Goal: Information Seeking & Learning: Learn about a topic

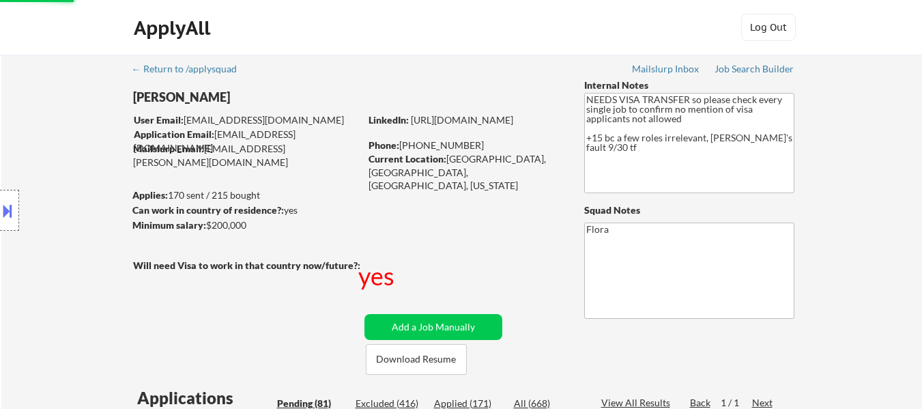
select select ""pending""
select select ""applied""
select select ""pending""
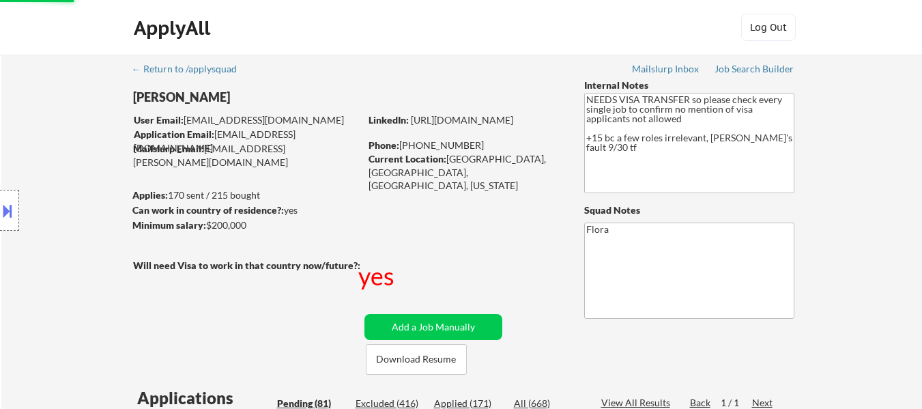
select select ""pending""
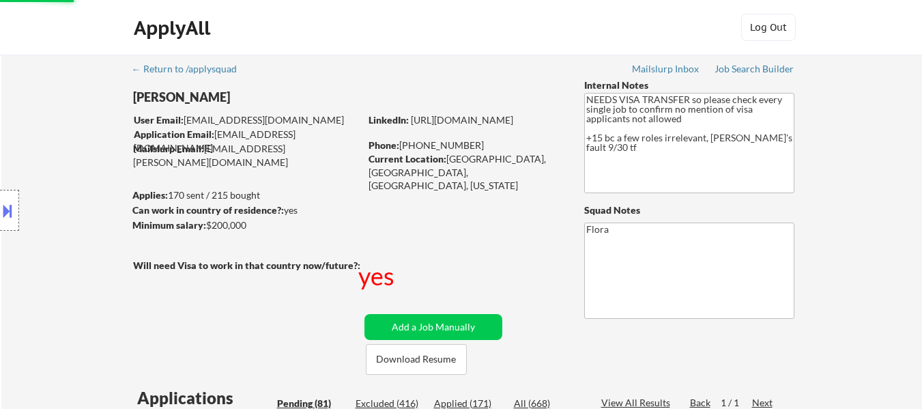
select select ""pending""
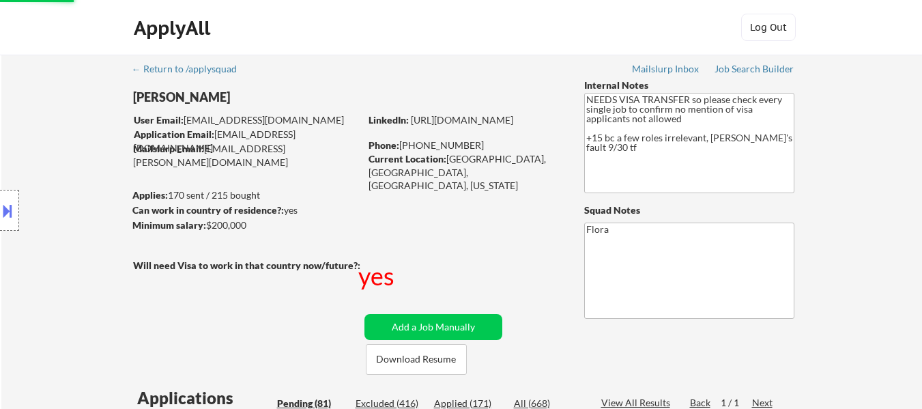
select select ""pending""
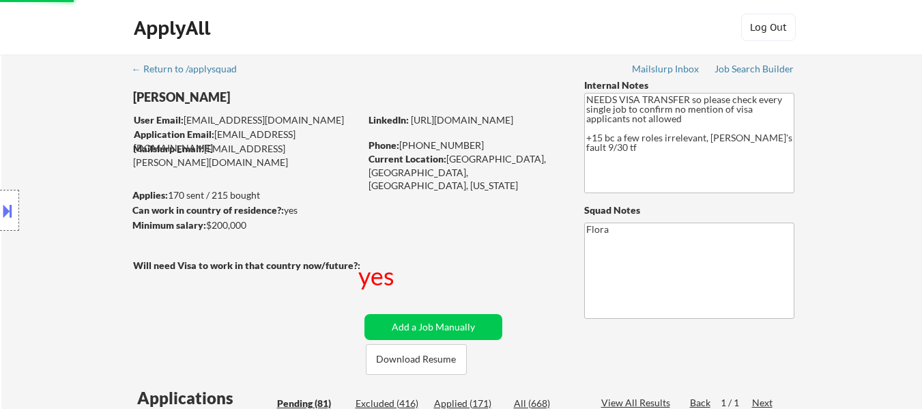
select select ""pending""
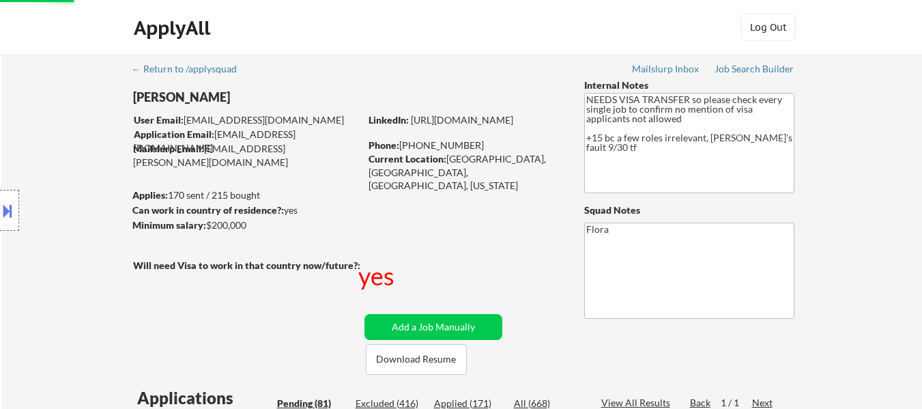
select select ""pending""
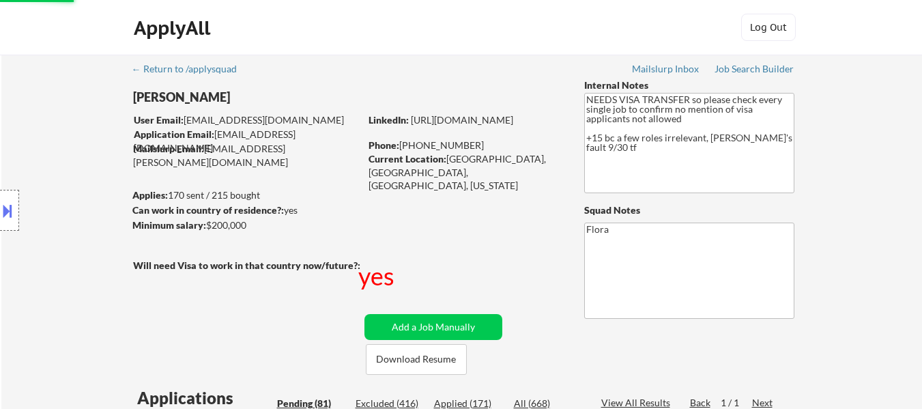
select select ""pending""
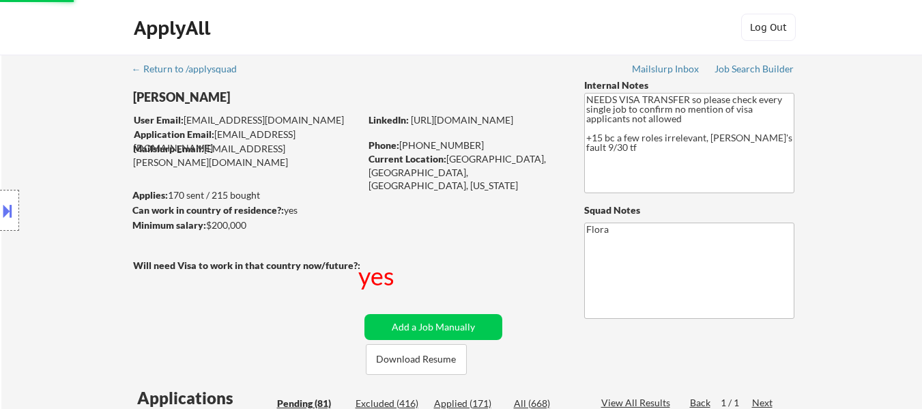
select select ""pending""
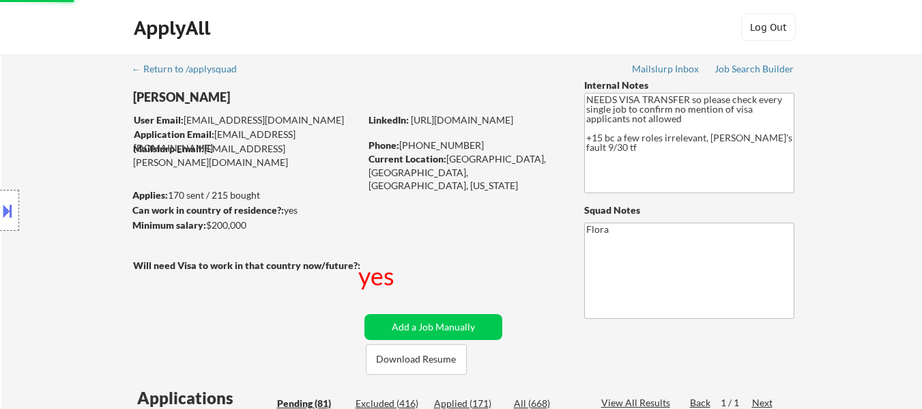
select select ""pending""
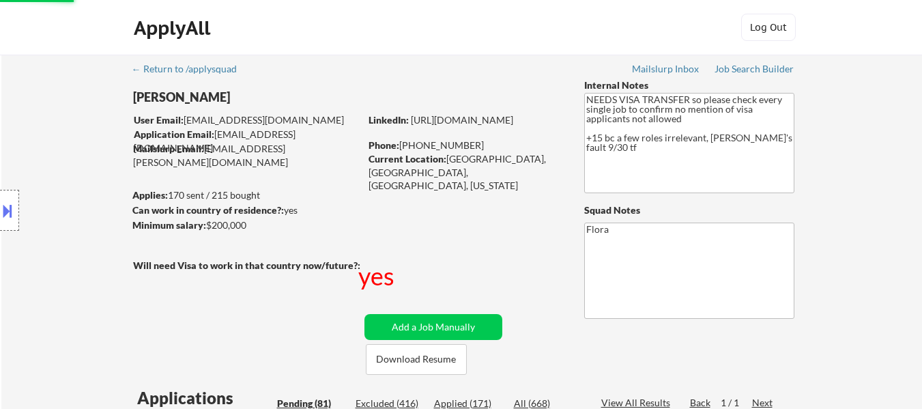
select select ""pending""
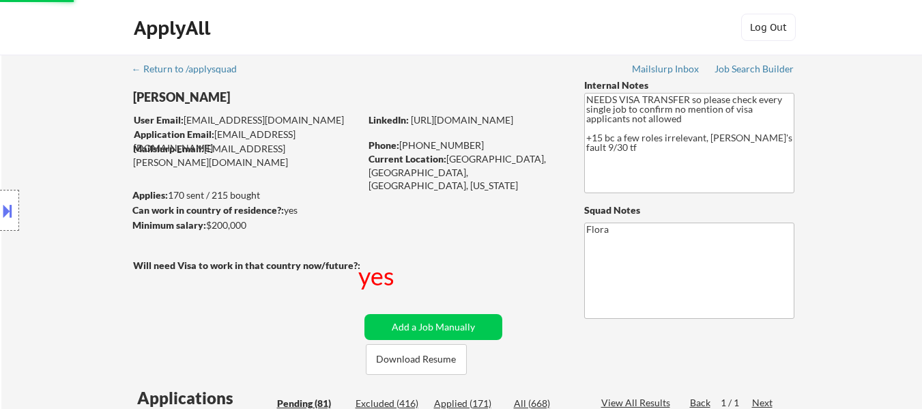
select select ""pending""
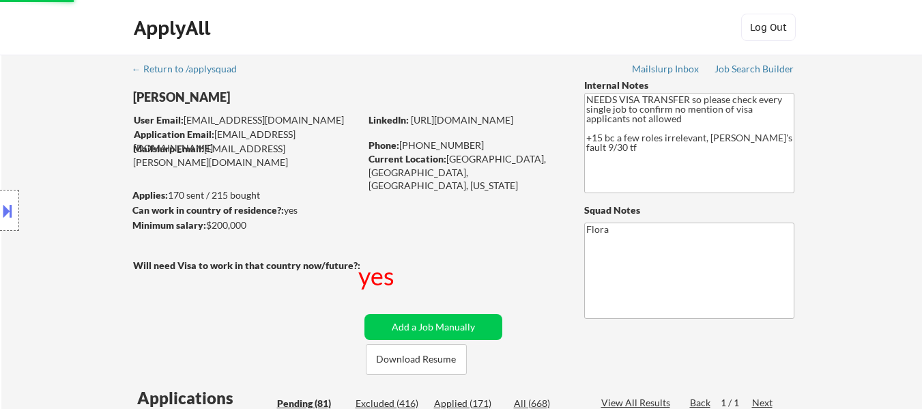
select select ""pending""
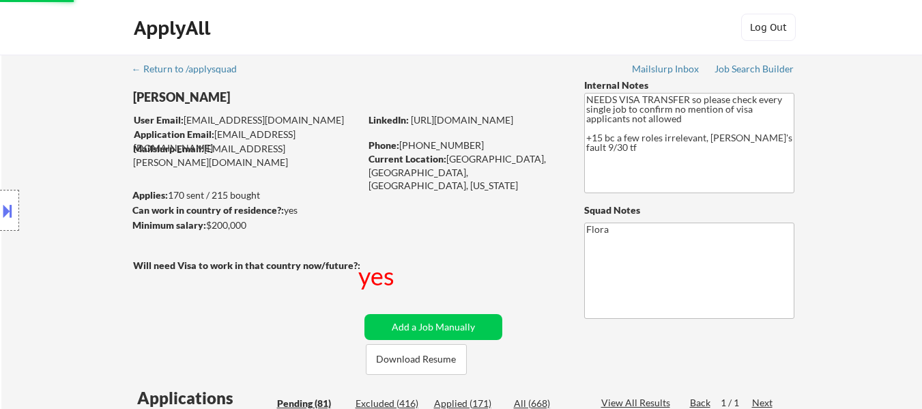
select select ""pending""
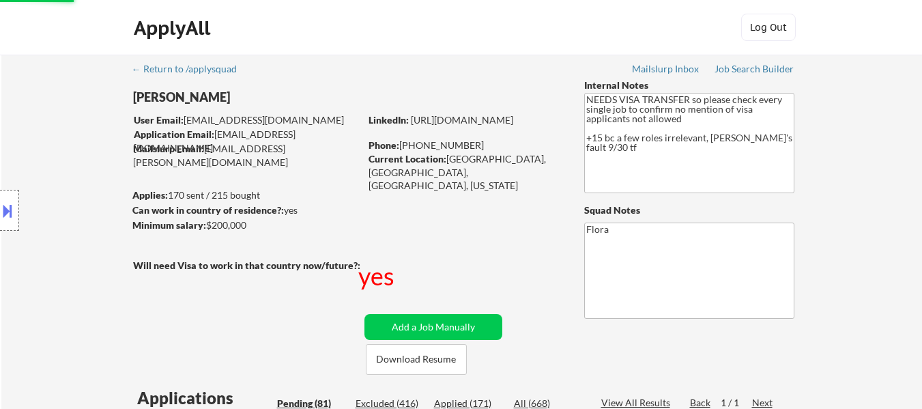
select select ""pending""
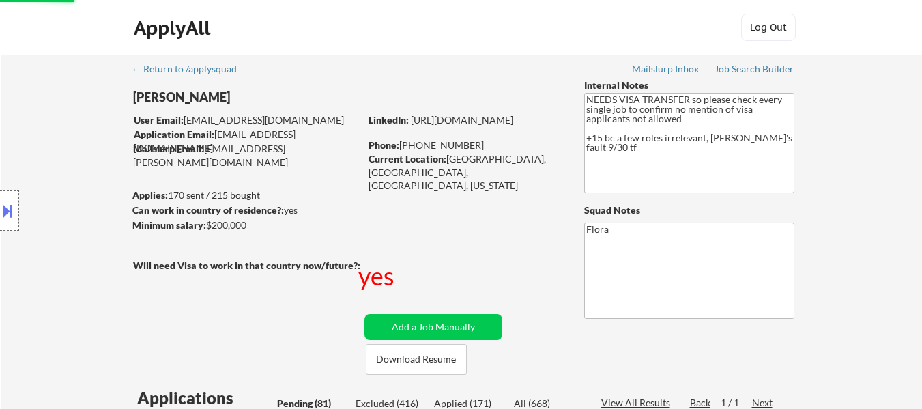
select select ""pending""
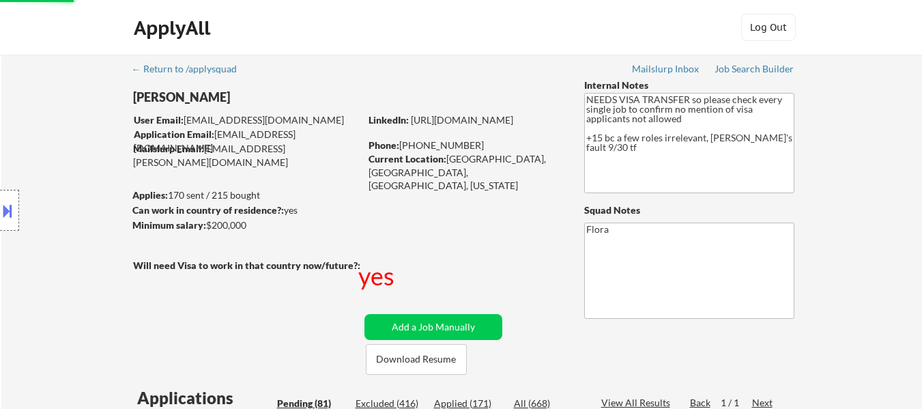
select select ""pending""
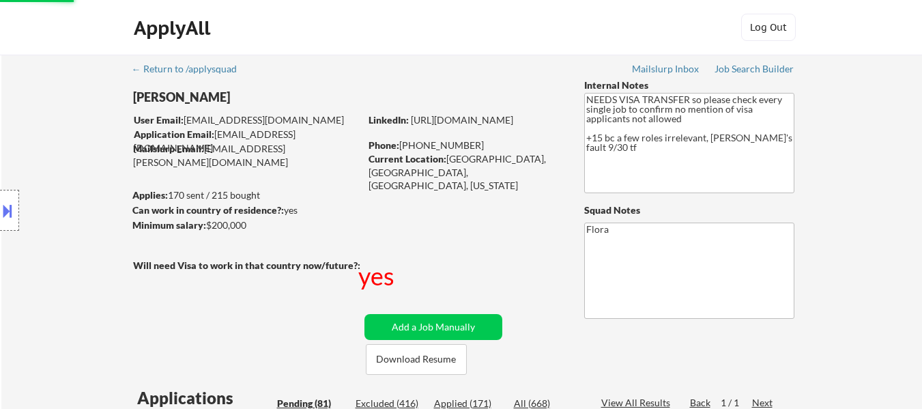
select select ""pending""
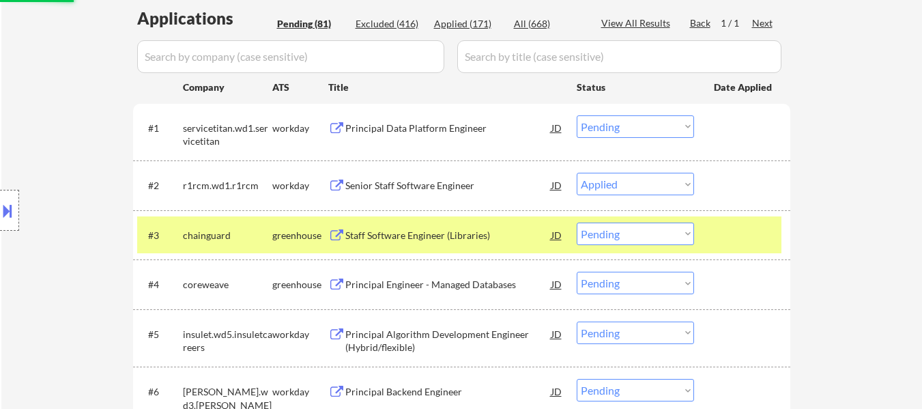
scroll to position [380, 0]
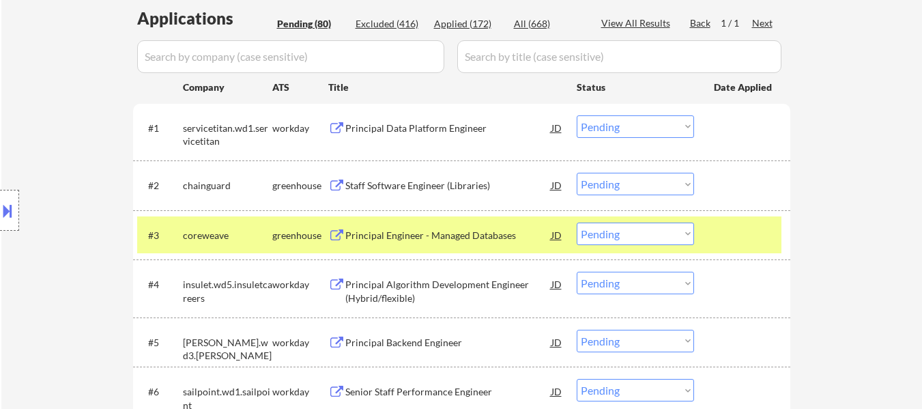
click at [630, 186] on select "Choose an option... Pending Applied Excluded (Questions) Excluded (Expired) Exc…" at bounding box center [635, 184] width 117 height 23
click at [577, 173] on select "Choose an option... Pending Applied Excluded (Questions) Excluded (Expired) Exc…" at bounding box center [635, 184] width 117 height 23
select select ""pending""
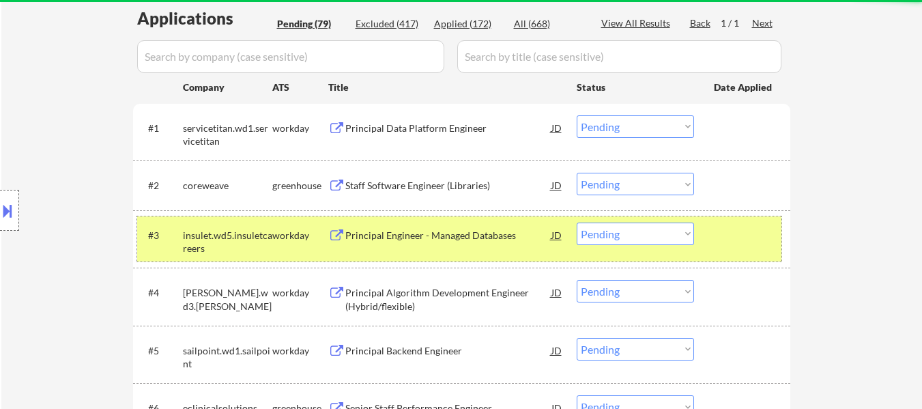
click at [735, 229] on div at bounding box center [744, 235] width 60 height 25
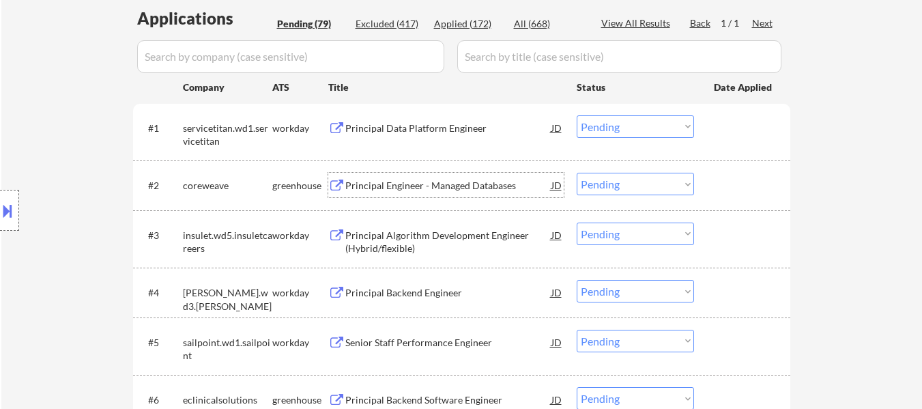
click at [427, 188] on div "Principal Engineer - Managed Databases" at bounding box center [448, 186] width 206 height 14
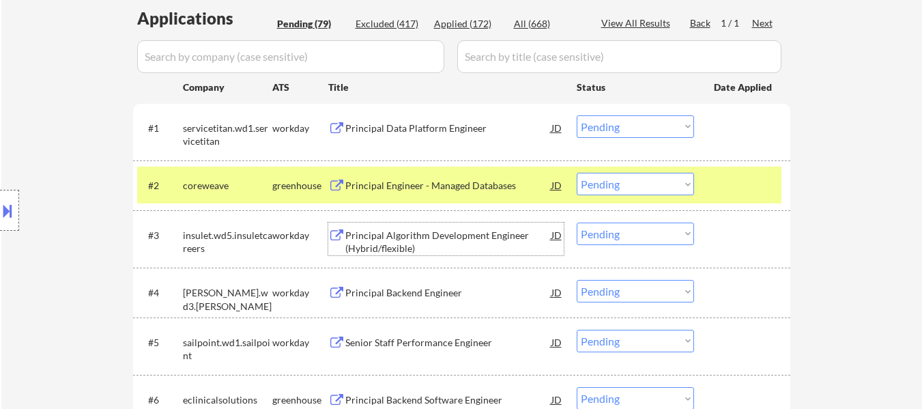
click at [428, 233] on div "Principal Algorithm Development Engineer (Hybrid/flexible)" at bounding box center [448, 242] width 206 height 27
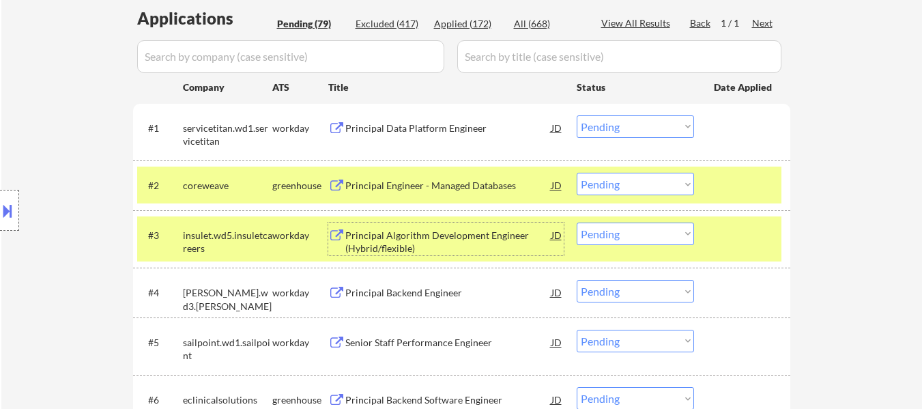
click at [593, 237] on select "Choose an option... Pending Applied Excluded (Questions) Excluded (Expired) Exc…" at bounding box center [635, 234] width 117 height 23
click at [577, 223] on select "Choose an option... Pending Applied Excluded (Questions) Excluded (Expired) Exc…" at bounding box center [635, 234] width 117 height 23
select select ""pending""
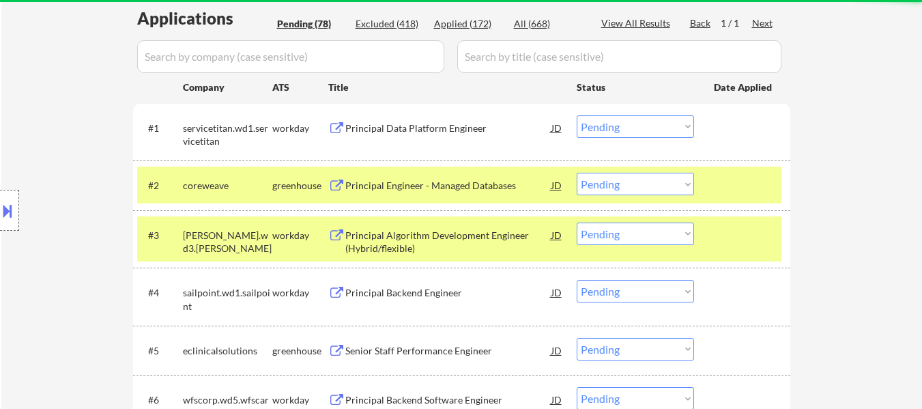
click at [722, 227] on div at bounding box center [744, 235] width 60 height 25
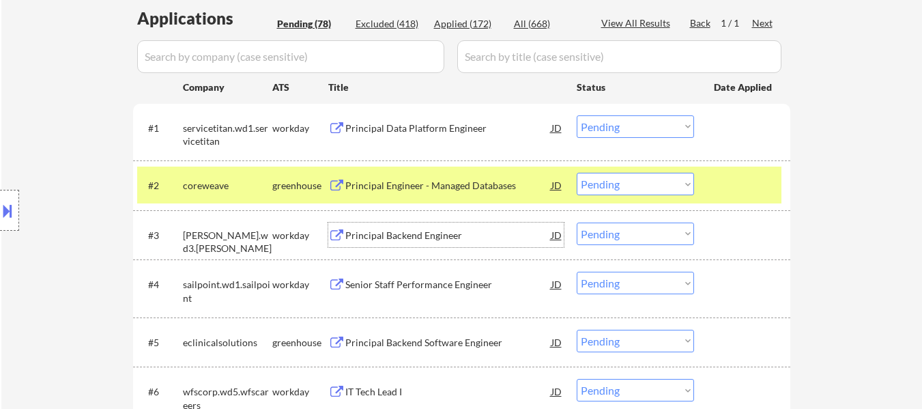
click at [418, 240] on div "Principal Backend Engineer" at bounding box center [448, 236] width 206 height 14
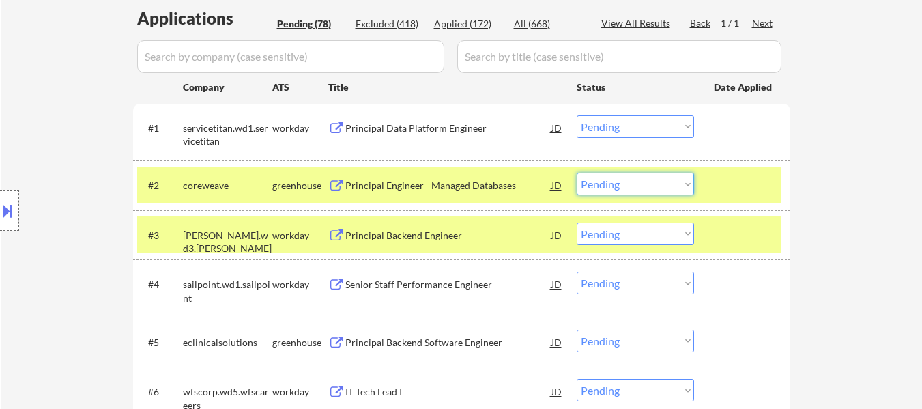
click at [640, 182] on select "Choose an option... Pending Applied Excluded (Questions) Excluded (Expired) Exc…" at bounding box center [635, 184] width 117 height 23
click at [577, 173] on select "Choose an option... Pending Applied Excluded (Questions) Excluded (Expired) Exc…" at bounding box center [635, 184] width 117 height 23
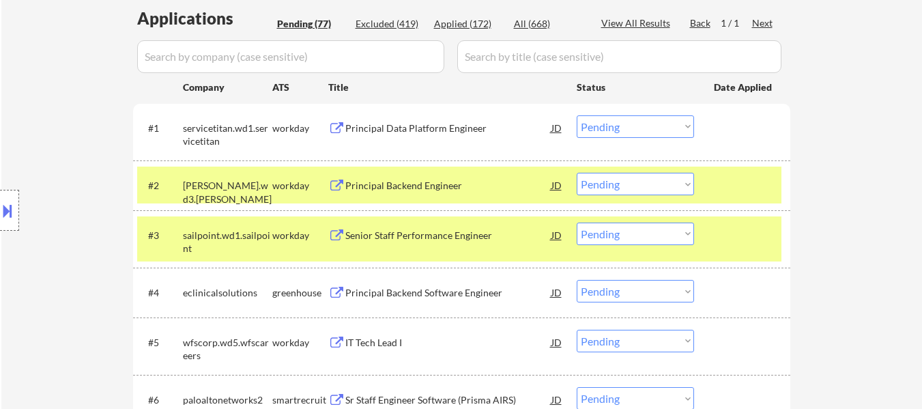
click at [656, 186] on select "Choose an option... Pending Applied Excluded (Questions) Excluded (Expired) Exc…" at bounding box center [635, 184] width 117 height 23
click at [577, 173] on select "Choose an option... Pending Applied Excluded (Questions) Excluded (Expired) Exc…" at bounding box center [635, 184] width 117 height 23
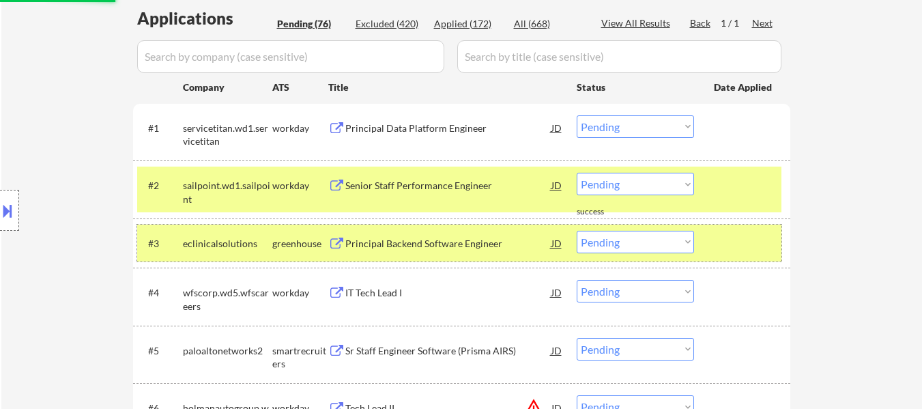
click at [746, 240] on div at bounding box center [744, 243] width 60 height 25
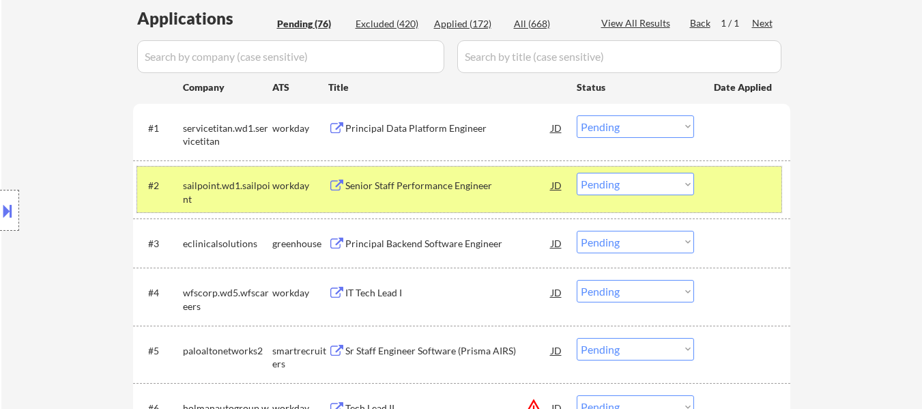
click at [734, 191] on div at bounding box center [744, 185] width 60 height 25
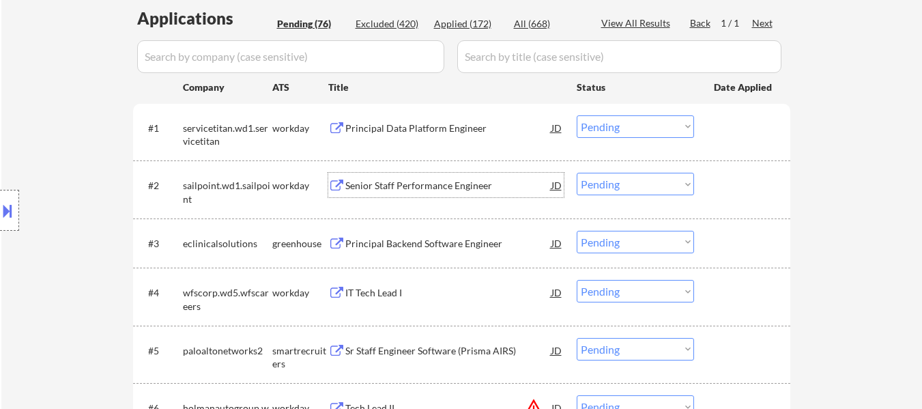
click at [401, 180] on div "Senior Staff Performance Engineer" at bounding box center [448, 186] width 206 height 14
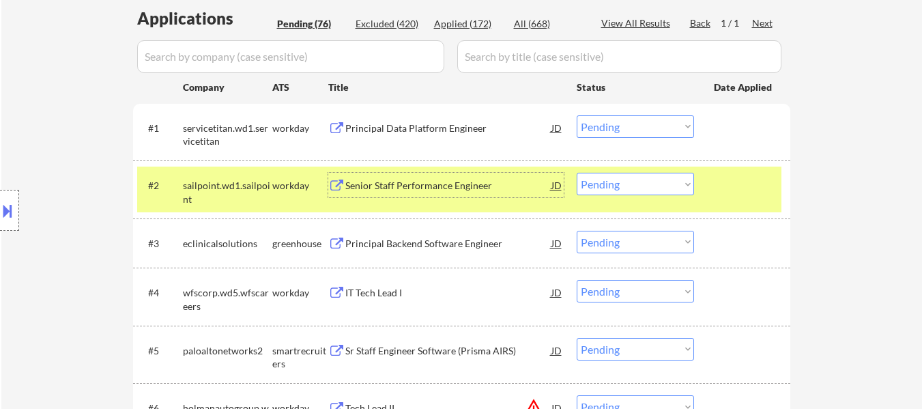
click at [453, 251] on div "Principal Backend Software Engineer" at bounding box center [448, 243] width 206 height 25
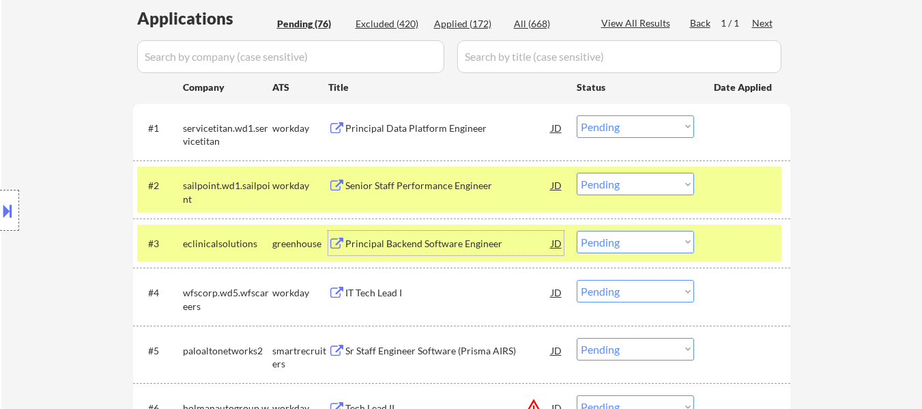
click at [401, 295] on div "IT Tech Lead I" at bounding box center [448, 293] width 206 height 14
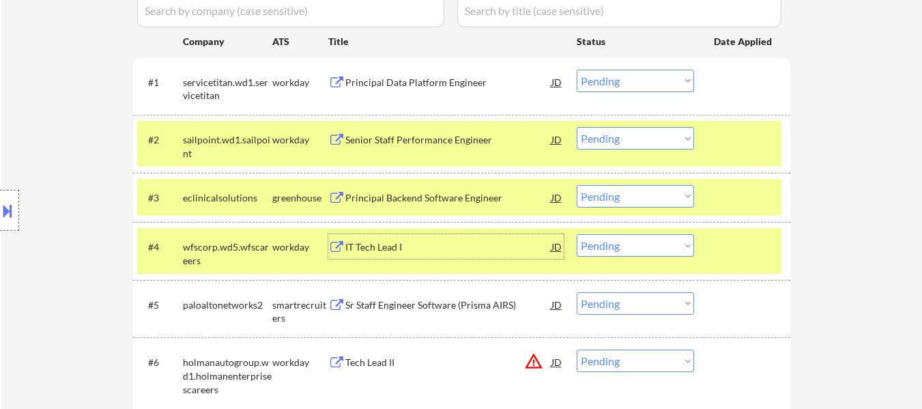
scroll to position [448, 0]
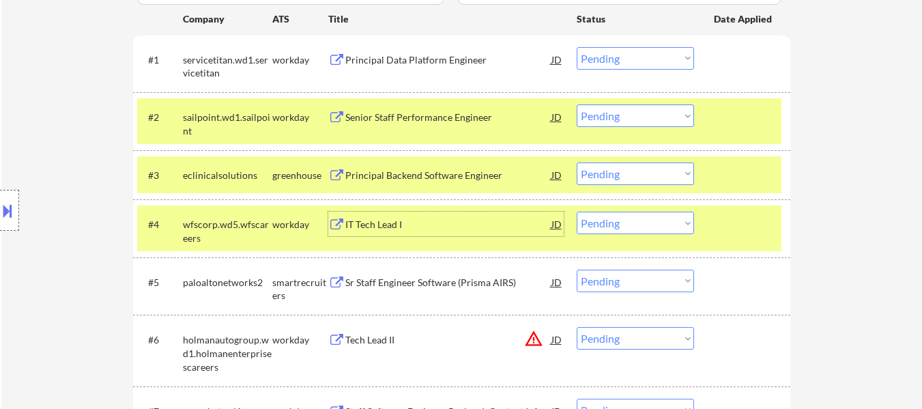
click at [459, 278] on div "Sr Staff Engineer Software (Prisma AIRS)" at bounding box center [448, 283] width 206 height 14
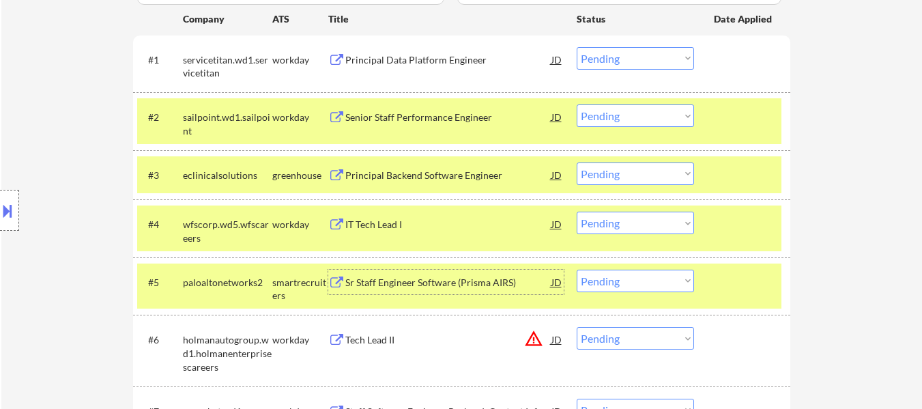
click at [603, 113] on select "Choose an option... Pending Applied Excluded (Questions) Excluded (Expired) Exc…" at bounding box center [635, 115] width 117 height 23
click at [577, 104] on select "Choose an option... Pending Applied Excluded (Questions) Excluded (Expired) Exc…" at bounding box center [635, 115] width 117 height 23
select select ""pending""
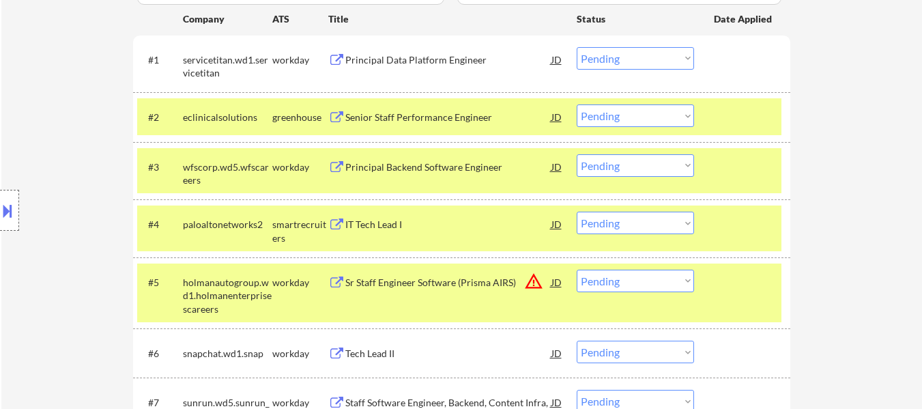
click at [634, 169] on select "Choose an option... Pending Applied Excluded (Questions) Excluded (Expired) Exc…" at bounding box center [635, 165] width 117 height 23
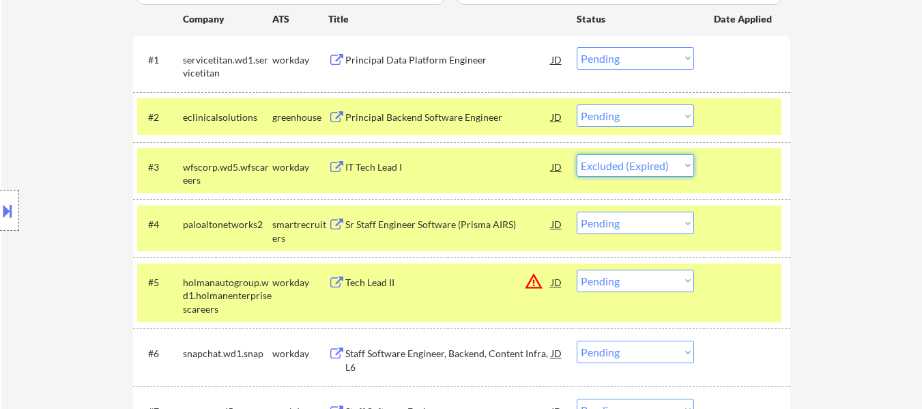
click at [577, 154] on select "Choose an option... Pending Applied Excluded (Questions) Excluded (Expired) Exc…" at bounding box center [635, 165] width 117 height 23
select select ""pending""
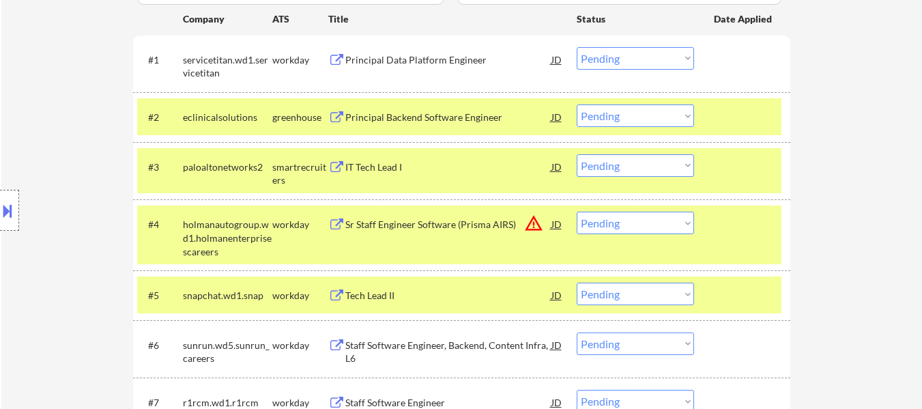
click at [614, 116] on select "Choose an option... Pending Applied Excluded (Questions) Excluded (Expired) Exc…" at bounding box center [635, 115] width 117 height 23
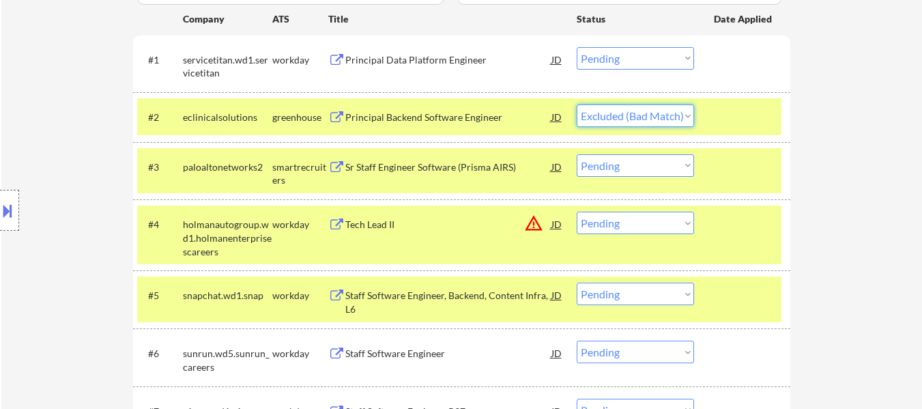
click at [577, 104] on select "Choose an option... Pending Applied Excluded (Questions) Excluded (Expired) Exc…" at bounding box center [635, 115] width 117 height 23
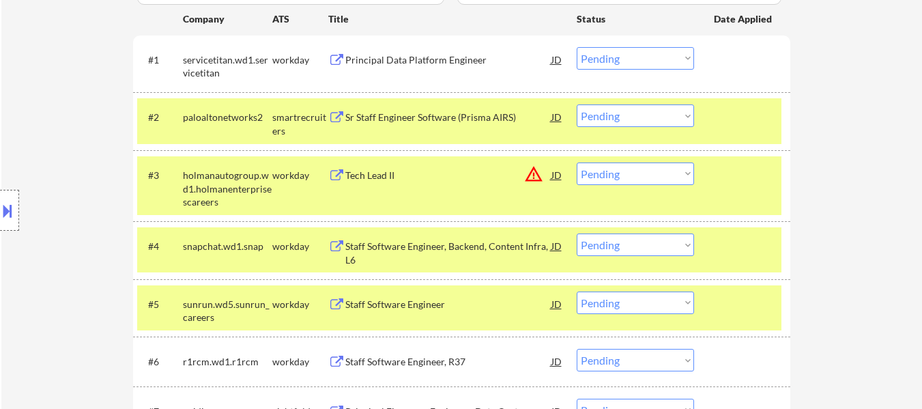
click at [636, 117] on select "Choose an option... Pending Applied Excluded (Questions) Excluded (Expired) Exc…" at bounding box center [635, 115] width 117 height 23
click at [577, 104] on select "Choose an option... Pending Applied Excluded (Questions) Excluded (Expired) Exc…" at bounding box center [635, 115] width 117 height 23
select select ""pending""
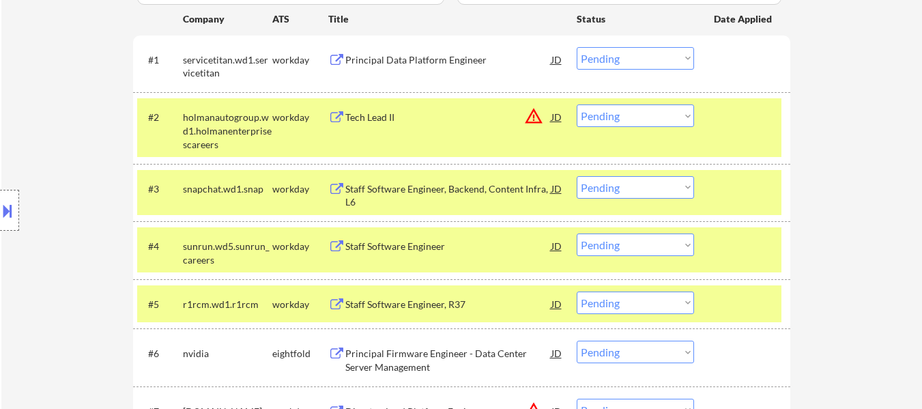
drag, startPoint x: 742, startPoint y: 132, endPoint x: 747, endPoint y: 144, distance: 12.6
click at [745, 132] on div "#2 holmanautogroup.wd1.holmanenterprisescareers workday Tech Lead II JD warning…" at bounding box center [459, 127] width 644 height 59
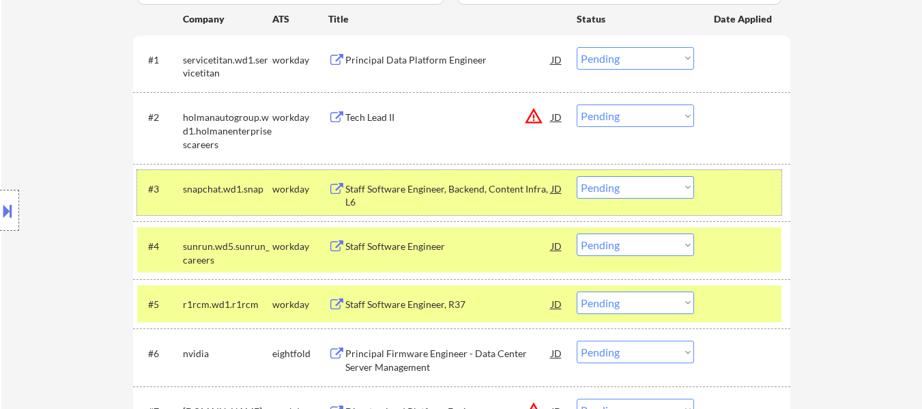
click at [732, 190] on div at bounding box center [744, 188] width 60 height 25
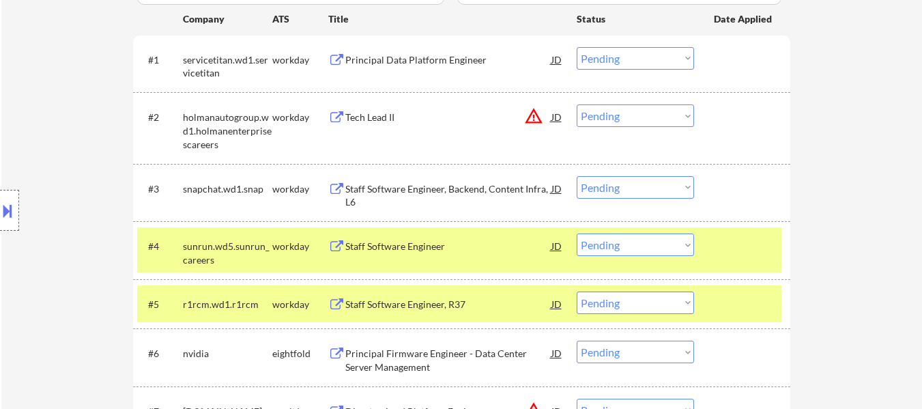
click at [731, 235] on div at bounding box center [744, 245] width 60 height 25
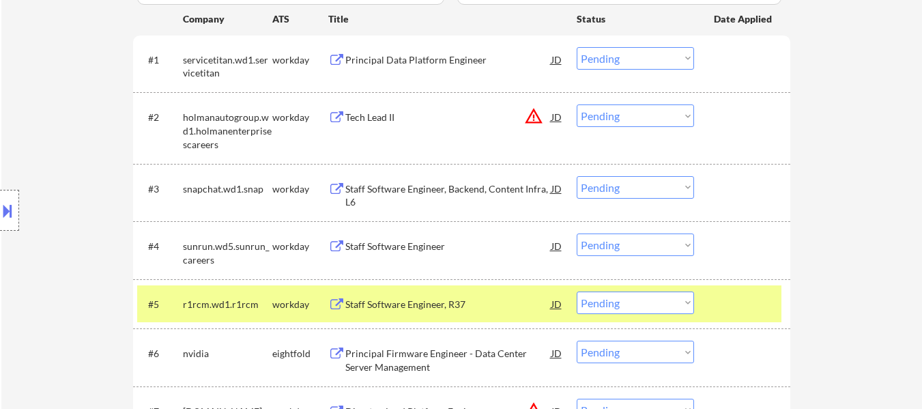
click at [720, 302] on div at bounding box center [744, 304] width 60 height 25
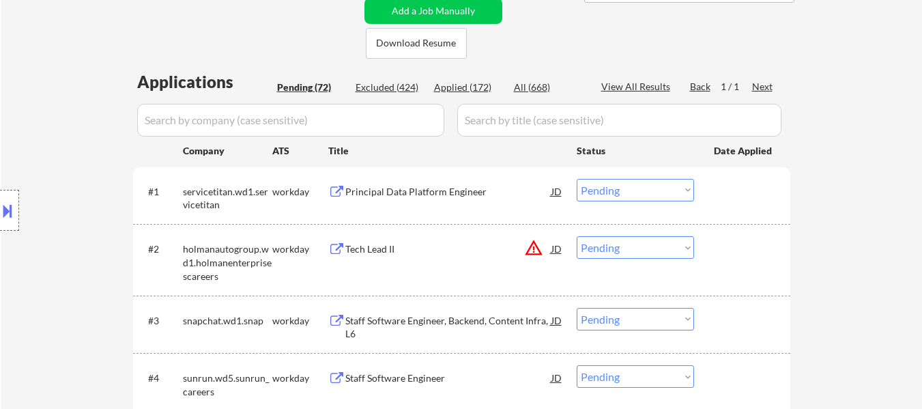
scroll to position [311, 0]
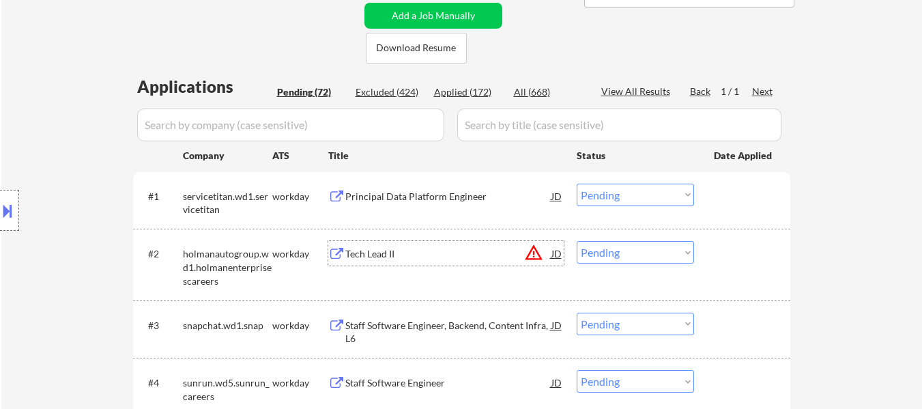
click at [416, 253] on div "Tech Lead II" at bounding box center [448, 254] width 206 height 14
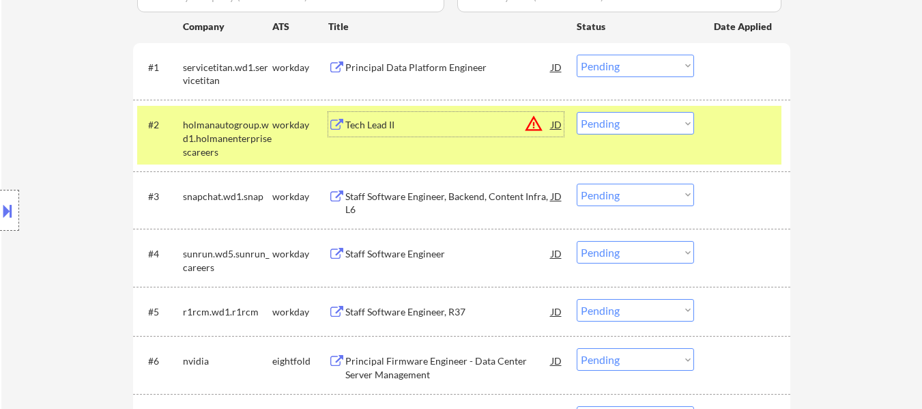
scroll to position [448, 0]
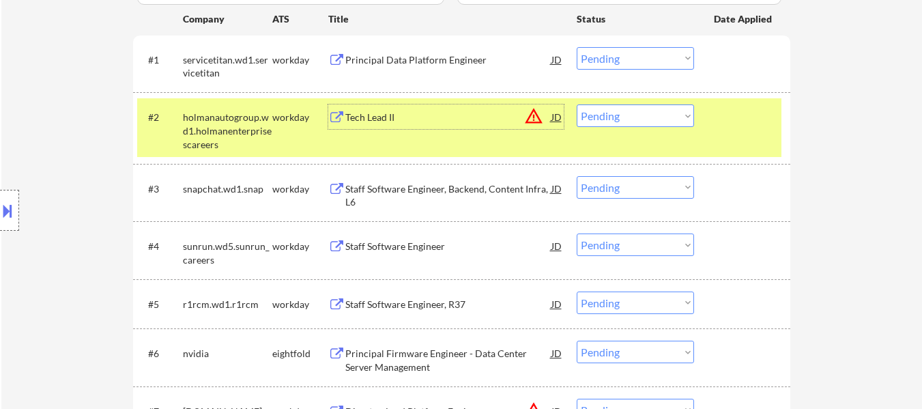
click at [504, 197] on div "Staff Software Engineer, Backend, Content Infra, L6" at bounding box center [448, 195] width 206 height 27
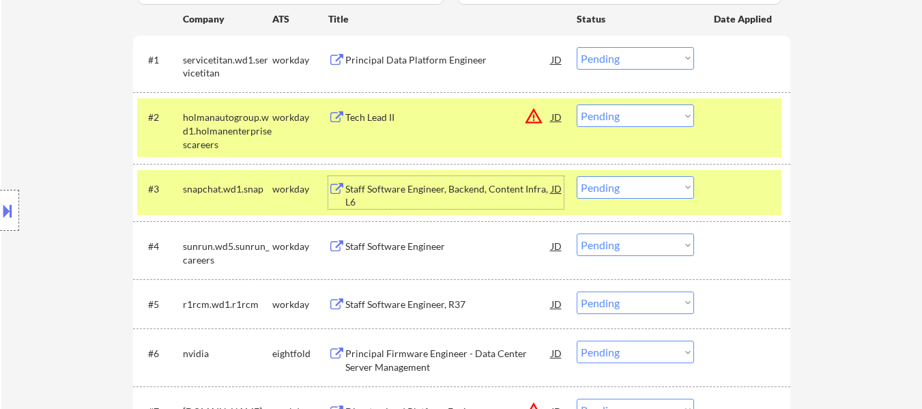
click at [638, 189] on select "Choose an option... Pending Applied Excluded (Questions) Excluded (Expired) Exc…" at bounding box center [635, 187] width 117 height 23
click at [577, 176] on select "Choose an option... Pending Applied Excluded (Questions) Excluded (Expired) Exc…" at bounding box center [635, 187] width 117 height 23
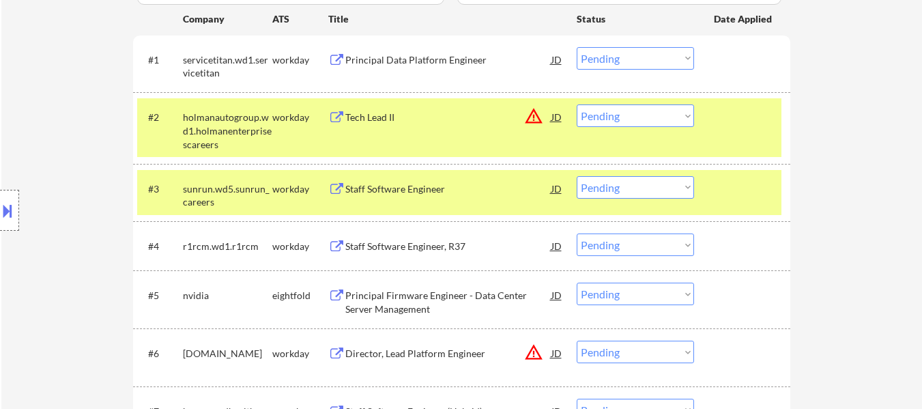
click at [731, 177] on div at bounding box center [744, 188] width 60 height 25
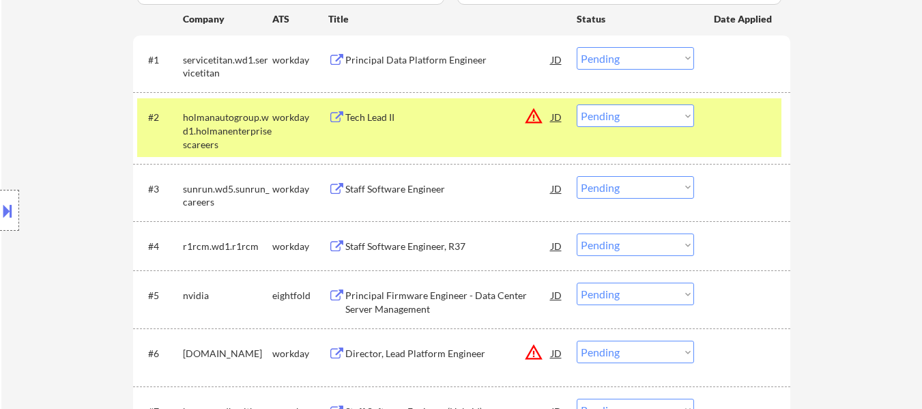
click at [430, 189] on div "Staff Software Engineer" at bounding box center [448, 189] width 206 height 14
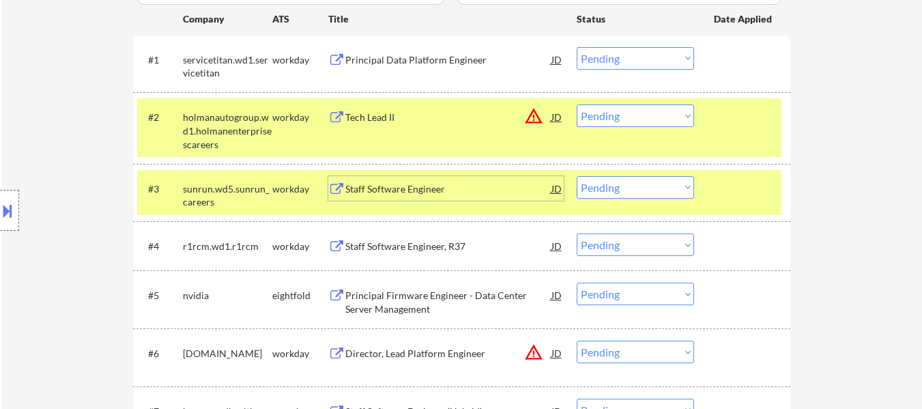
click at [594, 188] on select "Choose an option... Pending Applied Excluded (Questions) Excluded (Expired) Exc…" at bounding box center [635, 187] width 117 height 23
click at [577, 176] on select "Choose an option... Pending Applied Excluded (Questions) Excluded (Expired) Exc…" at bounding box center [635, 187] width 117 height 23
select select ""pending""
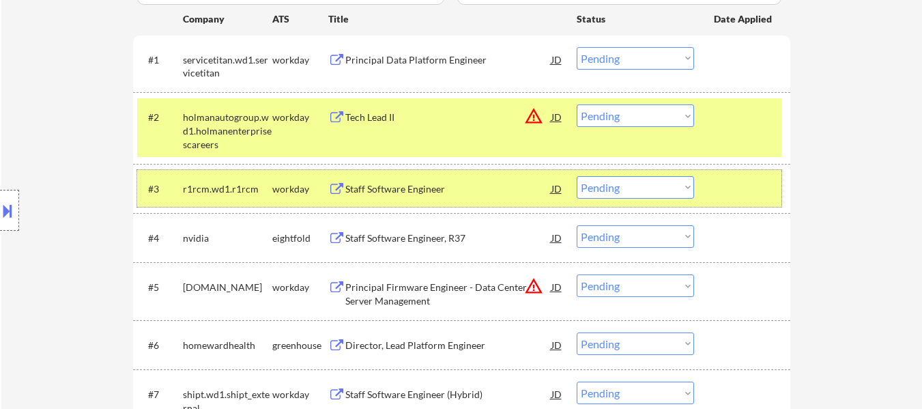
click at [738, 189] on div at bounding box center [744, 188] width 60 height 25
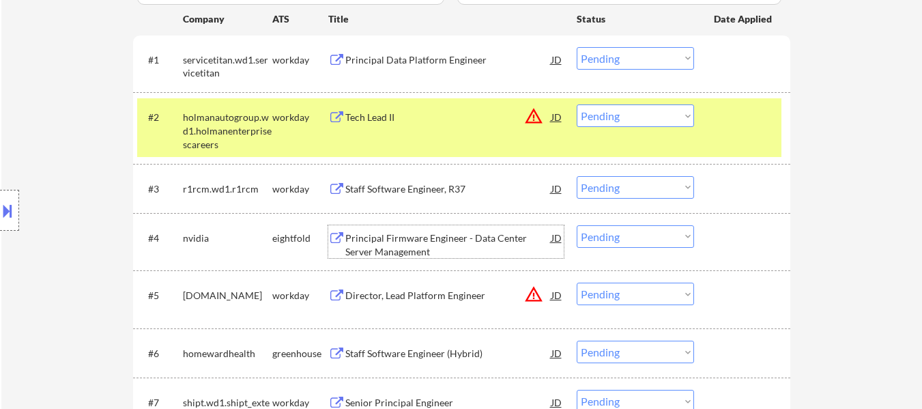
click at [436, 248] on div "Principal Firmware Engineer - Data Center Server Management" at bounding box center [448, 244] width 206 height 27
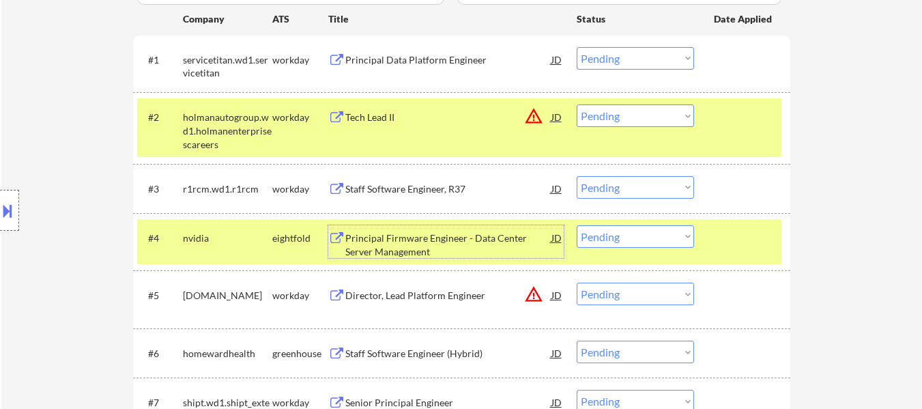
click at [672, 109] on select "Choose an option... Pending Applied Excluded (Questions) Excluded (Expired) Exc…" at bounding box center [635, 115] width 117 height 23
click at [577, 104] on select "Choose an option... Pending Applied Excluded (Questions) Excluded (Expired) Exc…" at bounding box center [635, 115] width 117 height 23
select select ""pending""
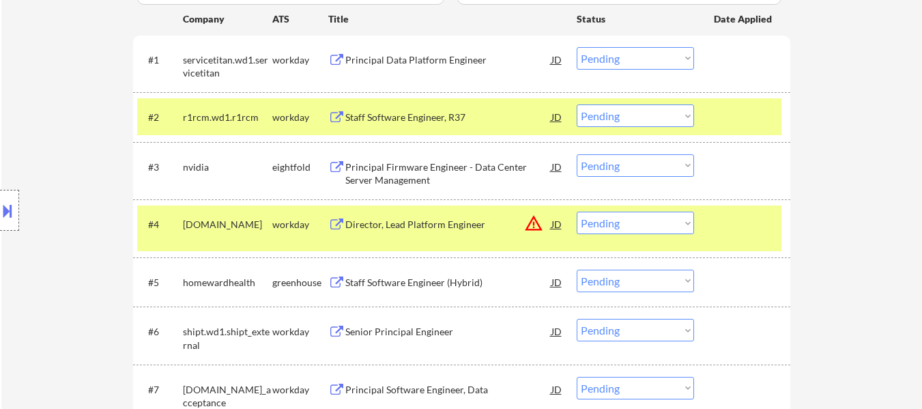
click at [639, 167] on select "Choose an option... Pending Applied Excluded (Questions) Excluded (Expired) Exc…" at bounding box center [635, 165] width 117 height 23
click at [577, 154] on select "Choose an option... Pending Applied Excluded (Questions) Excluded (Expired) Exc…" at bounding box center [635, 165] width 117 height 23
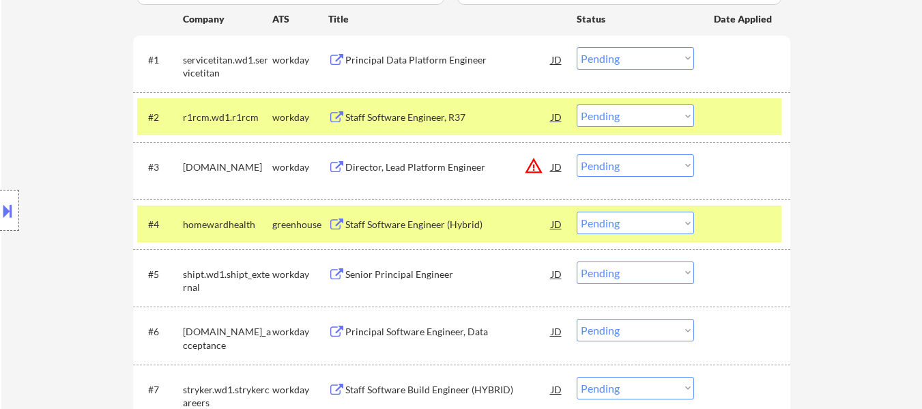
click at [446, 162] on div "Director, Lead Platform Engineer" at bounding box center [448, 167] width 206 height 14
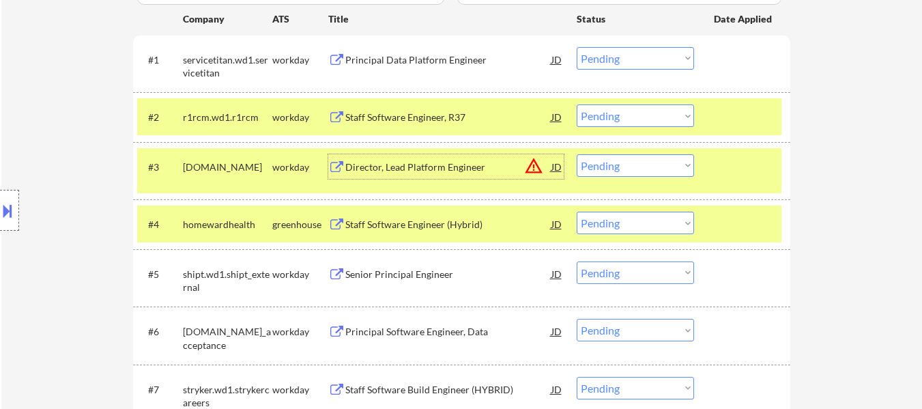
click at [425, 221] on div "Staff Software Engineer (Hybrid)" at bounding box center [448, 225] width 206 height 14
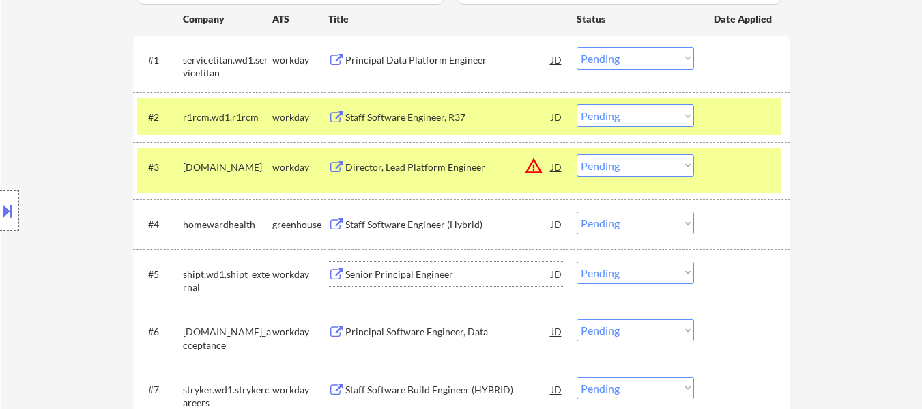
click at [408, 271] on div "Senior Principal Engineer" at bounding box center [448, 275] width 206 height 14
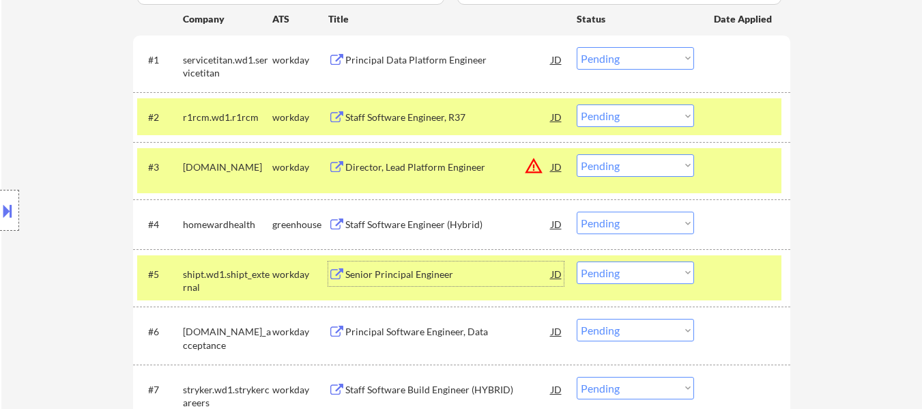
click at [593, 167] on select "Choose an option... Pending Applied Excluded (Questions) Excluded (Expired) Exc…" at bounding box center [635, 165] width 117 height 23
click at [577, 154] on select "Choose an option... Pending Applied Excluded (Questions) Excluded (Expired) Exc…" at bounding box center [635, 165] width 117 height 23
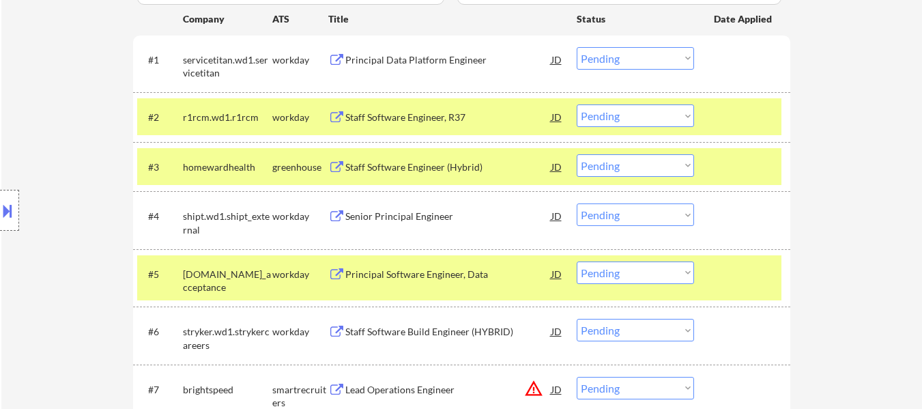
drag, startPoint x: 597, startPoint y: 167, endPoint x: 603, endPoint y: 176, distance: 11.0
click at [597, 167] on select "Choose an option... Pending Applied Excluded (Questions) Excluded (Expired) Exc…" at bounding box center [635, 165] width 117 height 23
click at [577, 154] on select "Choose an option... Pending Applied Excluded (Questions) Excluded (Expired) Exc…" at bounding box center [635, 165] width 117 height 23
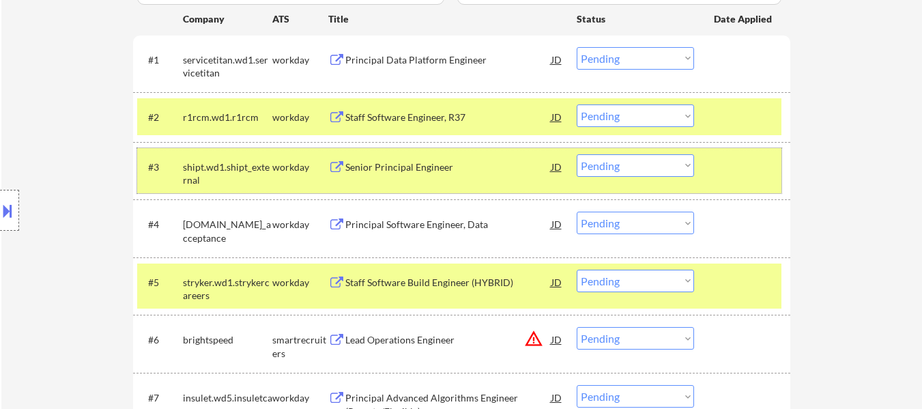
click at [728, 160] on div at bounding box center [744, 166] width 60 height 25
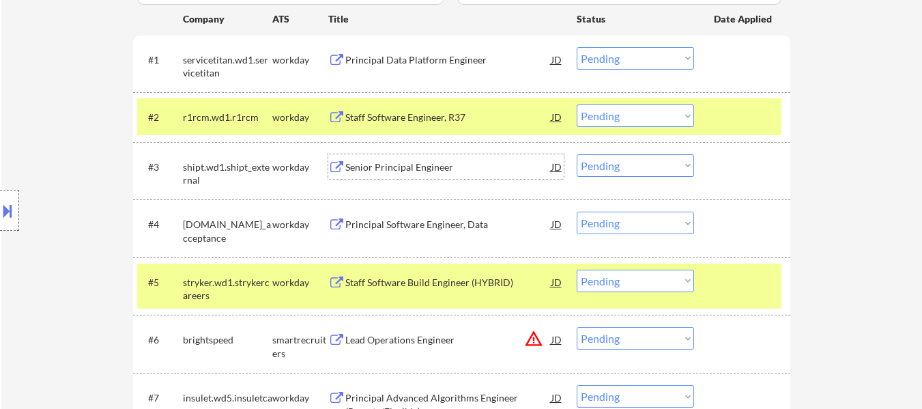
click at [389, 169] on div "Senior Principal Engineer" at bounding box center [448, 167] width 206 height 14
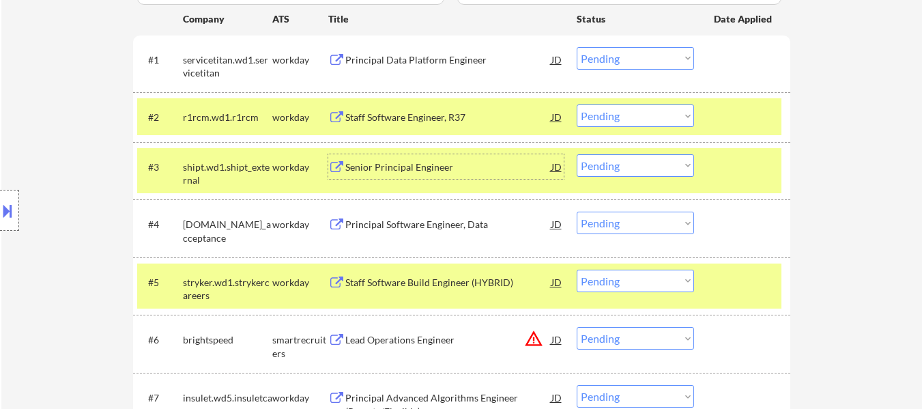
click at [719, 278] on div at bounding box center [744, 282] width 60 height 25
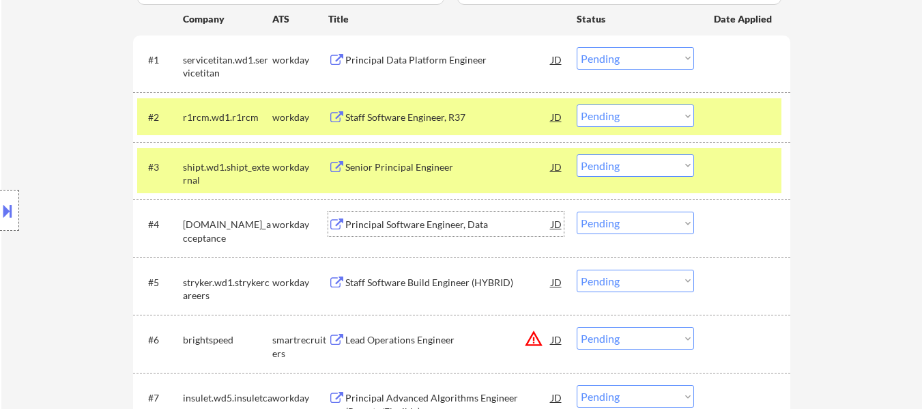
click at [425, 228] on div "Principal Software Engineer, Data" at bounding box center [448, 225] width 206 height 14
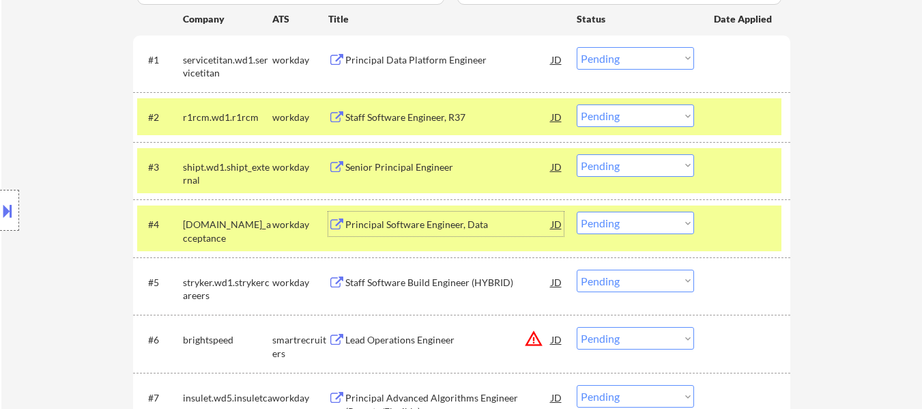
click at [608, 167] on select "Choose an option... Pending Applied Excluded (Questions) Excluded (Expired) Exc…" at bounding box center [635, 165] width 117 height 23
click at [577, 154] on select "Choose an option... Pending Applied Excluded (Questions) Excluded (Expired) Exc…" at bounding box center [635, 165] width 117 height 23
select select ""pending""
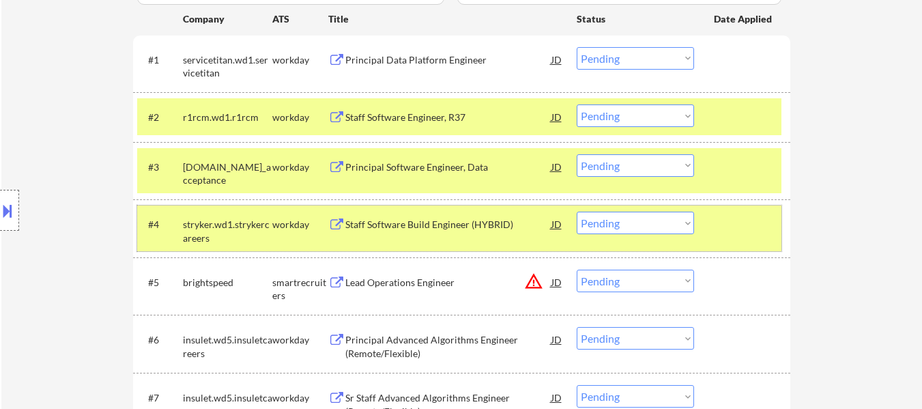
drag, startPoint x: 719, startPoint y: 229, endPoint x: 667, endPoint y: 225, distance: 52.1
click at [722, 226] on div at bounding box center [744, 224] width 60 height 25
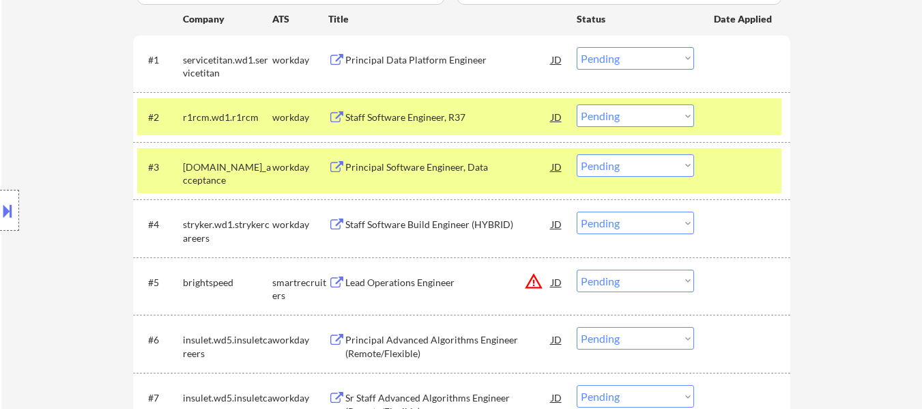
click at [461, 227] on div "Staff Software Build Engineer (HYBRID)" at bounding box center [448, 225] width 206 height 14
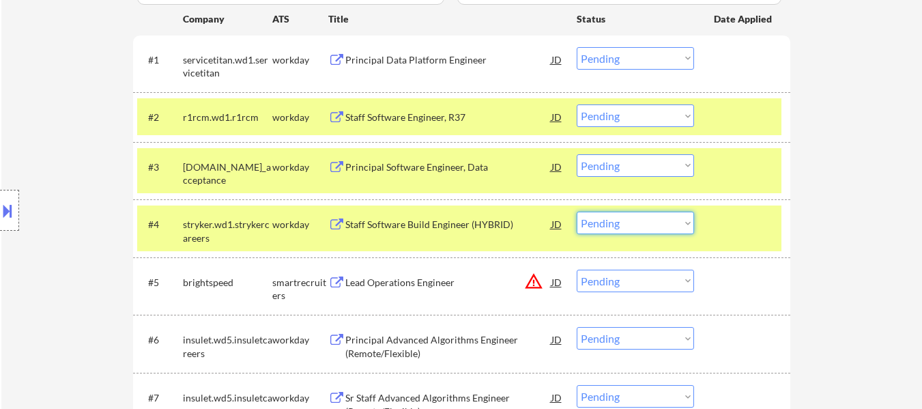
click at [606, 223] on select "Choose an option... Pending Applied Excluded (Questions) Excluded (Expired) Exc…" at bounding box center [635, 223] width 117 height 23
click at [577, 212] on select "Choose an option... Pending Applied Excluded (Questions) Excluded (Expired) Exc…" at bounding box center [635, 223] width 117 height 23
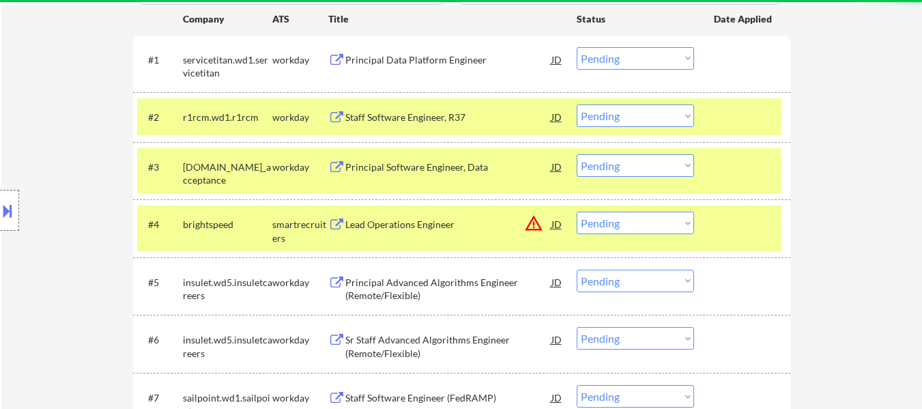
click at [425, 227] on div "Lead Operations Engineer" at bounding box center [448, 225] width 206 height 14
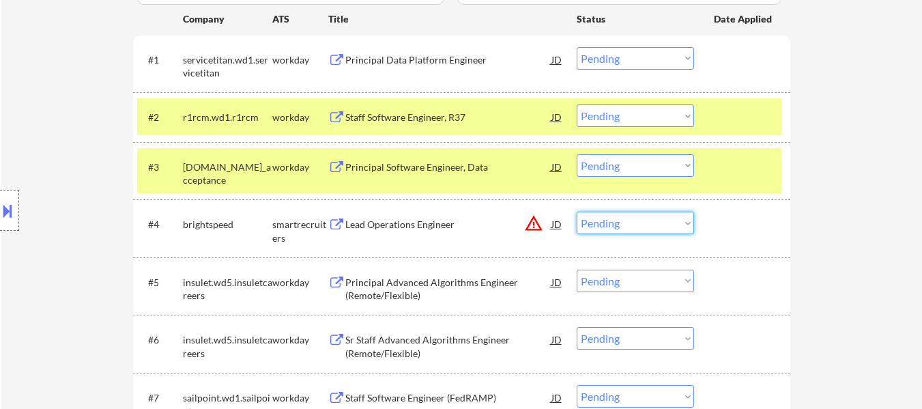
click at [632, 218] on select "Choose an option... Pending Applied Excluded (Questions) Excluded (Expired) Exc…" at bounding box center [635, 223] width 117 height 23
click at [577, 212] on select "Choose an option... Pending Applied Excluded (Questions) Excluded (Expired) Exc…" at bounding box center [635, 223] width 117 height 23
select select ""pending""
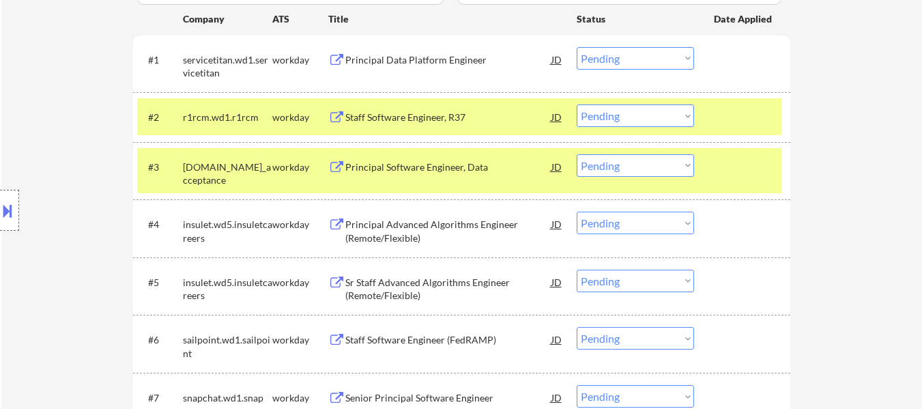
click at [661, 167] on select "Choose an option... Pending Applied Excluded (Questions) Excluded (Expired) Exc…" at bounding box center [635, 165] width 117 height 23
click at [577, 154] on select "Choose an option... Pending Applied Excluded (Questions) Excluded (Expired) Exc…" at bounding box center [635, 165] width 117 height 23
select select ""pending""
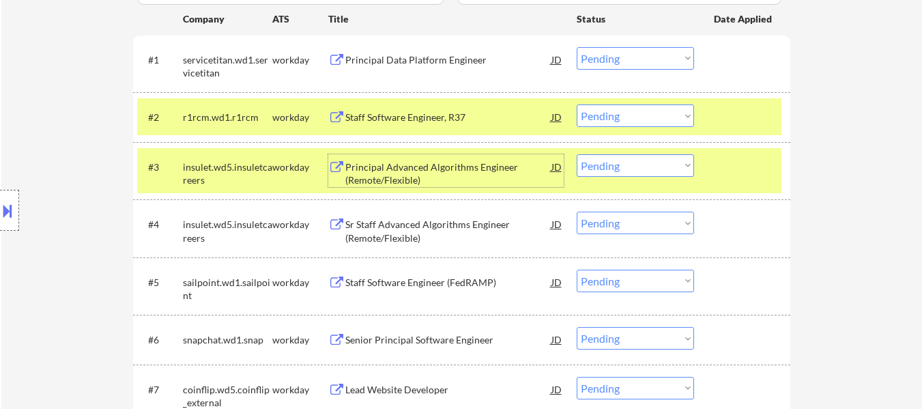
click at [485, 169] on div "Principal Advanced Algorithms Engineer (Remote/Flexible)" at bounding box center [448, 173] width 206 height 27
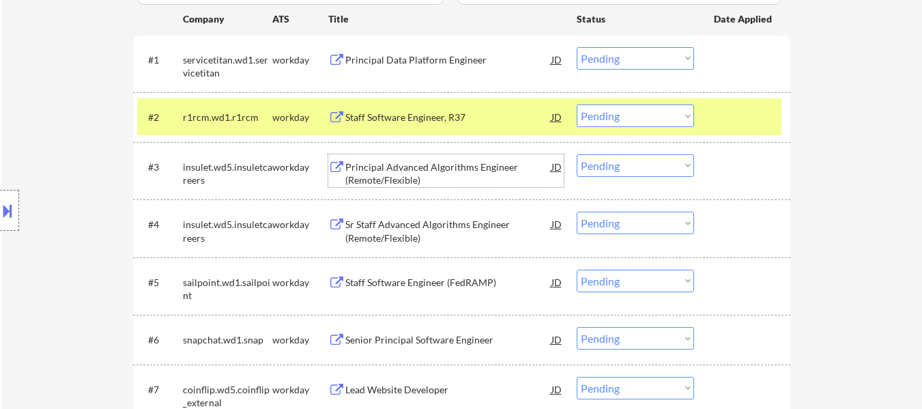
click at [748, 108] on div at bounding box center [744, 116] width 60 height 25
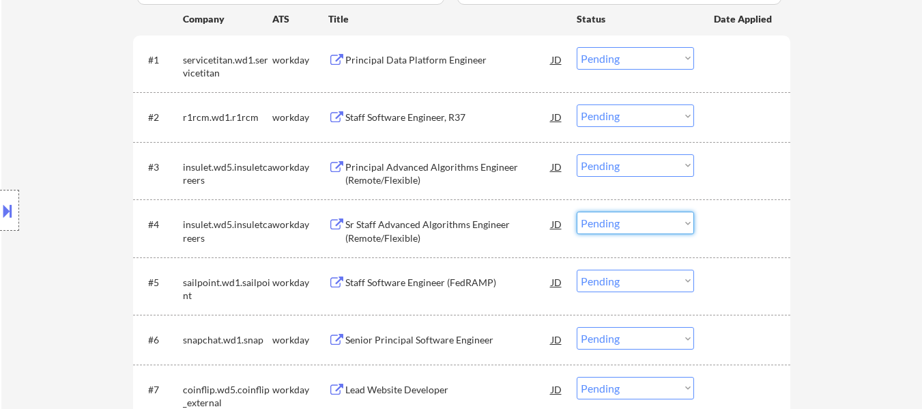
click at [606, 226] on select "Choose an option... Pending Applied Excluded (Questions) Excluded (Expired) Exc…" at bounding box center [635, 223] width 117 height 23
click at [577, 212] on select "Choose an option... Pending Applied Excluded (Questions) Excluded (Expired) Exc…" at bounding box center [635, 223] width 117 height 23
select select ""pending""
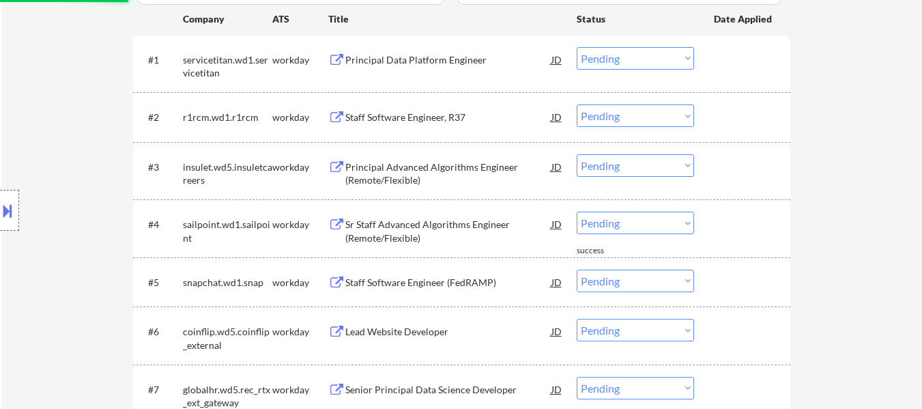
click at [413, 231] on div "Sr Staff Advanced Algorithms Engineer (Remote/Flexible)" at bounding box center [448, 231] width 206 height 27
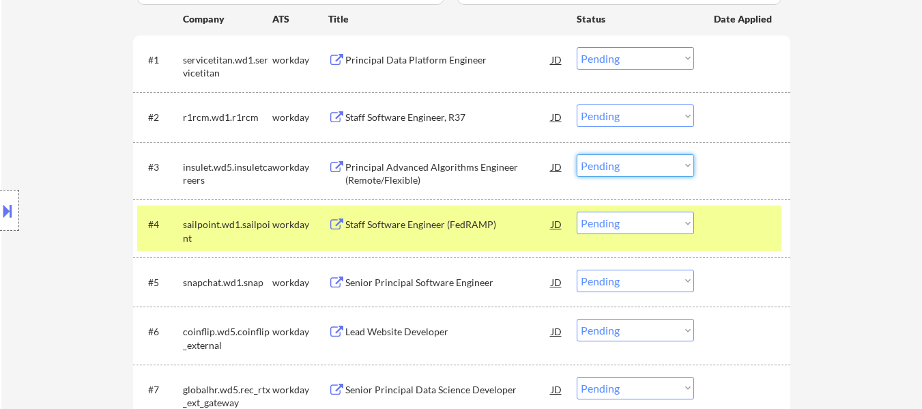
click at [638, 168] on select "Choose an option... Pending Applied Excluded (Questions) Excluded (Expired) Exc…" at bounding box center [635, 165] width 117 height 23
click at [577, 154] on select "Choose an option... Pending Applied Excluded (Questions) Excluded (Expired) Exc…" at bounding box center [635, 165] width 117 height 23
select select ""pending""
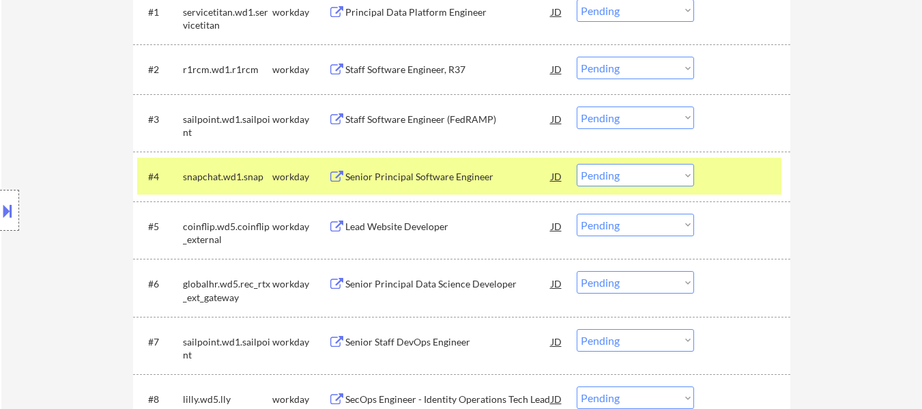
scroll to position [516, 0]
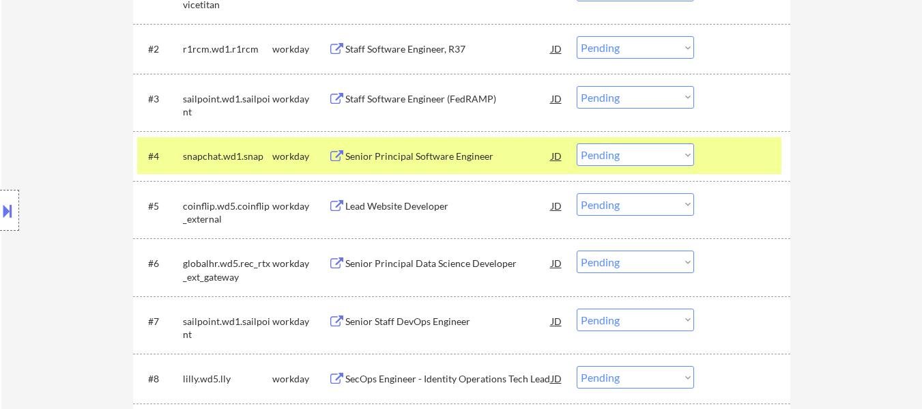
click at [735, 151] on div at bounding box center [744, 155] width 60 height 25
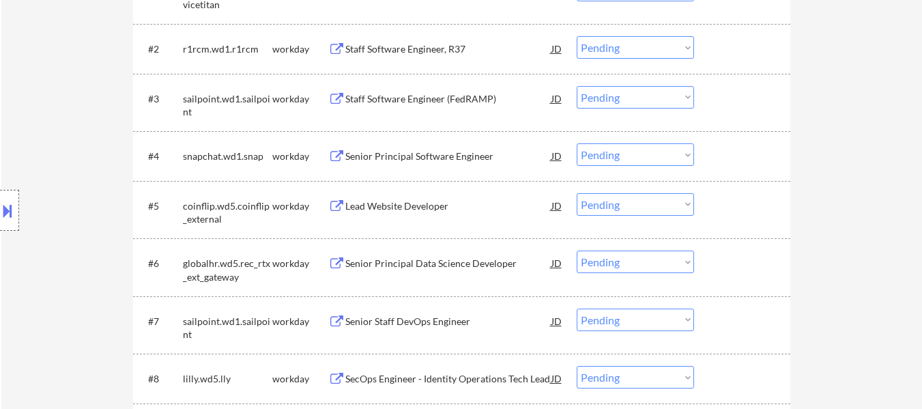
click at [444, 158] on div "Senior Principal Software Engineer" at bounding box center [448, 157] width 206 height 14
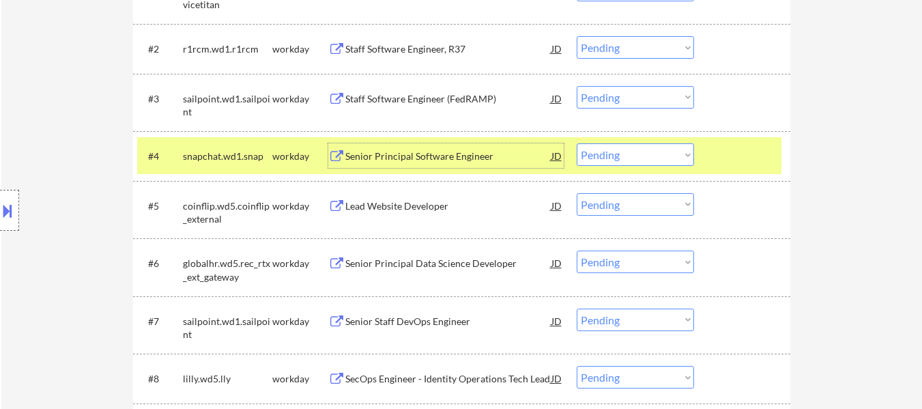
drag, startPoint x: 617, startPoint y: 154, endPoint x: 625, endPoint y: 165, distance: 13.1
click at [617, 154] on select "Choose an option... Pending Applied Excluded (Questions) Excluded (Expired) Exc…" at bounding box center [635, 154] width 117 height 23
click at [577, 143] on select "Choose an option... Pending Applied Excluded (Questions) Excluded (Expired) Exc…" at bounding box center [635, 154] width 117 height 23
click at [420, 209] on div "Lead Website Developer" at bounding box center [448, 206] width 206 height 14
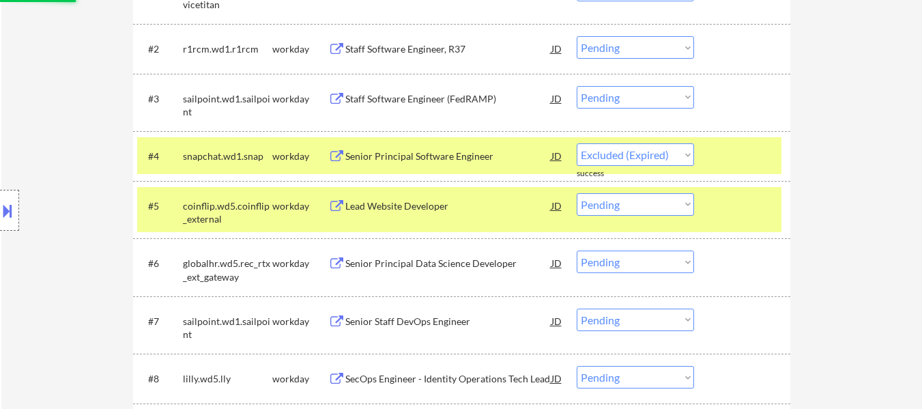
select select ""pending""
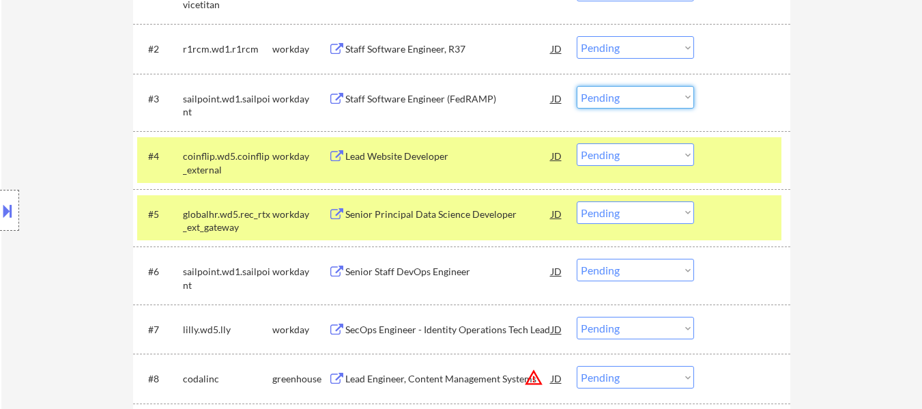
click at [672, 98] on select "Choose an option... Pending Applied Excluded (Questions) Excluded (Expired) Exc…" at bounding box center [635, 97] width 117 height 23
click at [577, 86] on select "Choose an option... Pending Applied Excluded (Questions) Excluded (Expired) Exc…" at bounding box center [635, 97] width 117 height 23
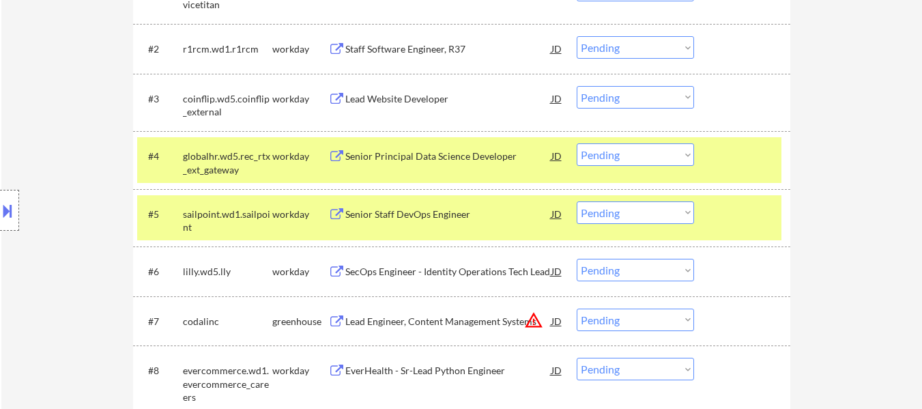
click at [714, 195] on div "#5 sailpoint.wd1.sailpoint workday Senior Staff DevOps Engineer JD warning_ambe…" at bounding box center [459, 217] width 644 height 45
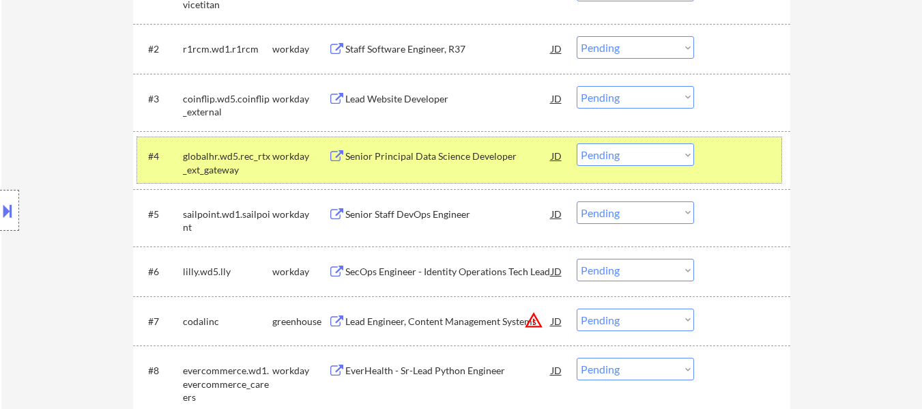
click at [715, 156] on div at bounding box center [744, 155] width 60 height 25
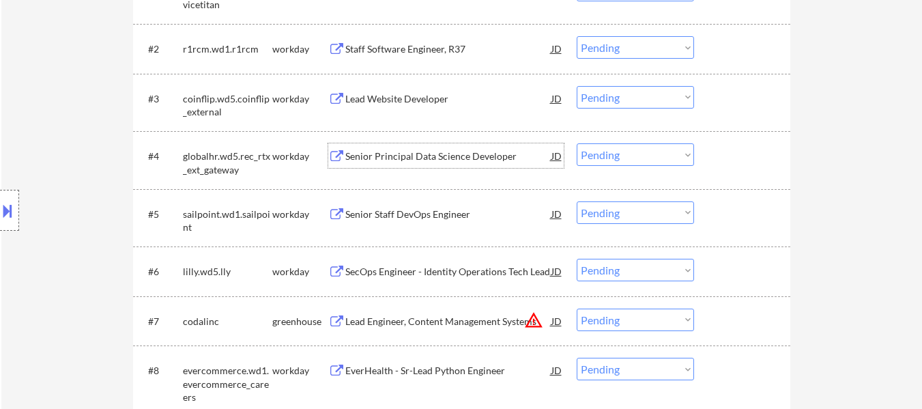
click at [410, 156] on div "Senior Principal Data Science Developer" at bounding box center [448, 157] width 206 height 14
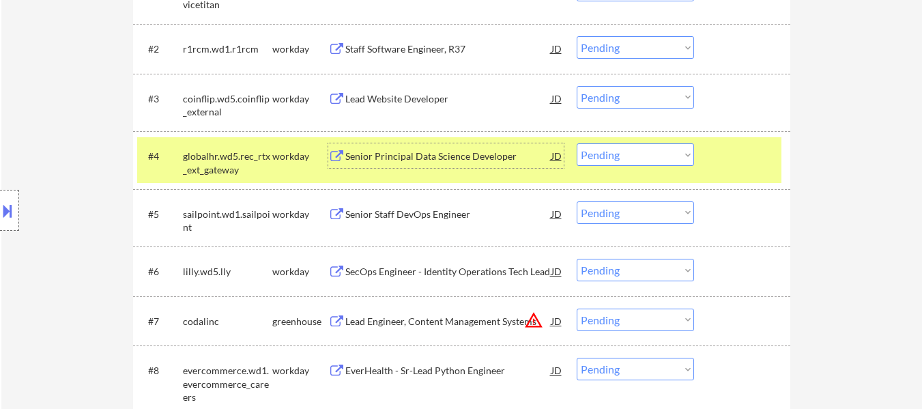
click at [614, 91] on select "Choose an option... Pending Applied Excluded (Questions) Excluded (Expired) Exc…" at bounding box center [635, 97] width 117 height 23
click at [577, 86] on select "Choose an option... Pending Applied Excluded (Questions) Excluded (Expired) Exc…" at bounding box center [635, 97] width 117 height 23
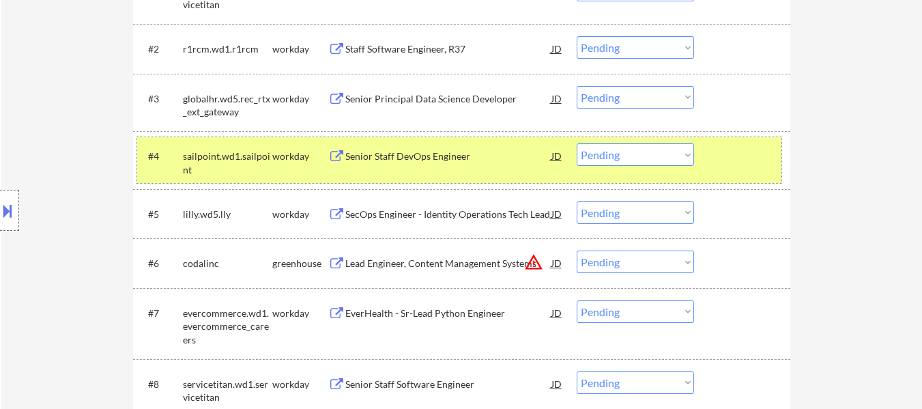
click at [741, 159] on div at bounding box center [744, 155] width 60 height 25
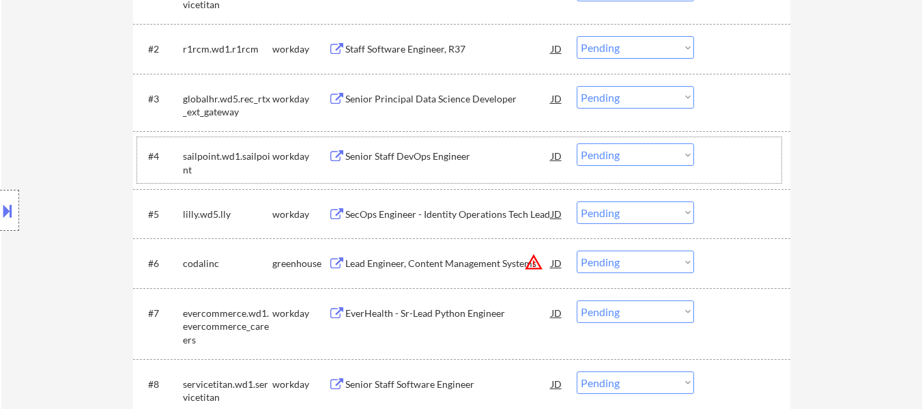
click at [406, 160] on div "Senior Staff DevOps Engineer" at bounding box center [448, 157] width 206 height 14
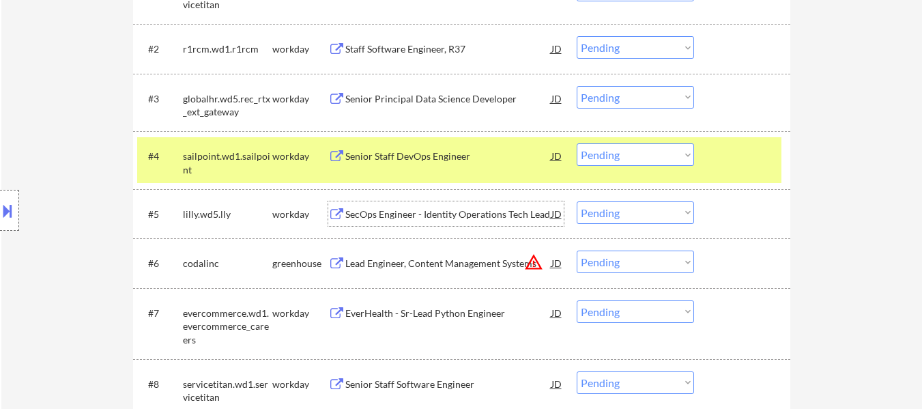
click at [423, 210] on div "SecOps Engineer - Identity Operations Tech Lead" at bounding box center [448, 215] width 206 height 14
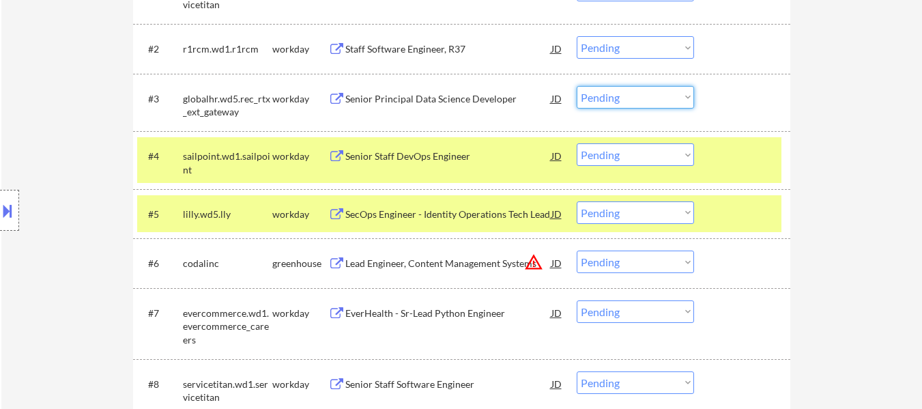
click at [637, 97] on select "Choose an option... Pending Applied Excluded (Questions) Excluded (Expired) Exc…" at bounding box center [635, 97] width 117 height 23
click at [577, 86] on select "Choose an option... Pending Applied Excluded (Questions) Excluded (Expired) Exc…" at bounding box center [635, 97] width 117 height 23
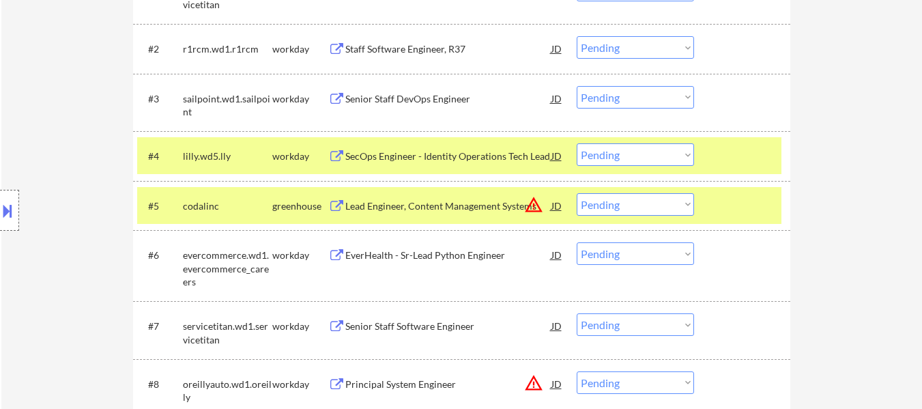
click at [641, 94] on select "Choose an option... Pending Applied Excluded (Questions) Excluded (Expired) Exc…" at bounding box center [635, 97] width 117 height 23
click at [577, 86] on select "Choose an option... Pending Applied Excluded (Questions) Excluded (Expired) Exc…" at bounding box center [635, 97] width 117 height 23
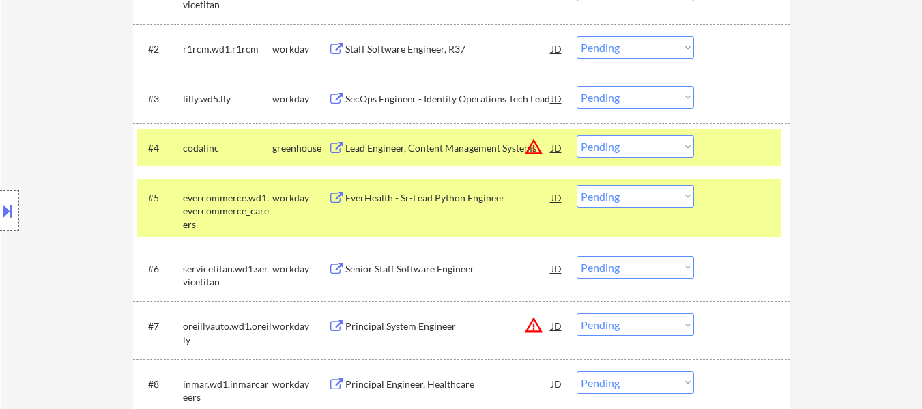
click at [698, 215] on div "#5 evercommerce.wd1.evercommerce_careers workday EverHealth - Sr-Lead Python En…" at bounding box center [459, 208] width 644 height 59
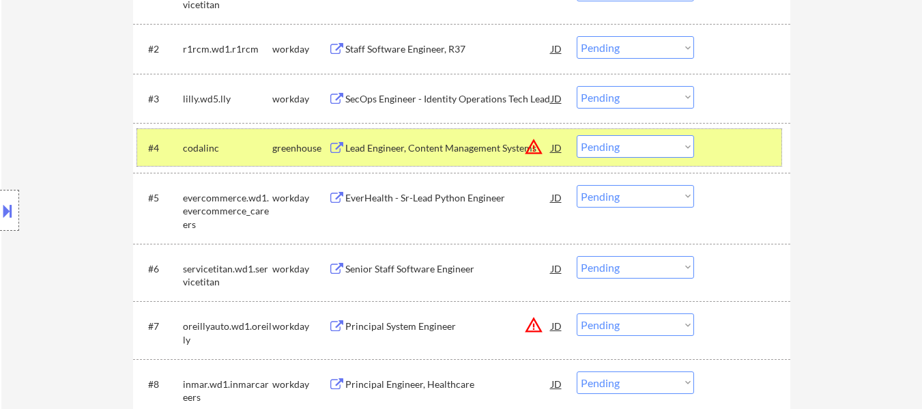
click at [705, 146] on div "#4 codalinc greenhouse Lead Engineer, Content Management Systems JD warning_amb…" at bounding box center [459, 147] width 644 height 37
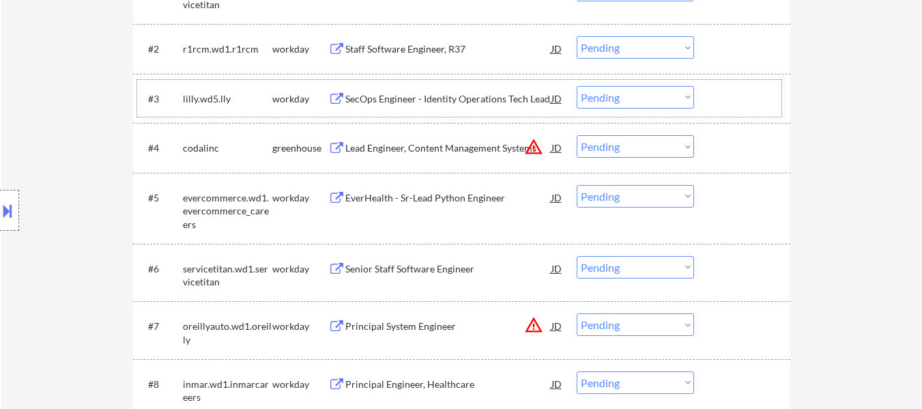
click at [743, 93] on div at bounding box center [744, 98] width 60 height 25
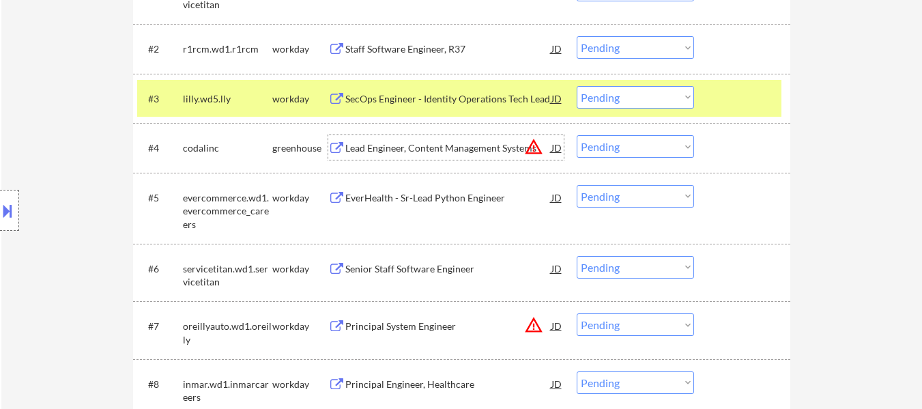
click at [444, 152] on div "Lead Engineer, Content Management Systems" at bounding box center [448, 148] width 206 height 14
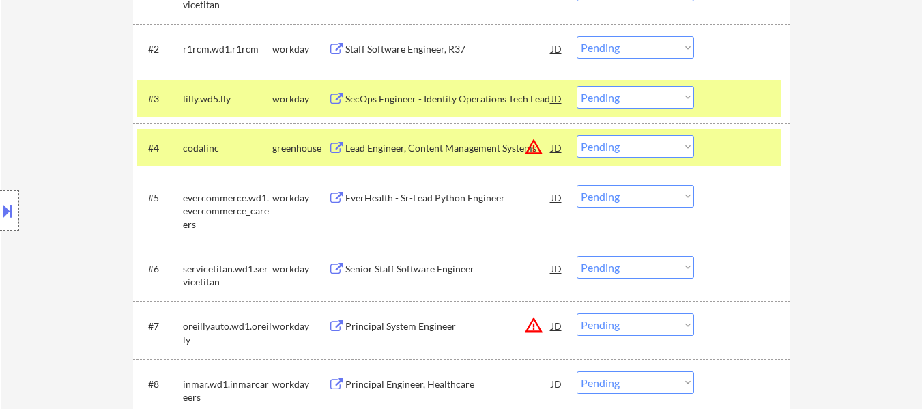
click at [659, 98] on select "Choose an option... Pending Applied Excluded (Questions) Excluded (Expired) Exc…" at bounding box center [635, 97] width 117 height 23
click at [577, 86] on select "Choose an option... Pending Applied Excluded (Questions) Excluded (Expired) Exc…" at bounding box center [635, 97] width 117 height 23
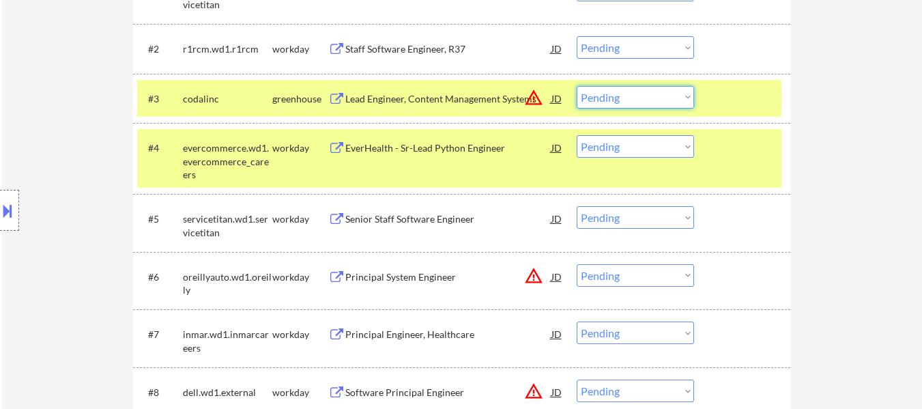
click at [681, 96] on select "Choose an option... Pending Applied Excluded (Questions) Excluded (Expired) Exc…" at bounding box center [635, 97] width 117 height 23
click at [577, 86] on select "Choose an option... Pending Applied Excluded (Questions) Excluded (Expired) Exc…" at bounding box center [635, 97] width 117 height 23
select select ""pending""
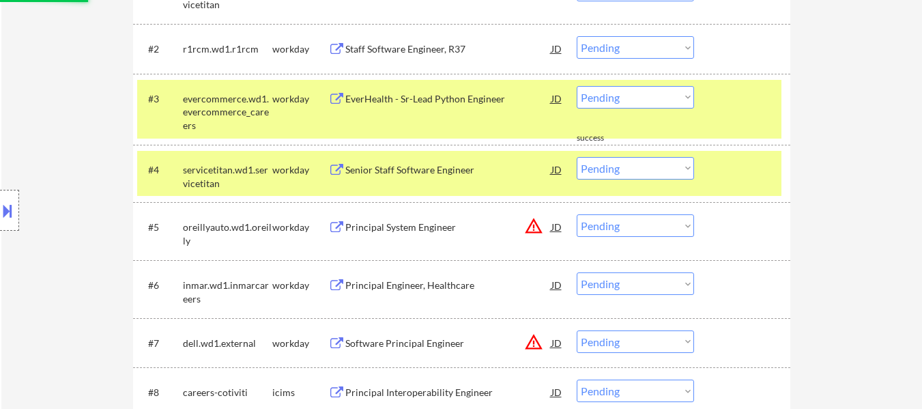
click at [747, 115] on div "#3 evercommerce.wd1.evercommerce_careers workday EverHealth - Sr-Lead Python En…" at bounding box center [459, 109] width 644 height 59
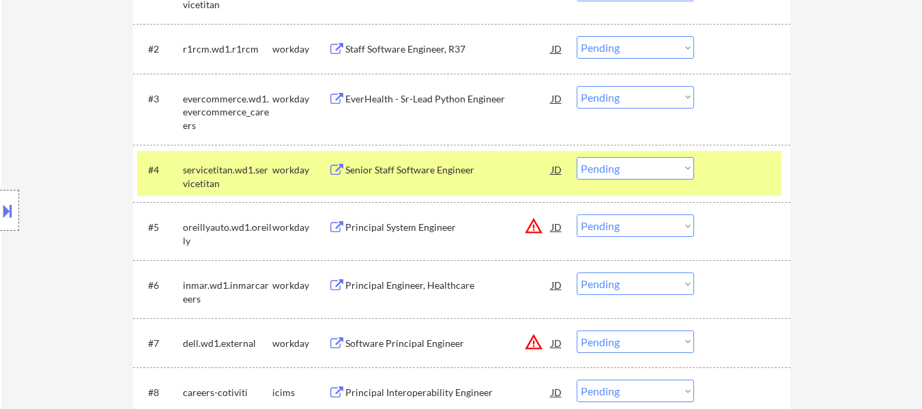
click at [746, 175] on div at bounding box center [744, 169] width 60 height 25
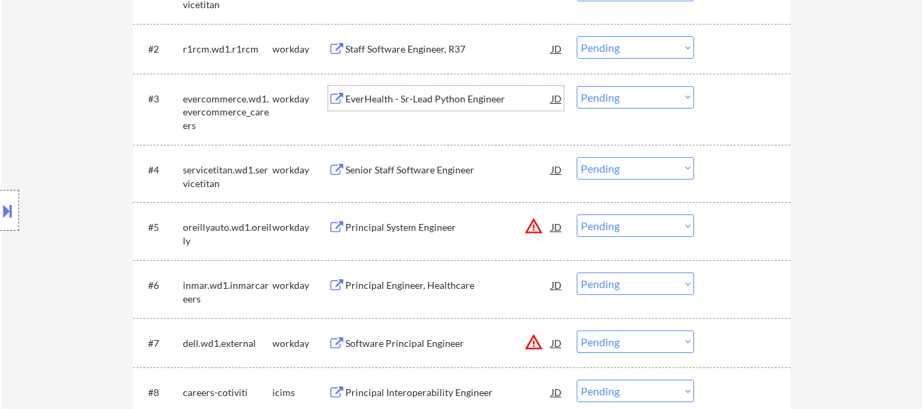
click at [507, 100] on div "EverHealth - Sr-Lead Python Engineer" at bounding box center [448, 99] width 206 height 14
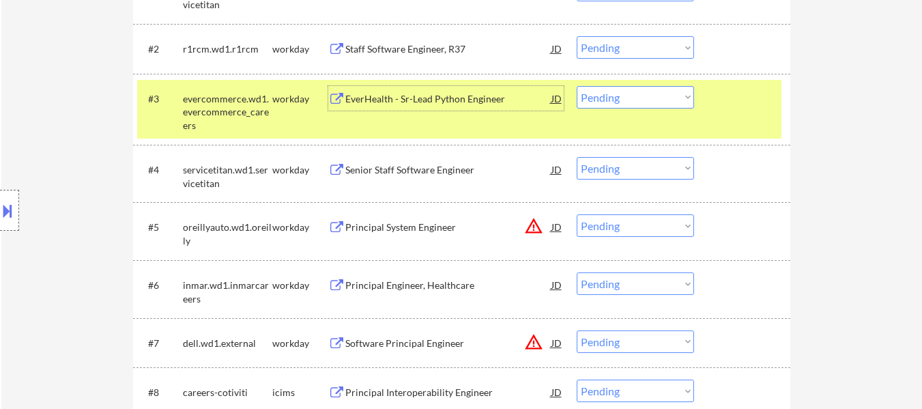
click at [393, 223] on div "Principal System Engineer" at bounding box center [448, 228] width 206 height 14
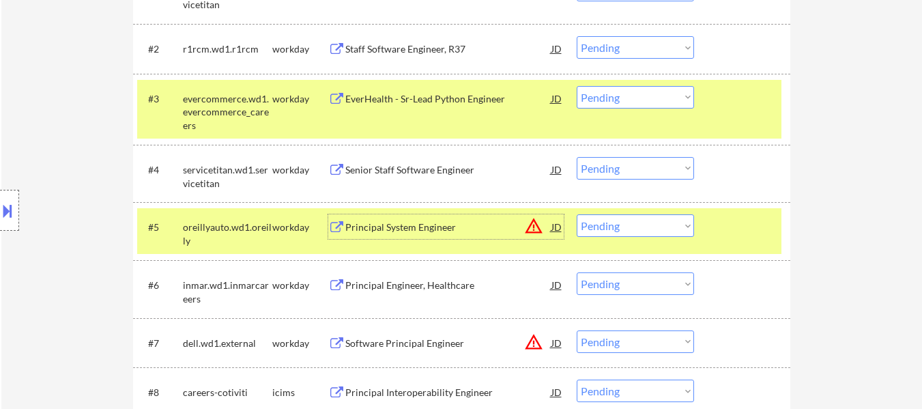
click at [643, 229] on select "Choose an option... Pending Applied Excluded (Questions) Excluded (Expired) Exc…" at bounding box center [635, 225] width 117 height 23
click at [577, 214] on select "Choose an option... Pending Applied Excluded (Questions) Excluded (Expired) Exc…" at bounding box center [635, 225] width 117 height 23
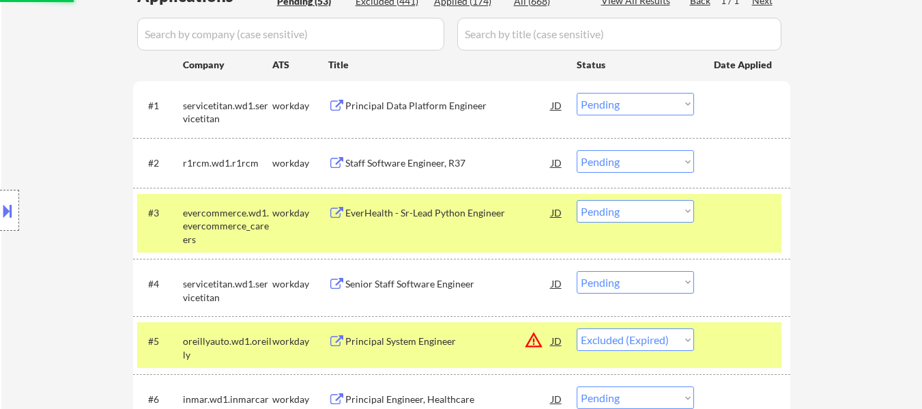
scroll to position [311, 0]
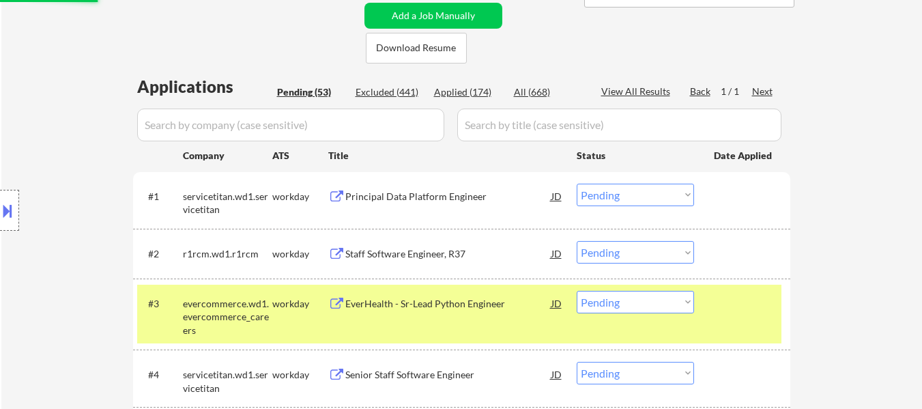
select select ""pending""
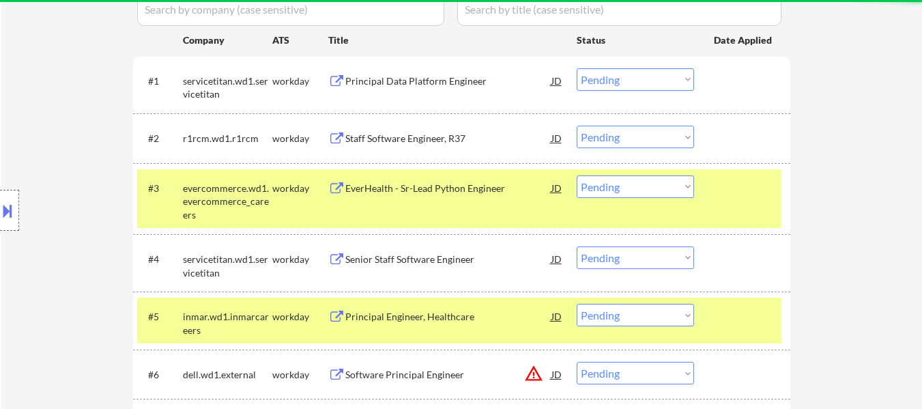
scroll to position [448, 0]
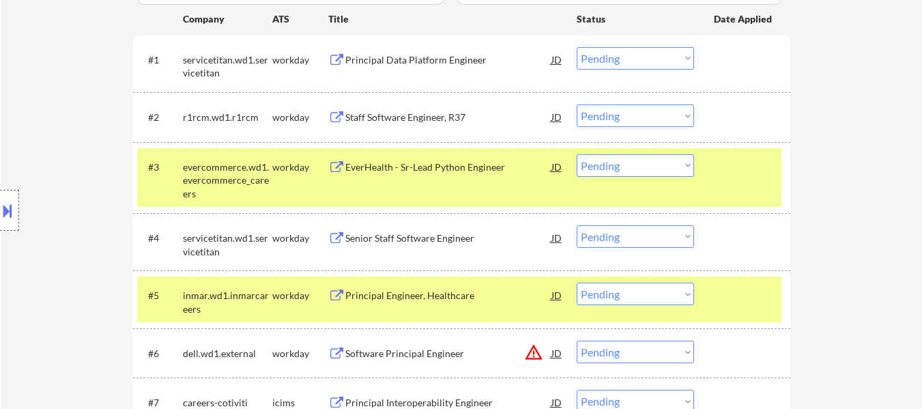
click at [767, 288] on div at bounding box center [744, 295] width 60 height 25
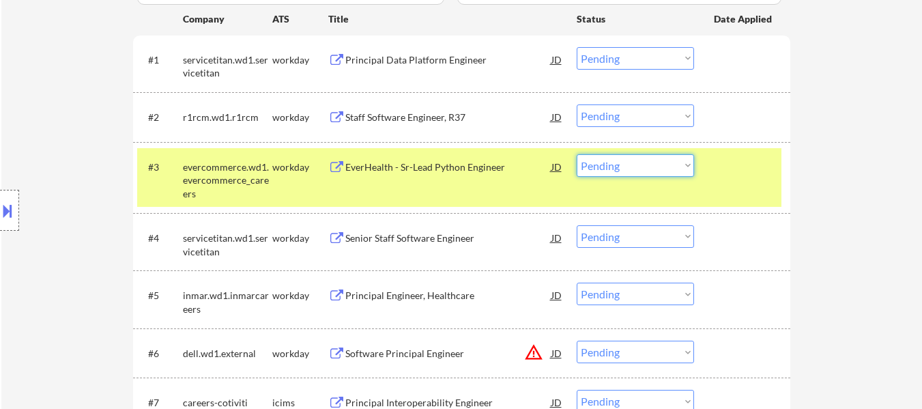
click at [656, 162] on select "Choose an option... Pending Applied Excluded (Questions) Excluded (Expired) Exc…" at bounding box center [635, 165] width 117 height 23
click at [577, 154] on select "Choose an option... Pending Applied Excluded (Questions) Excluded (Expired) Exc…" at bounding box center [635, 165] width 117 height 23
select select ""pending""
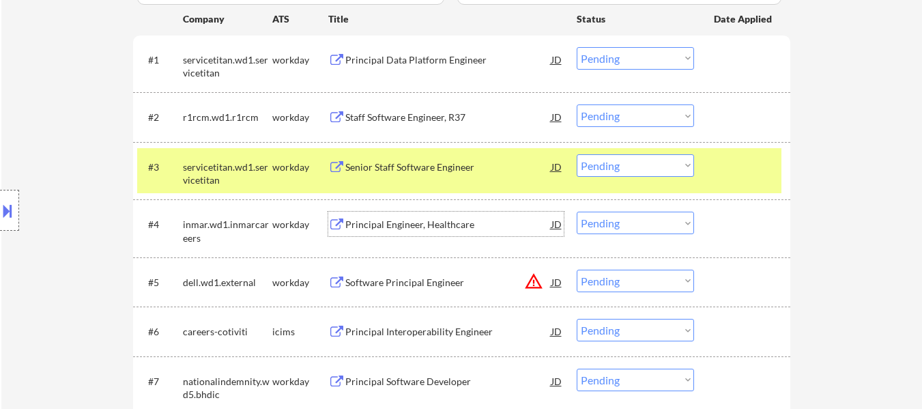
click at [425, 219] on div "Principal Engineer, Healthcare" at bounding box center [448, 225] width 206 height 14
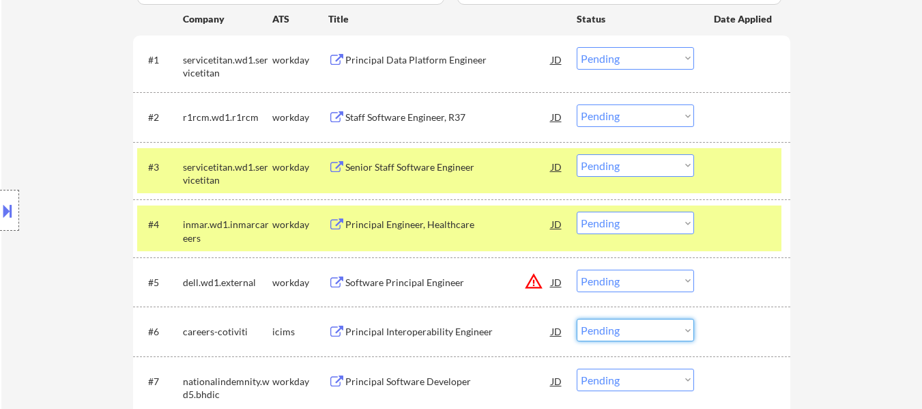
drag, startPoint x: 603, startPoint y: 332, endPoint x: 608, endPoint y: 326, distance: 7.8
click at [603, 332] on select "Choose an option... Pending Applied Excluded (Questions) Excluded (Expired) Exc…" at bounding box center [635, 330] width 117 height 23
click at [577, 319] on select "Choose an option... Pending Applied Excluded (Questions) Excluded (Expired) Exc…" at bounding box center [635, 330] width 117 height 23
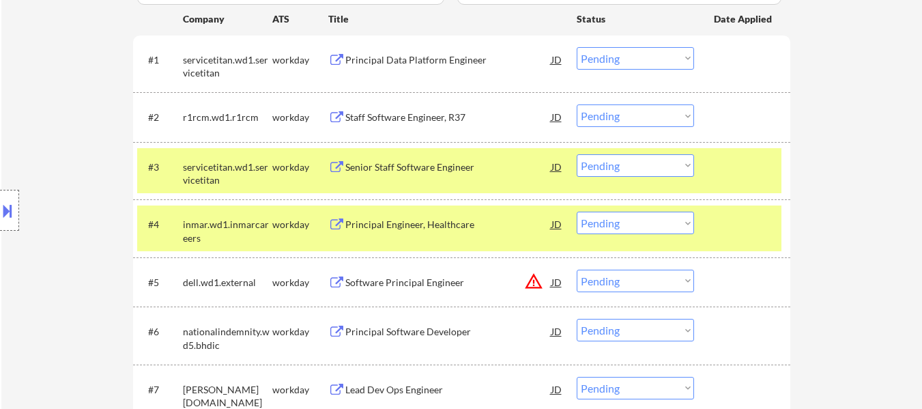
click at [418, 332] on div "Principal Software Developer" at bounding box center [448, 332] width 206 height 14
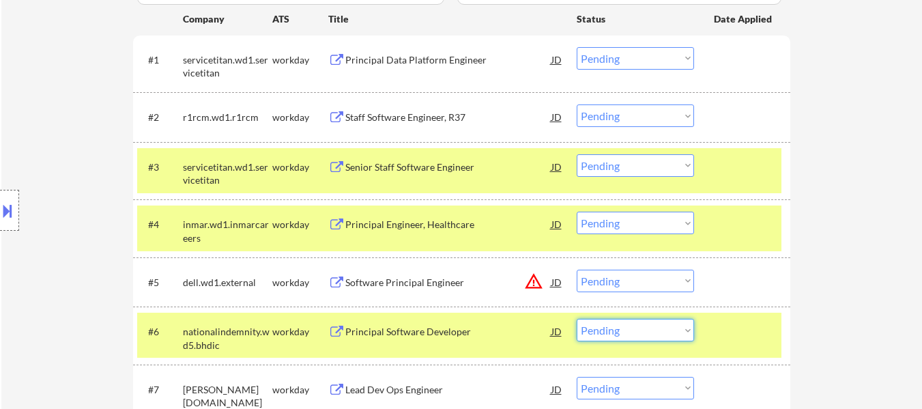
drag, startPoint x: 636, startPoint y: 331, endPoint x: 639, endPoint y: 319, distance: 11.9
click at [636, 331] on select "Choose an option... Pending Applied Excluded (Questions) Excluded (Expired) Exc…" at bounding box center [635, 330] width 117 height 23
click at [577, 319] on select "Choose an option... Pending Applied Excluded (Questions) Excluded (Expired) Exc…" at bounding box center [635, 330] width 117 height 23
select select ""pending""
click at [719, 330] on div at bounding box center [744, 331] width 60 height 25
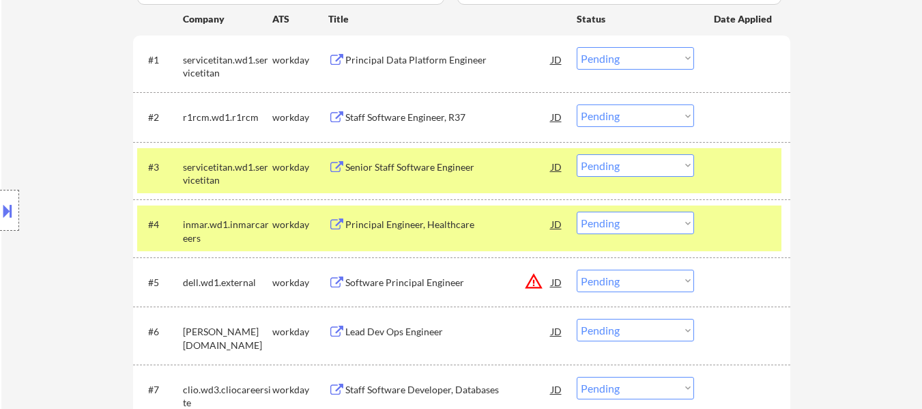
click at [383, 326] on div "Lead Dev Ops Engineer" at bounding box center [448, 332] width 206 height 14
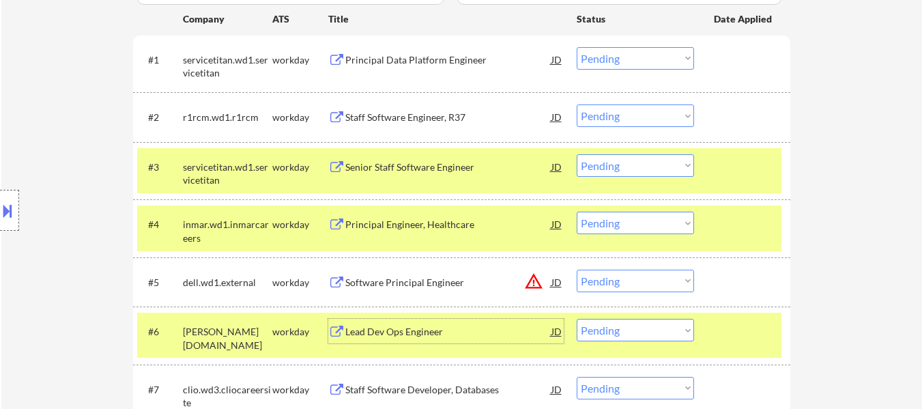
click at [629, 227] on select "Choose an option... Pending Applied Excluded (Questions) Excluded (Expired) Exc…" at bounding box center [635, 223] width 117 height 23
click at [577, 212] on select "Choose an option... Pending Applied Excluded (Questions) Excluded (Expired) Exc…" at bounding box center [635, 223] width 117 height 23
select select ""pending""
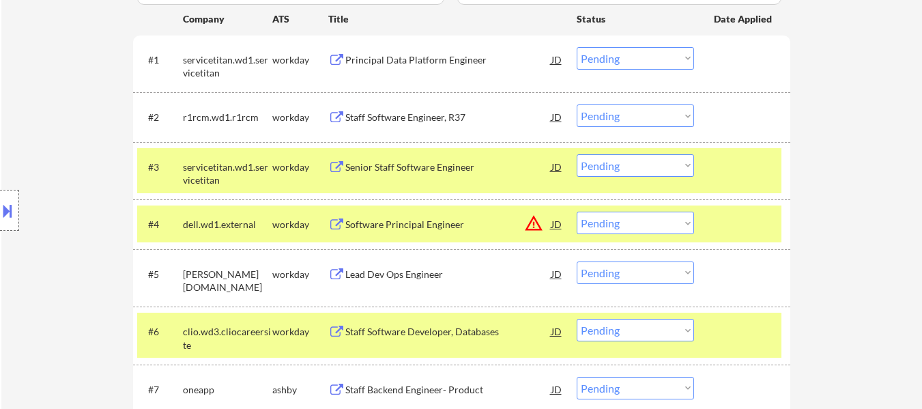
scroll to position [516, 0]
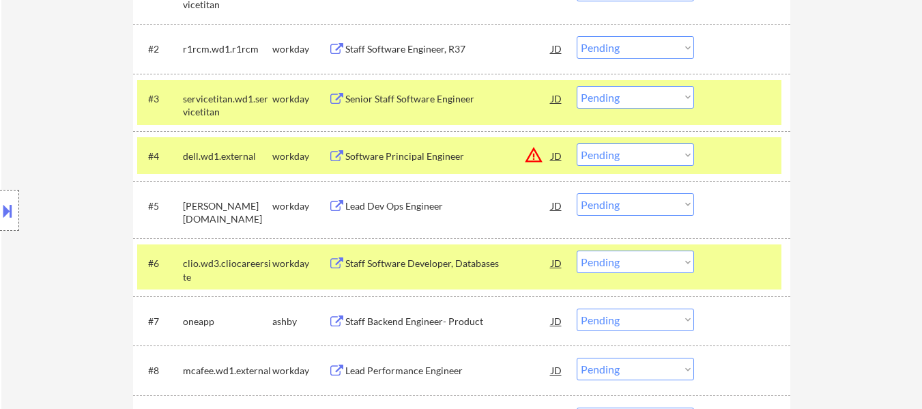
click at [735, 259] on div at bounding box center [744, 263] width 60 height 25
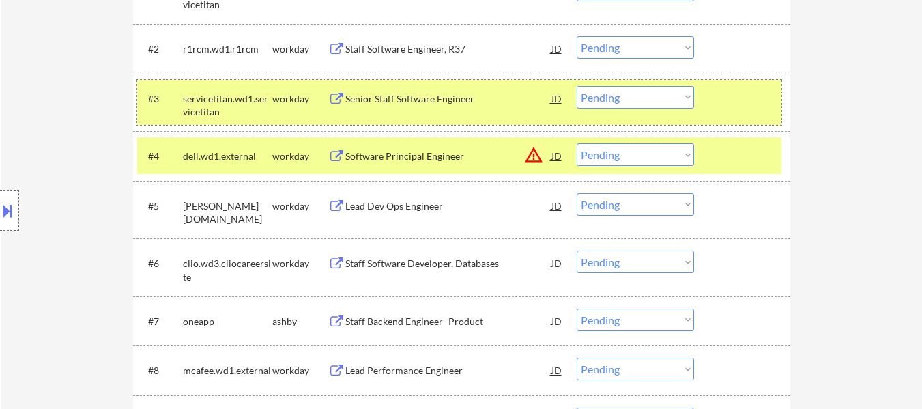
click at [775, 101] on div "#3 servicetitan.wd1.servicetitan workday Senior Staff Software Engineer JD warn…" at bounding box center [459, 102] width 644 height 45
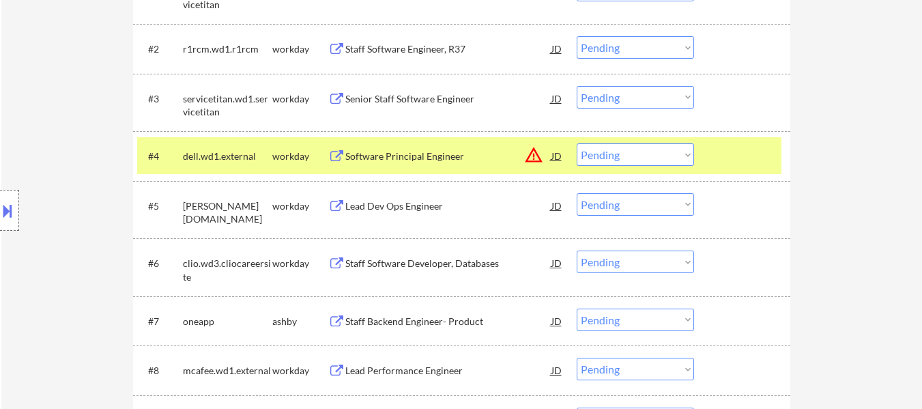
click at [748, 161] on div at bounding box center [744, 155] width 60 height 25
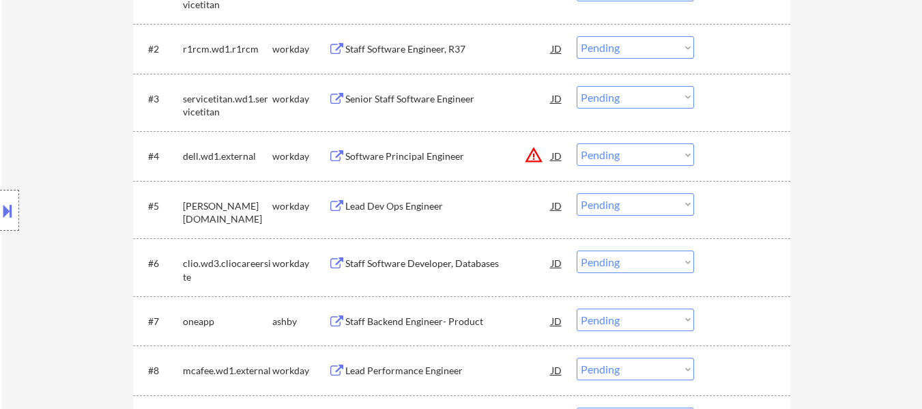
click at [442, 270] on div "Staff Software Developer, Databases" at bounding box center [448, 264] width 206 height 14
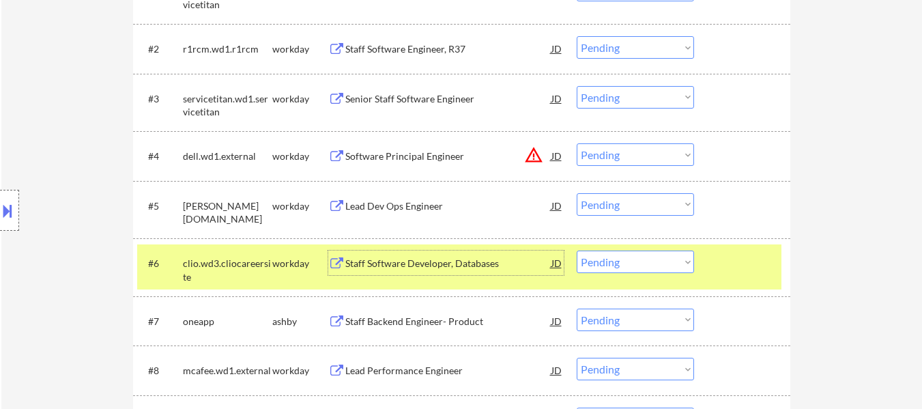
click at [591, 209] on select "Choose an option... Pending Applied Excluded (Questions) Excluded (Expired) Exc…" at bounding box center [635, 204] width 117 height 23
click at [577, 193] on select "Choose an option... Pending Applied Excluded (Questions) Excluded (Expired) Exc…" at bounding box center [635, 204] width 117 height 23
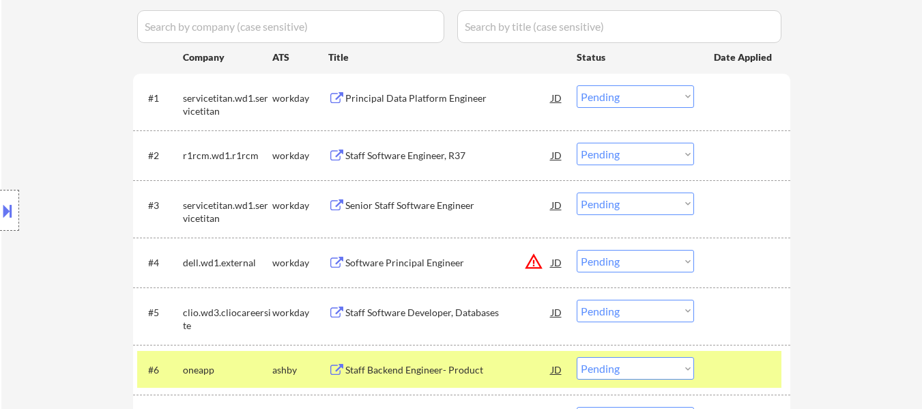
scroll to position [614, 0]
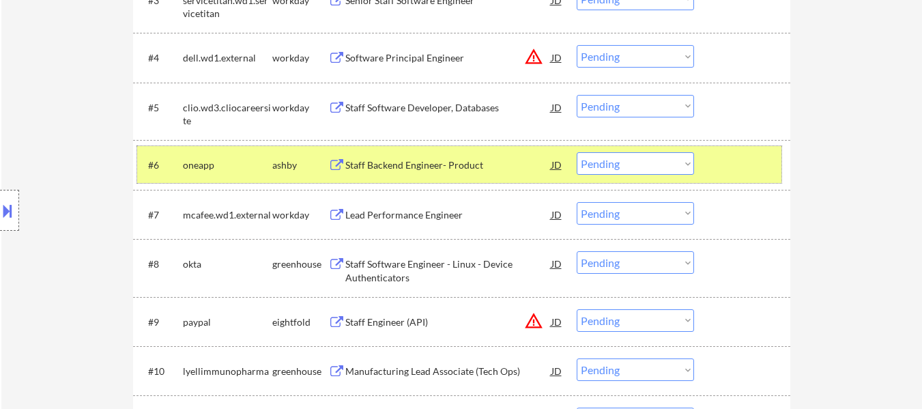
click at [771, 168] on div at bounding box center [744, 164] width 60 height 25
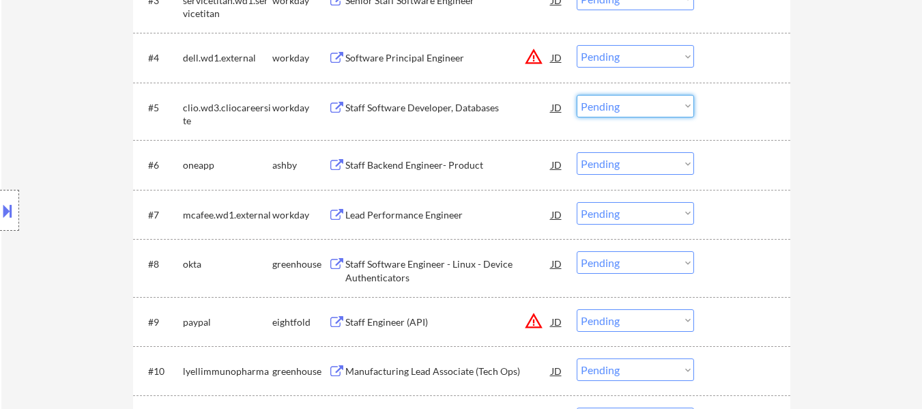
click at [674, 106] on select "Choose an option... Pending Applied Excluded (Questions) Excluded (Expired) Exc…" at bounding box center [635, 106] width 117 height 23
click at [577, 95] on select "Choose an option... Pending Applied Excluded (Questions) Excluded (Expired) Exc…" at bounding box center [635, 106] width 117 height 23
select select ""pending""
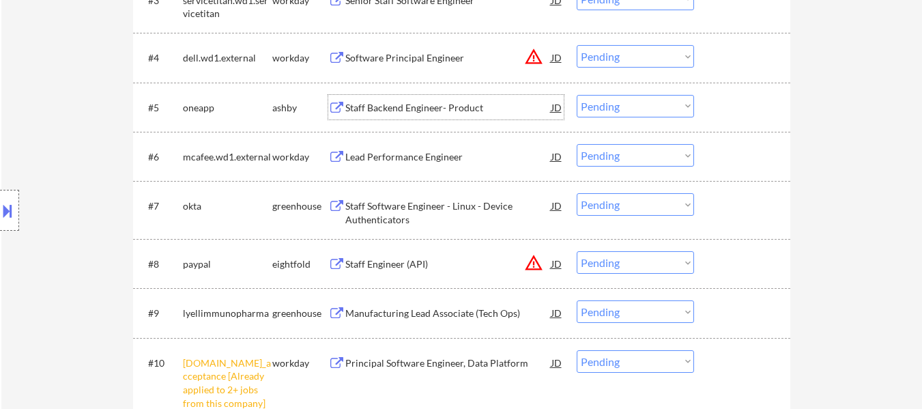
click at [427, 104] on div "Staff Backend Engineer- Product" at bounding box center [448, 108] width 206 height 14
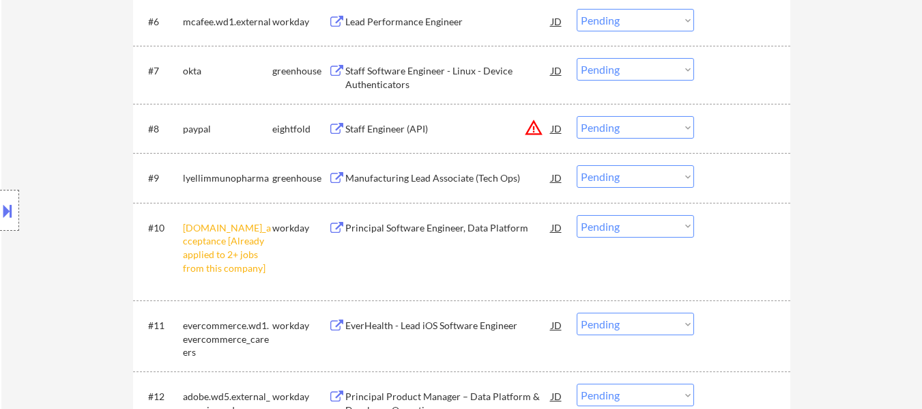
scroll to position [751, 0]
click at [651, 225] on select "Choose an option... Pending Applied Excluded (Questions) Excluded (Expired) Exc…" at bounding box center [635, 225] width 117 height 23
click at [577, 214] on select "Choose an option... Pending Applied Excluded (Questions) Excluded (Expired) Exc…" at bounding box center [635, 225] width 117 height 23
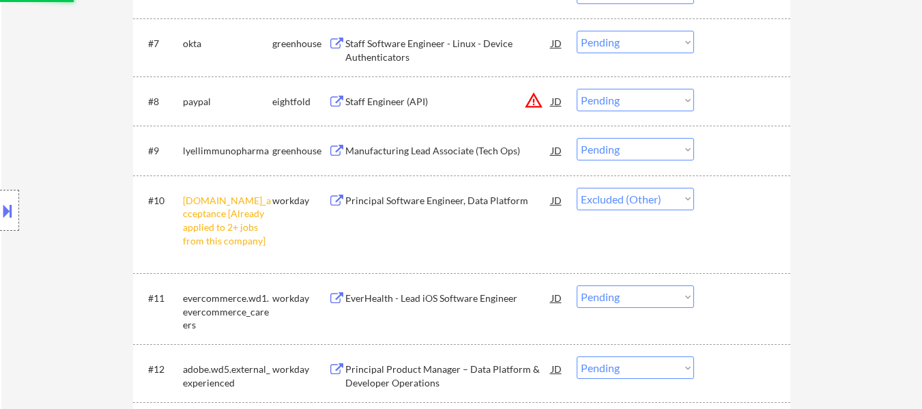
scroll to position [819, 0]
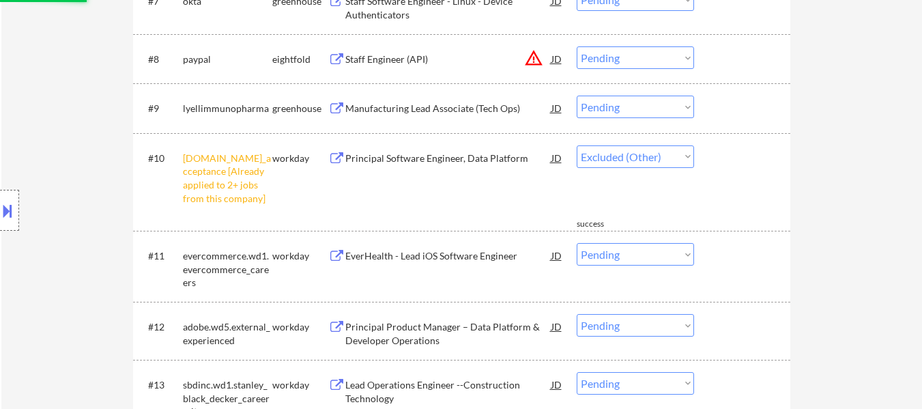
select select ""pending""
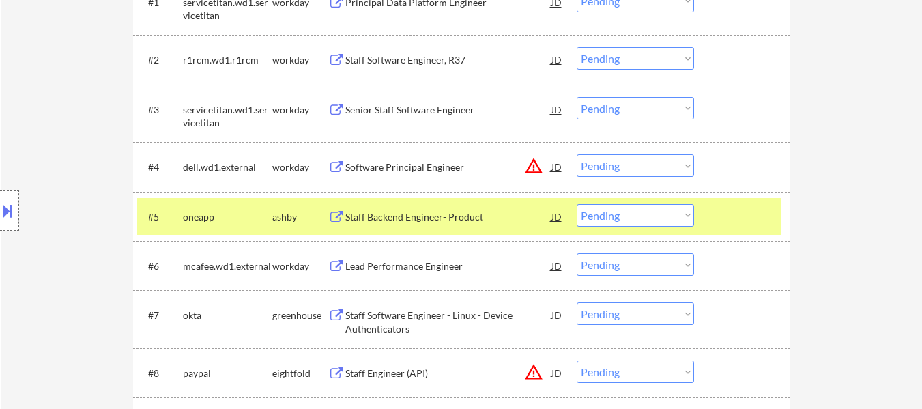
scroll to position [478, 0]
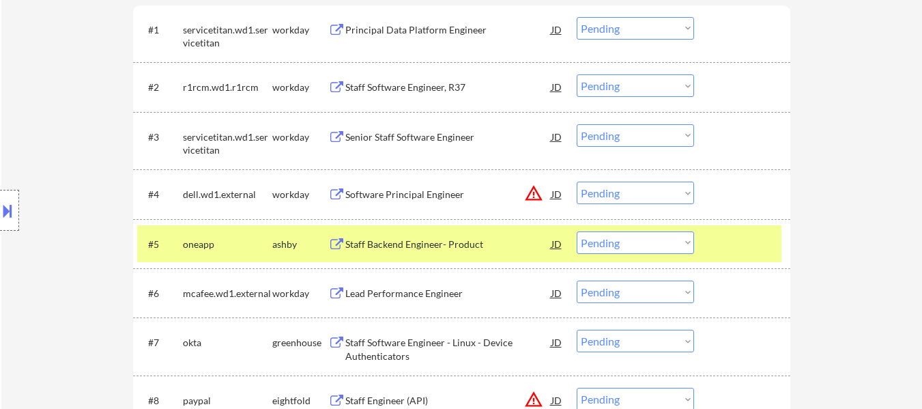
click at [447, 296] on div "Lead Performance Engineer" at bounding box center [448, 294] width 206 height 14
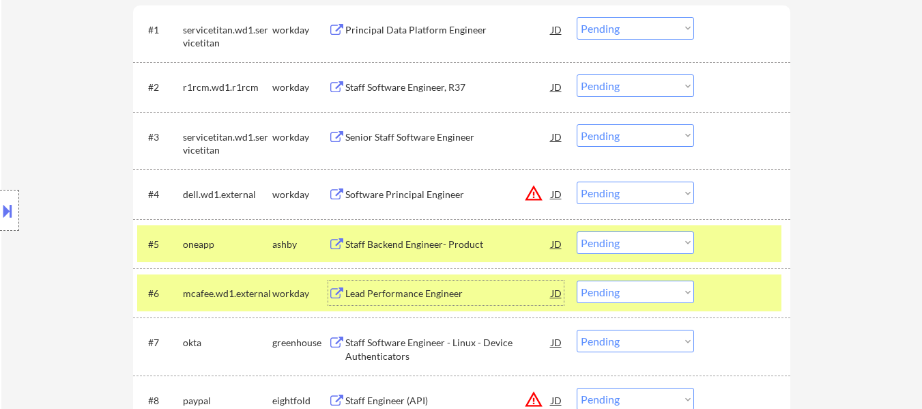
click at [641, 242] on select "Choose an option... Pending Applied Excluded (Questions) Excluded (Expired) Exc…" at bounding box center [635, 242] width 117 height 23
click at [577, 231] on select "Choose an option... Pending Applied Excluded (Questions) Excluded (Expired) Exc…" at bounding box center [635, 242] width 117 height 23
select select ""pending""
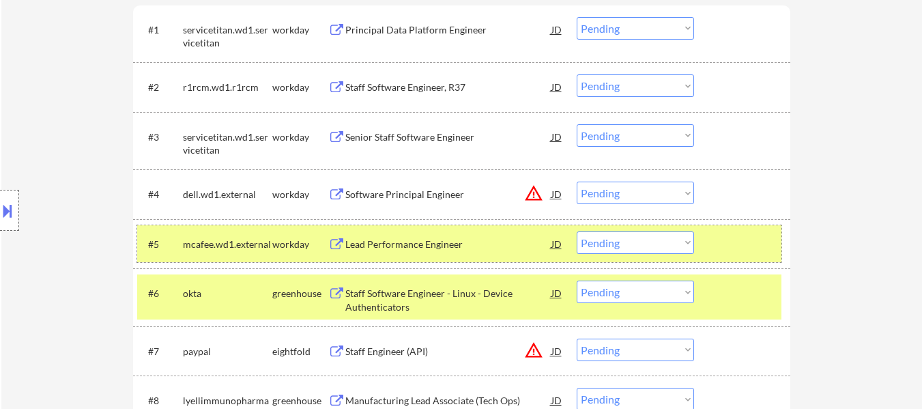
click at [727, 239] on div at bounding box center [744, 243] width 60 height 25
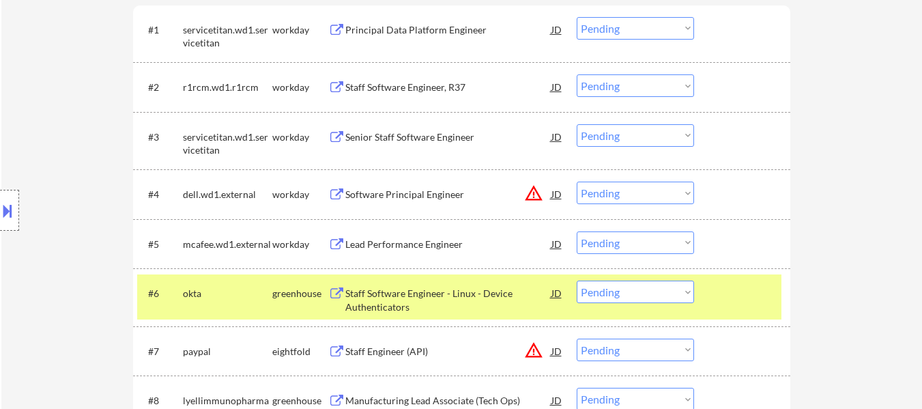
click at [723, 278] on div "#6 okta greenhouse Staff Software Engineer - Linux - Device Authenticators JD w…" at bounding box center [459, 296] width 644 height 45
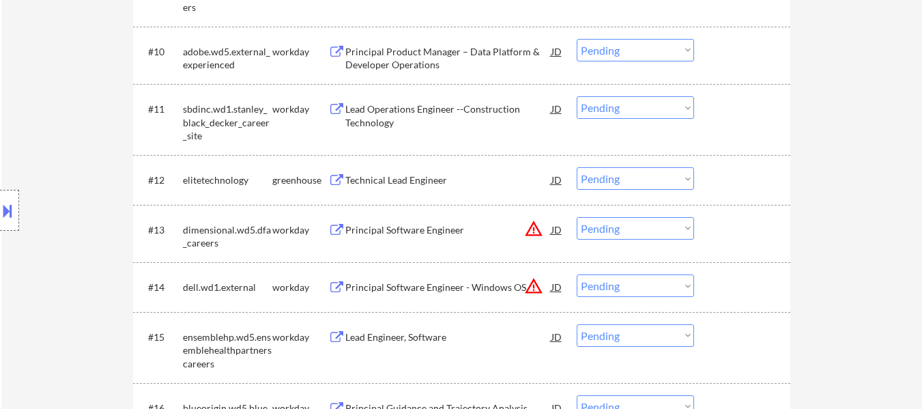
scroll to position [956, 0]
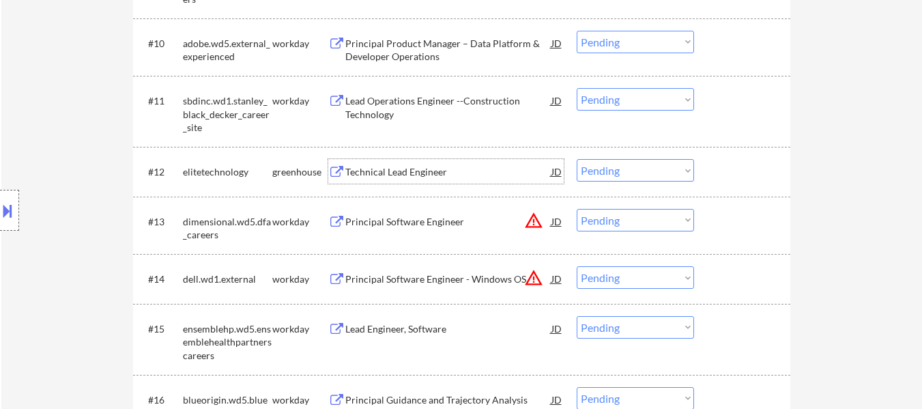
click at [393, 163] on div "Technical Lead Engineer" at bounding box center [448, 171] width 206 height 25
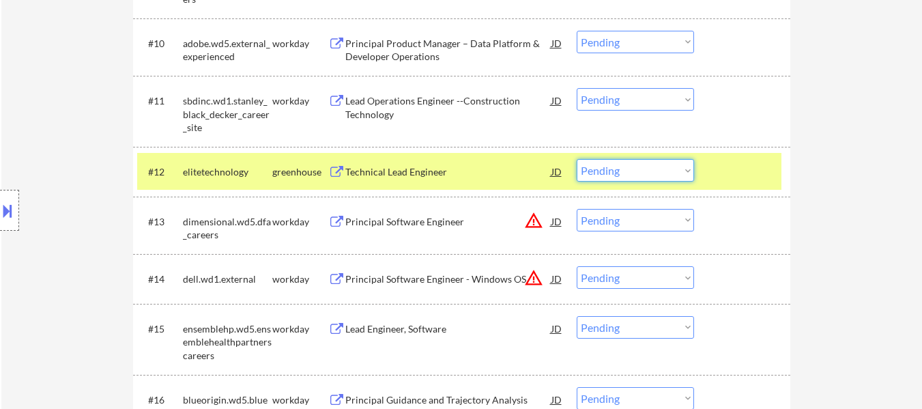
click at [667, 170] on select "Choose an option... Pending Applied Excluded (Questions) Excluded (Expired) Exc…" at bounding box center [635, 170] width 117 height 23
click at [577, 159] on select "Choose an option... Pending Applied Excluded (Questions) Excluded (Expired) Exc…" at bounding box center [635, 170] width 117 height 23
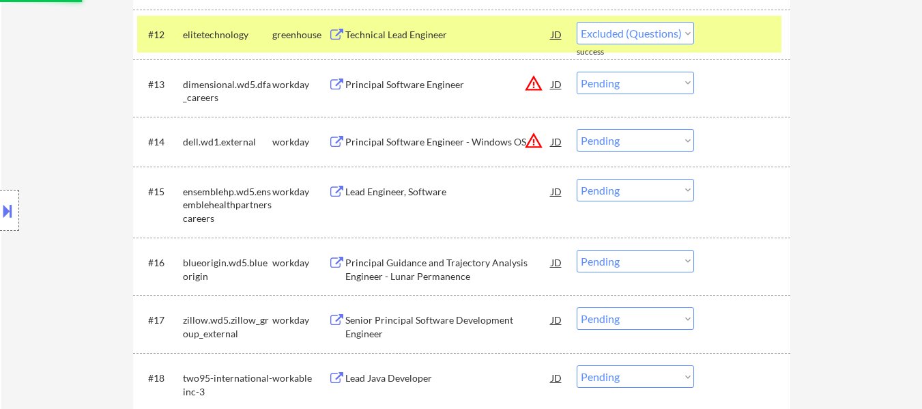
select select ""pending""
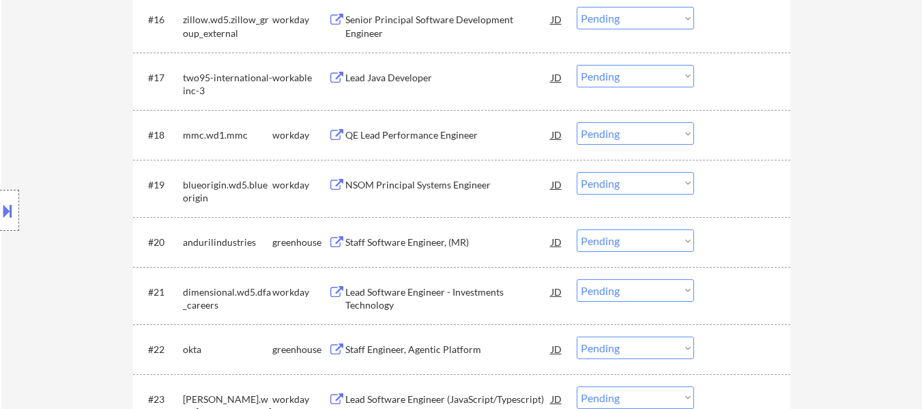
scroll to position [1365, 0]
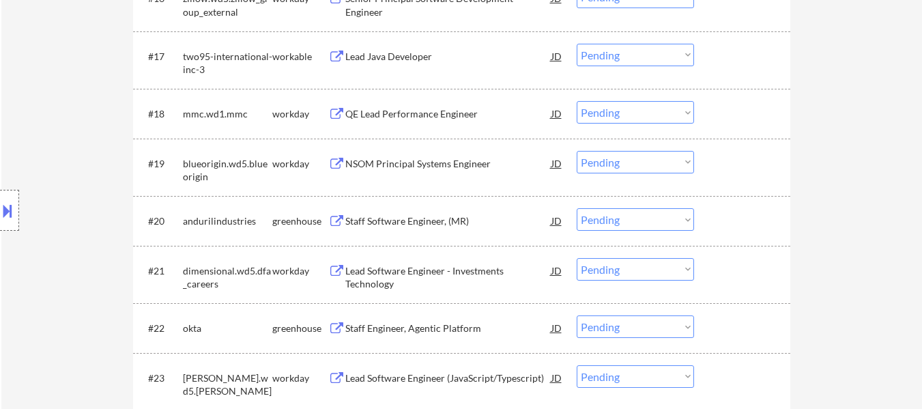
click at [430, 224] on div "Staff Software Engineer, (MR)" at bounding box center [448, 221] width 206 height 14
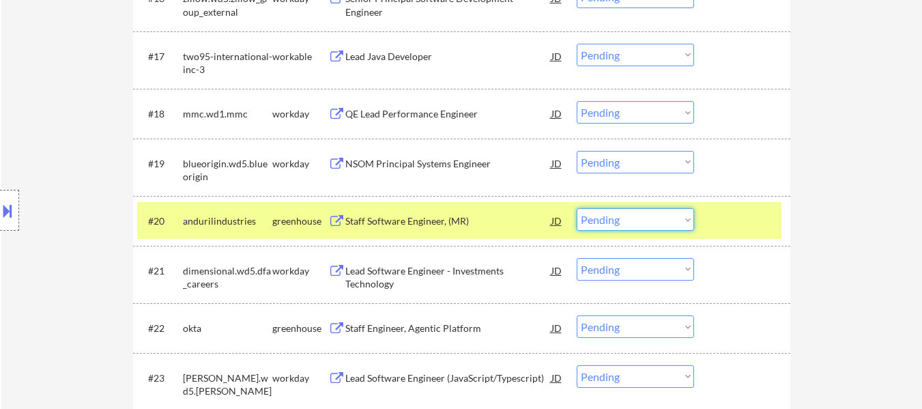
click at [613, 217] on select "Choose an option... Pending Applied Excluded (Questions) Excluded (Expired) Exc…" at bounding box center [635, 219] width 117 height 23
click at [577, 208] on select "Choose an option... Pending Applied Excluded (Questions) Excluded (Expired) Exc…" at bounding box center [635, 219] width 117 height 23
select select ""pending""
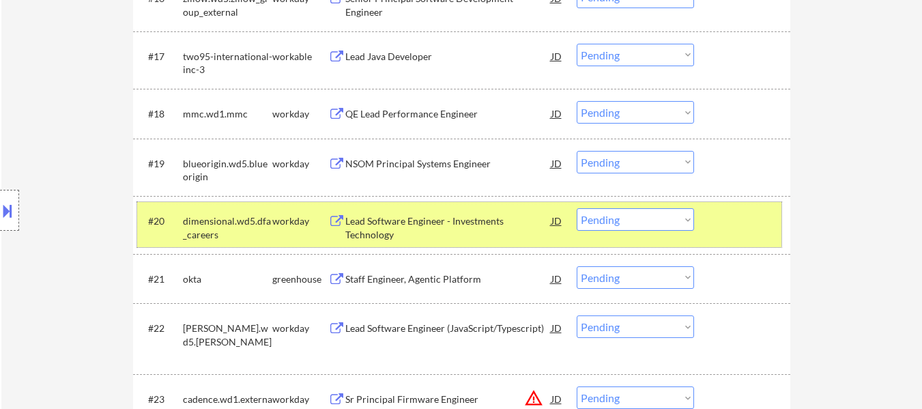
click at [745, 217] on div at bounding box center [744, 220] width 60 height 25
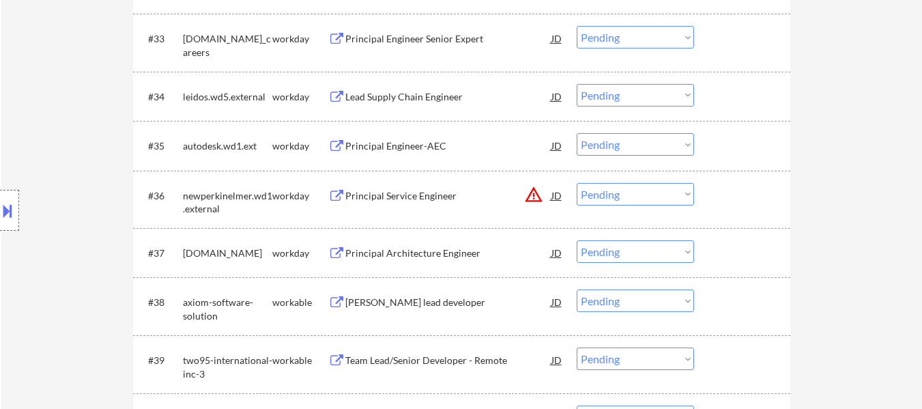
scroll to position [2389, 0]
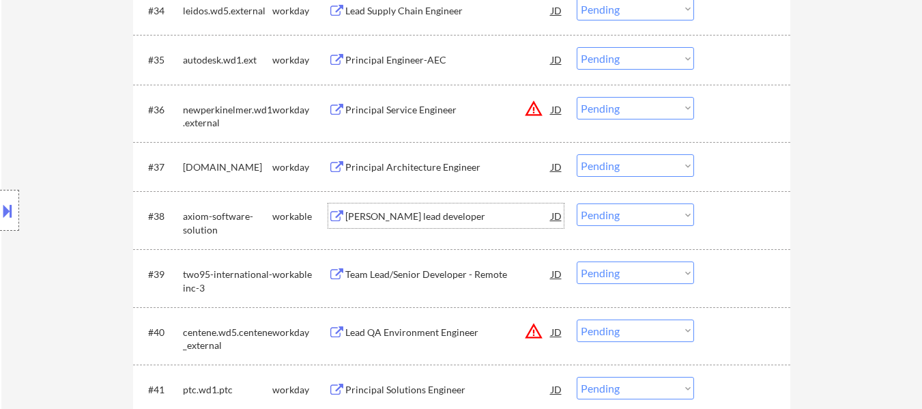
click at [427, 210] on div "Drupal lead developer" at bounding box center [448, 217] width 206 height 14
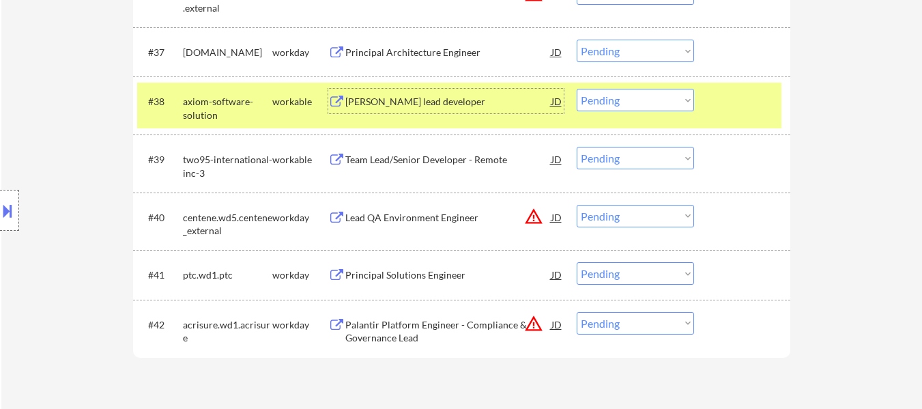
scroll to position [2526, 0]
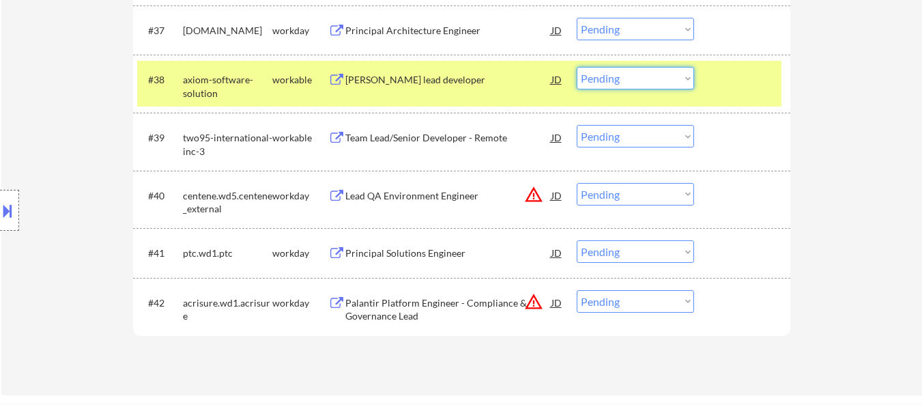
click at [650, 79] on select "Choose an option... Pending Applied Excluded (Questions) Excluded (Expired) Exc…" at bounding box center [635, 78] width 117 height 23
click at [577, 67] on select "Choose an option... Pending Applied Excluded (Questions) Excluded (Expired) Exc…" at bounding box center [635, 78] width 117 height 23
select select ""pending""
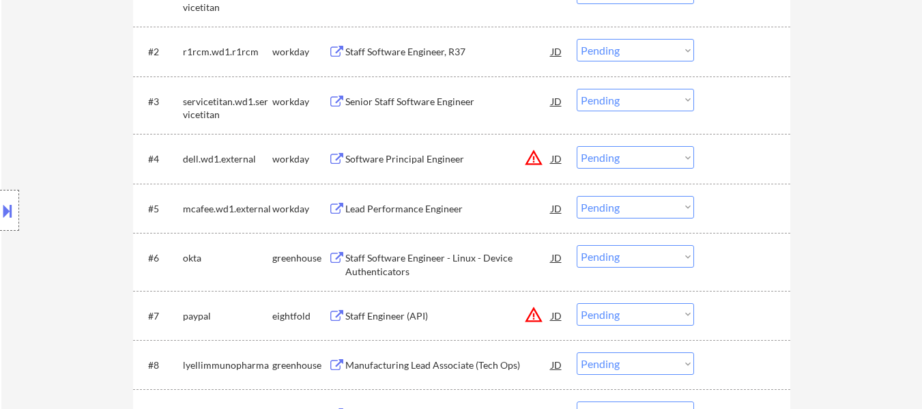
scroll to position [546, 0]
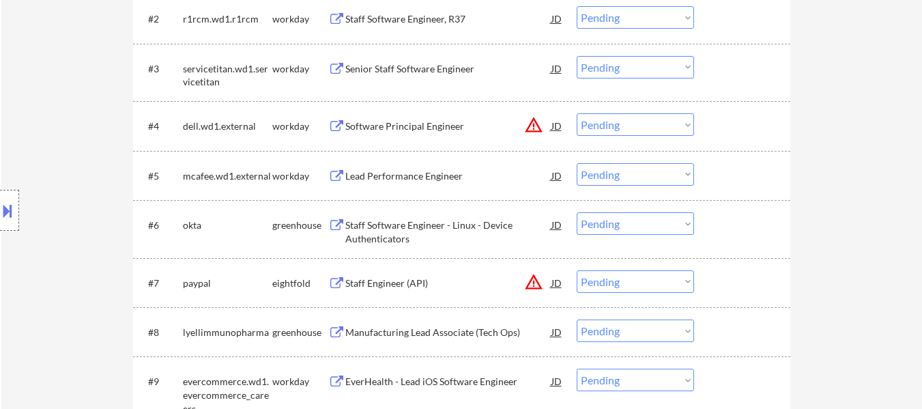
click at [461, 225] on div "Staff Software Engineer - Linux - Device Authenticators" at bounding box center [448, 231] width 206 height 27
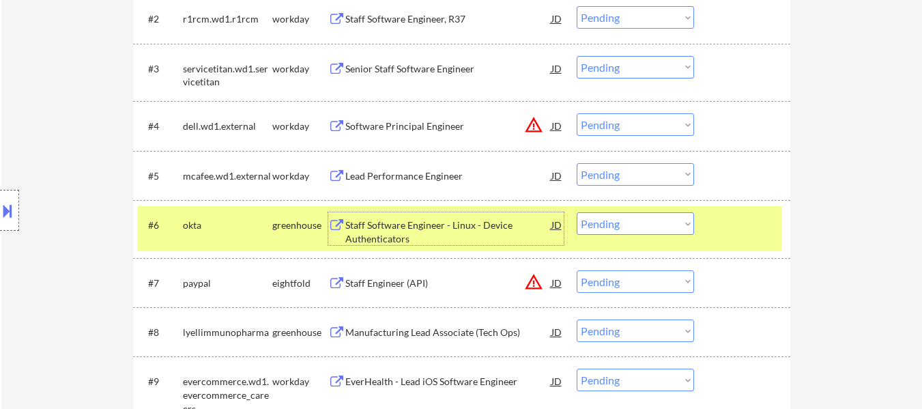
click at [677, 220] on select "Choose an option... Pending Applied Excluded (Questions) Excluded (Expired) Exc…" at bounding box center [635, 223] width 117 height 23
click at [577, 212] on select "Choose an option... Pending Applied Excluded (Questions) Excluded (Expired) Exc…" at bounding box center [635, 223] width 117 height 23
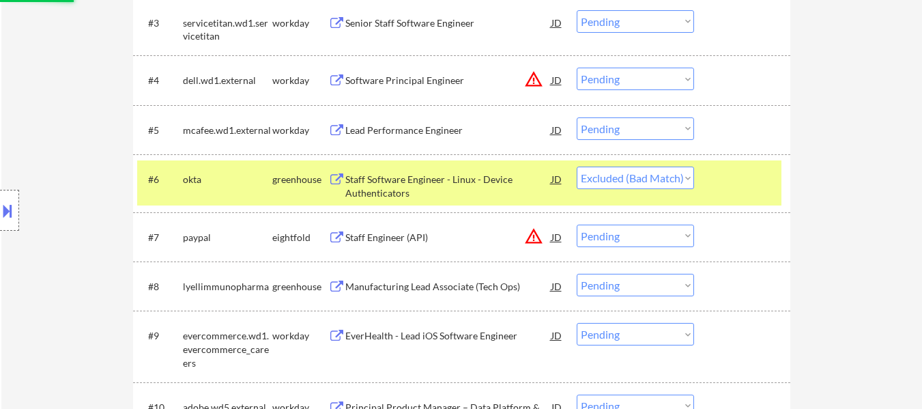
scroll to position [614, 0]
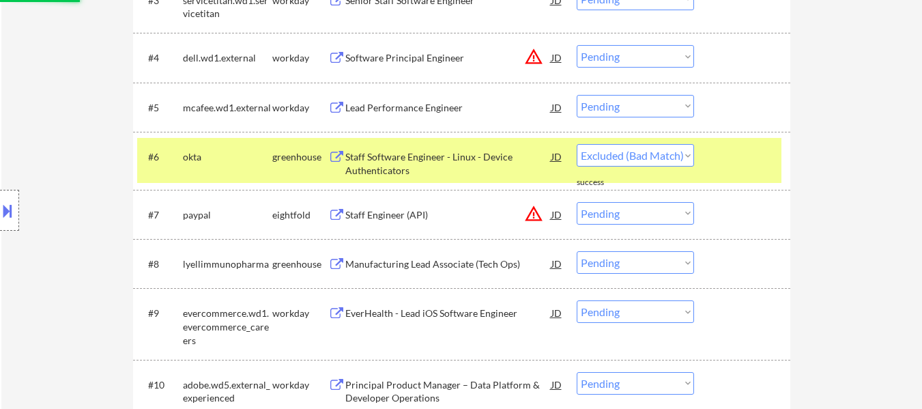
select select ""pending""
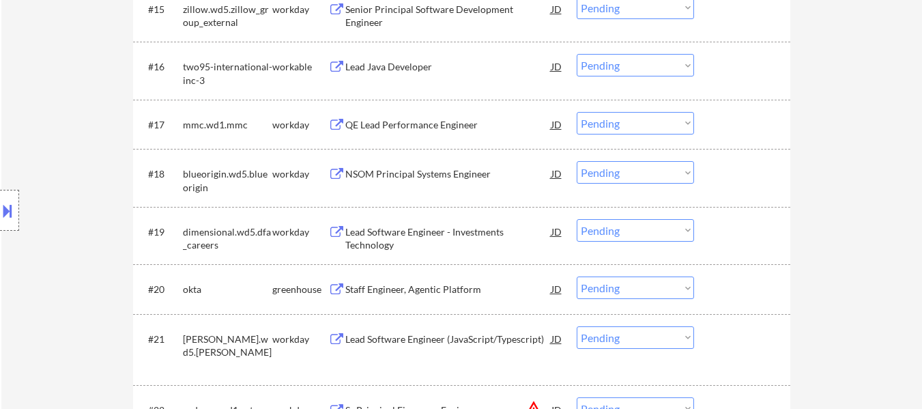
scroll to position [1365, 0]
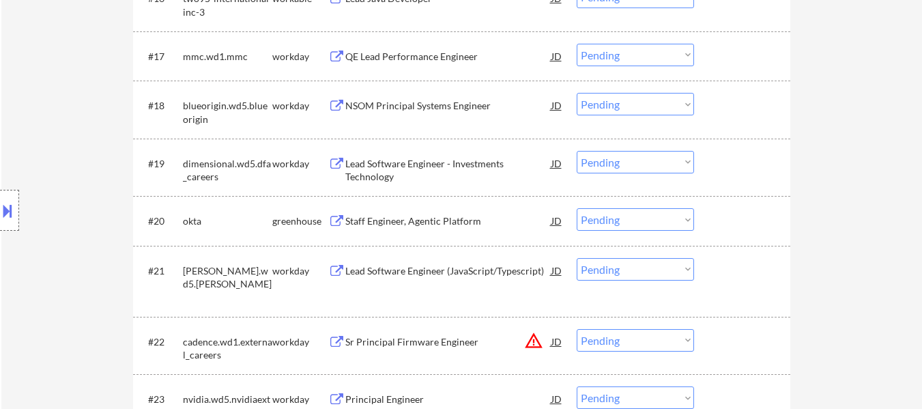
click at [670, 216] on select "Choose an option... Pending Applied Excluded (Questions) Excluded (Expired) Exc…" at bounding box center [635, 219] width 117 height 23
click at [577, 208] on select "Choose an option... Pending Applied Excluded (Questions) Excluded (Expired) Exc…" at bounding box center [635, 219] width 117 height 23
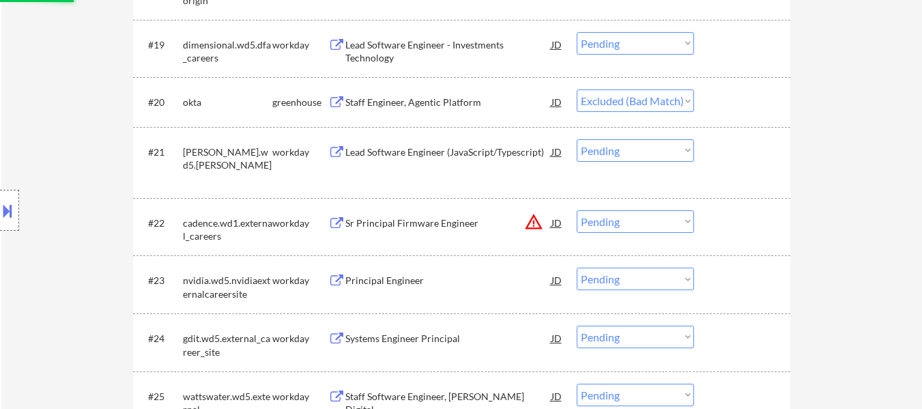
scroll to position [1502, 0]
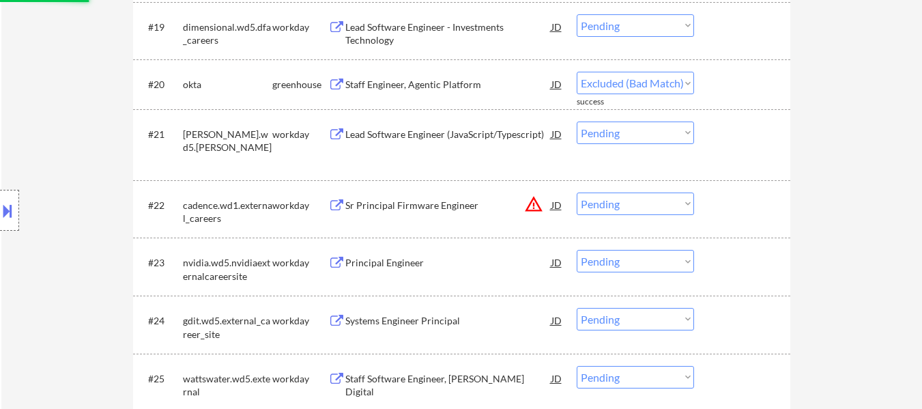
select select ""pending""
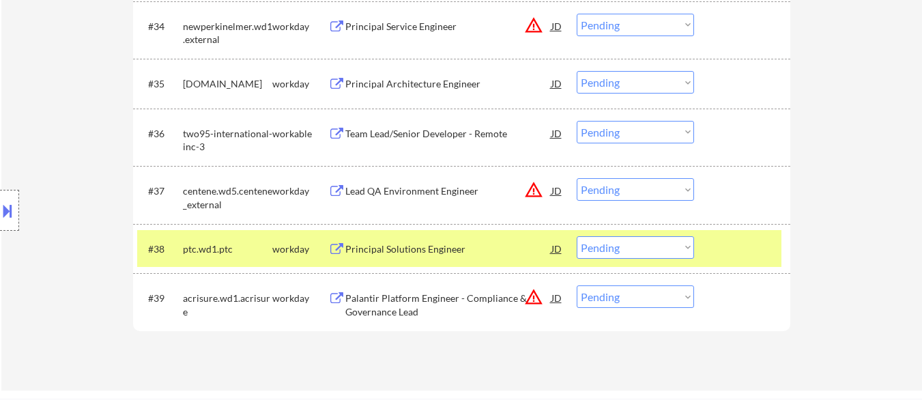
scroll to position [2389, 0]
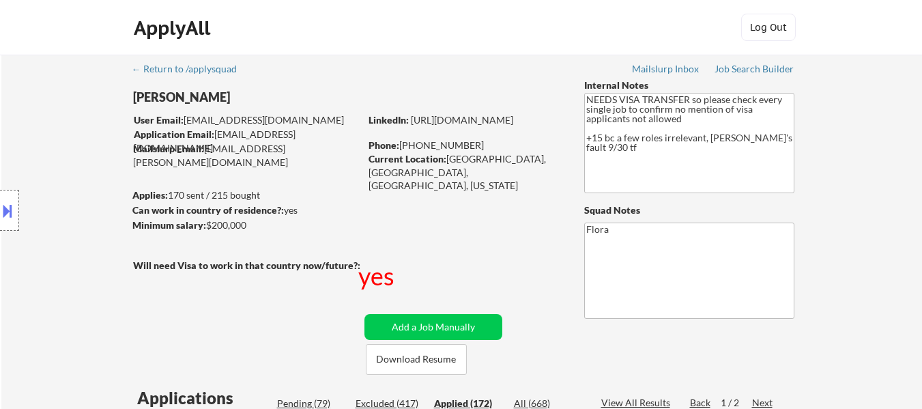
select select ""applied""
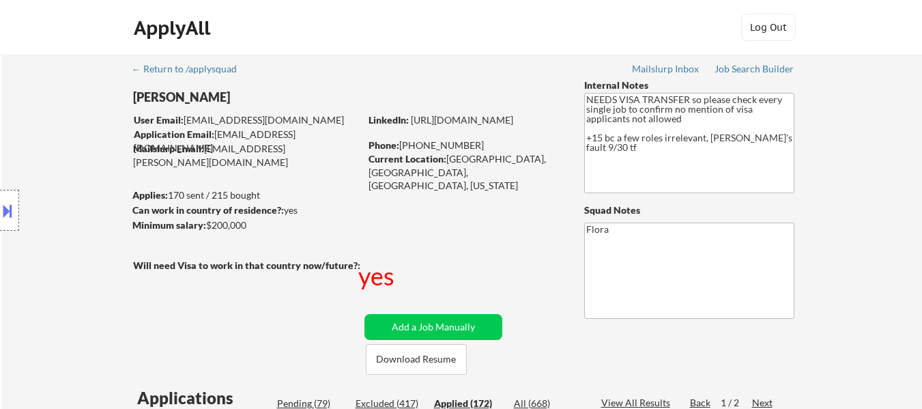
select select ""applied""
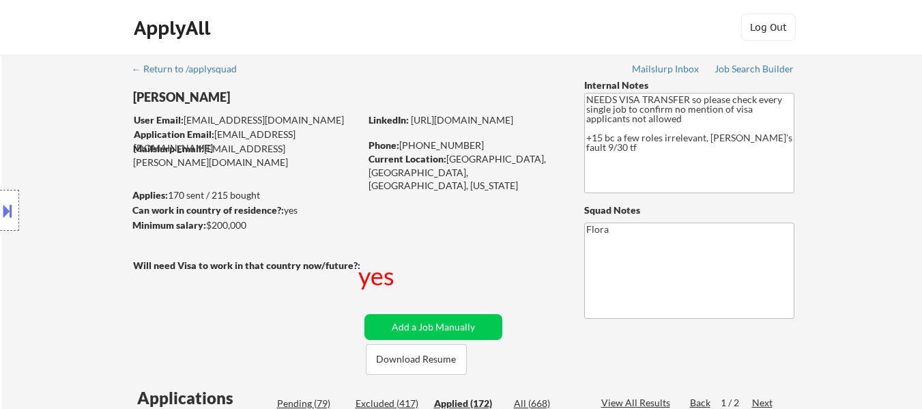
select select ""applied""
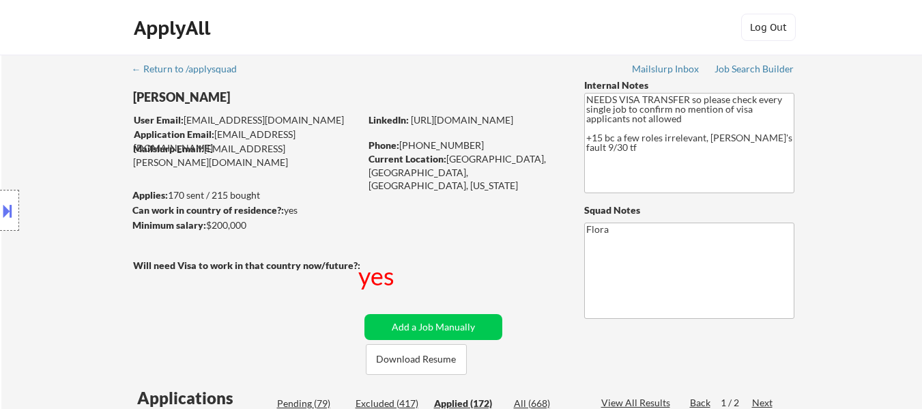
select select ""applied""
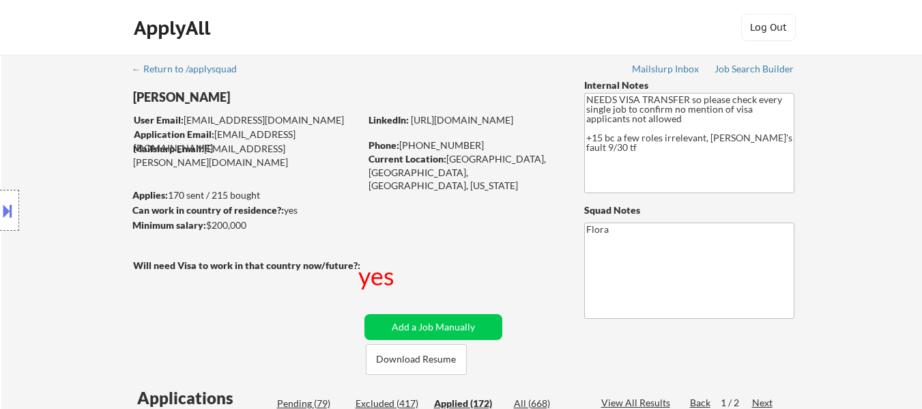
select select ""applied""
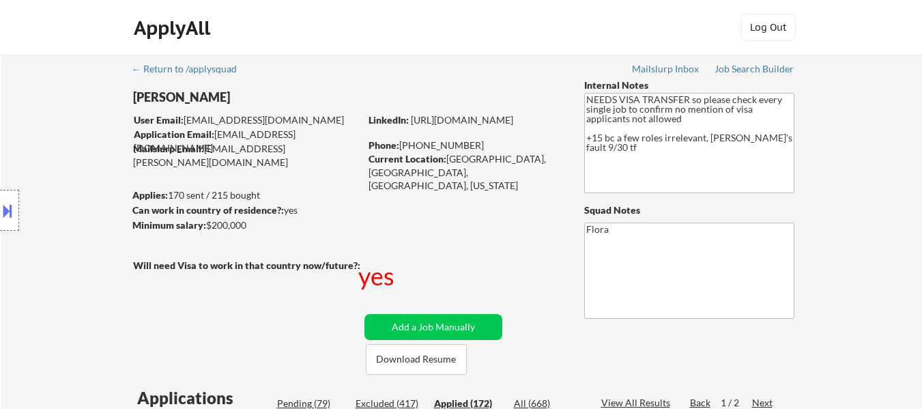
select select ""applied""
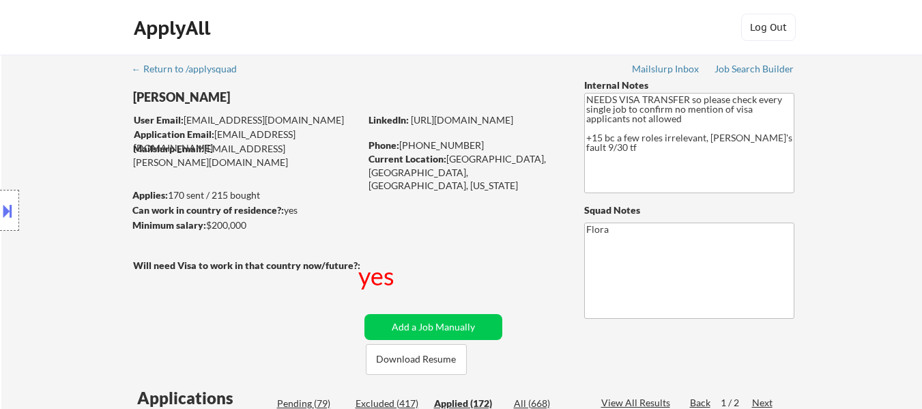
select select ""applied""
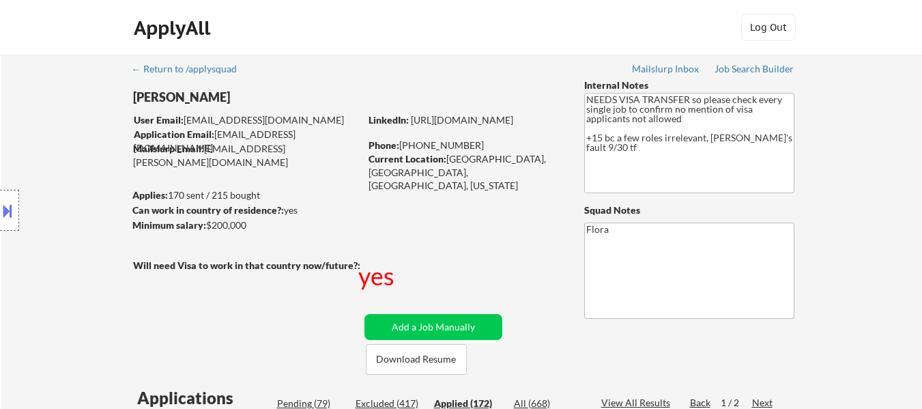
select select ""applied""
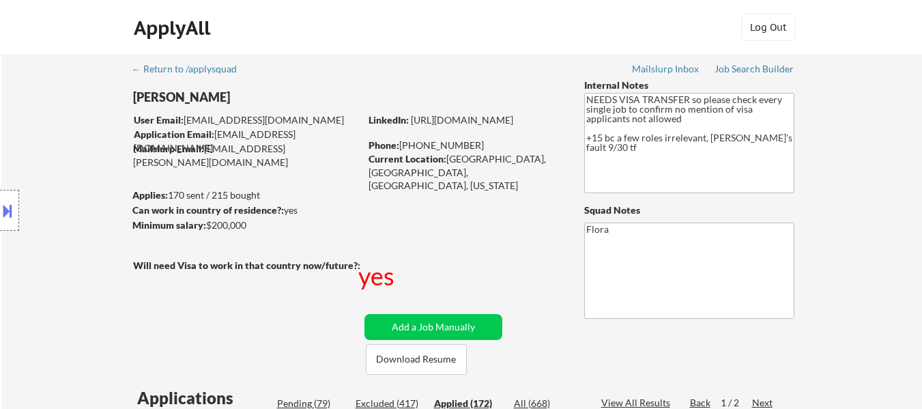
select select ""applied""
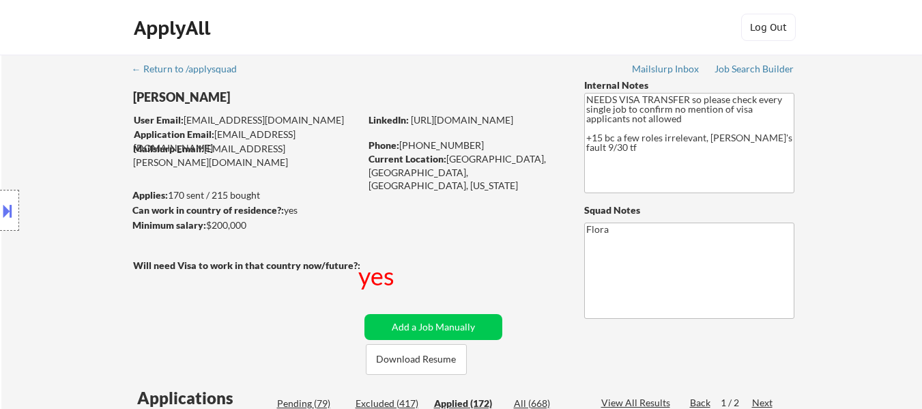
select select ""applied""
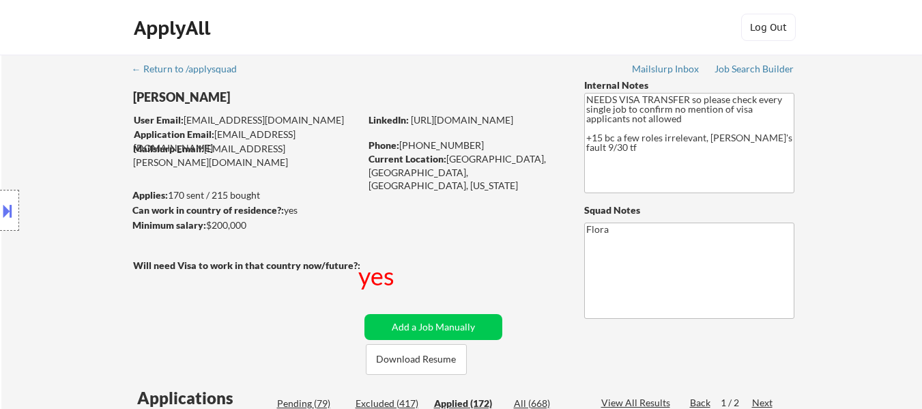
select select ""applied""
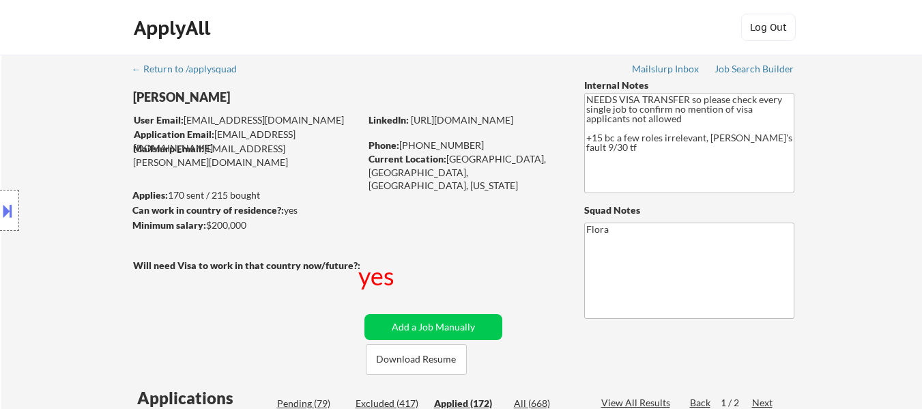
select select ""applied""
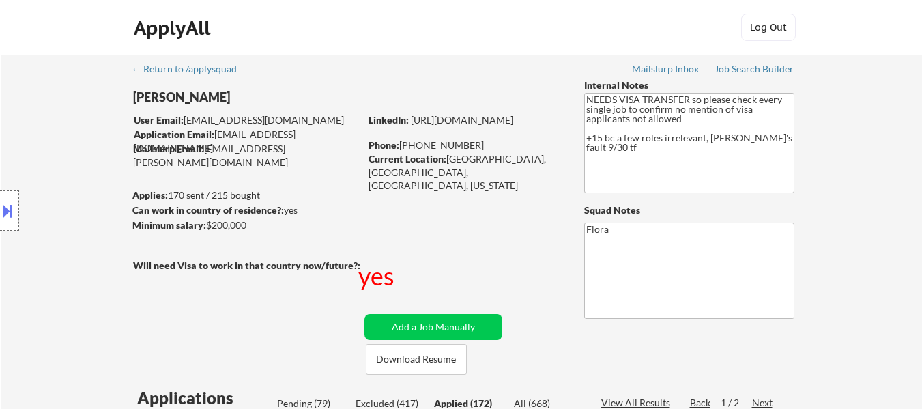
select select ""applied""
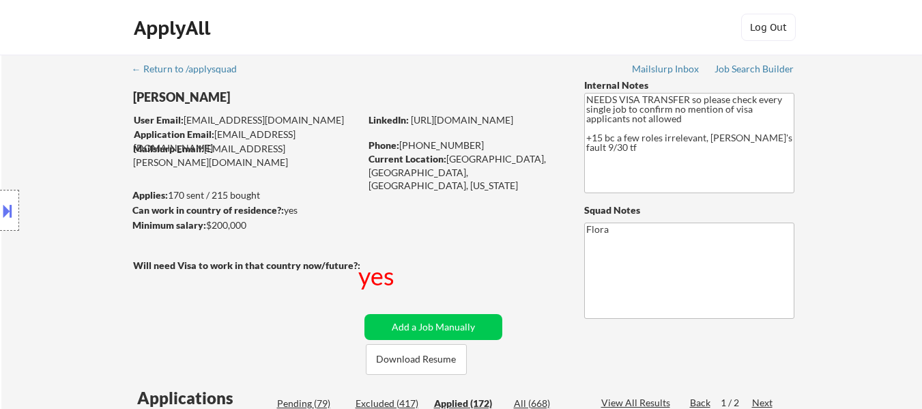
select select ""applied""
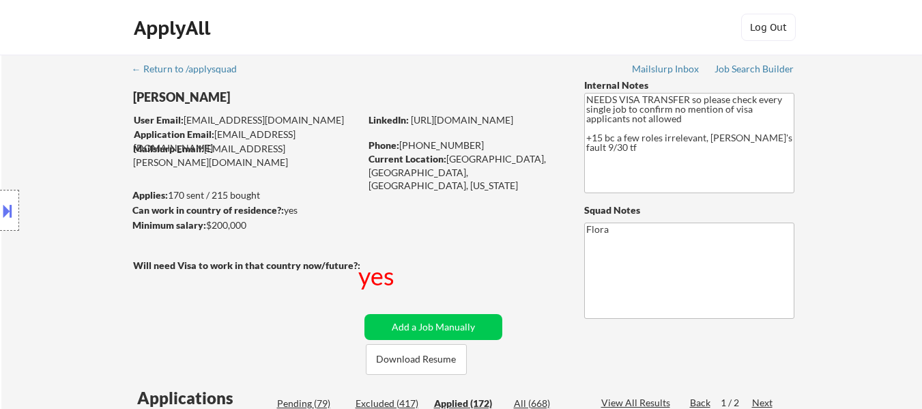
select select ""applied""
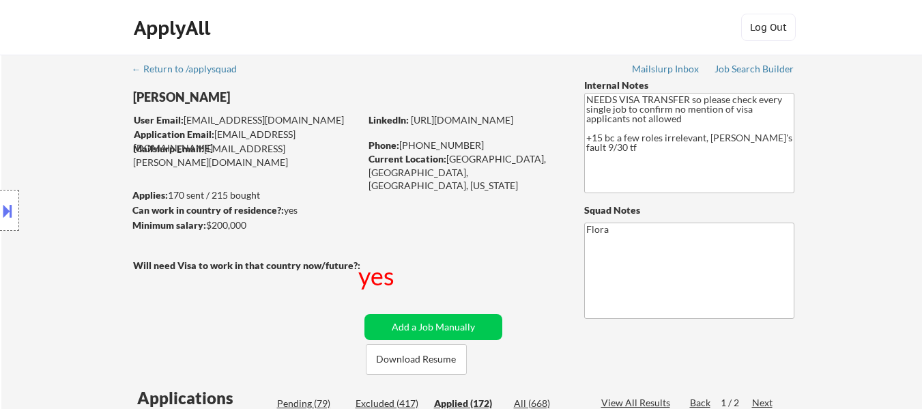
select select ""applied""
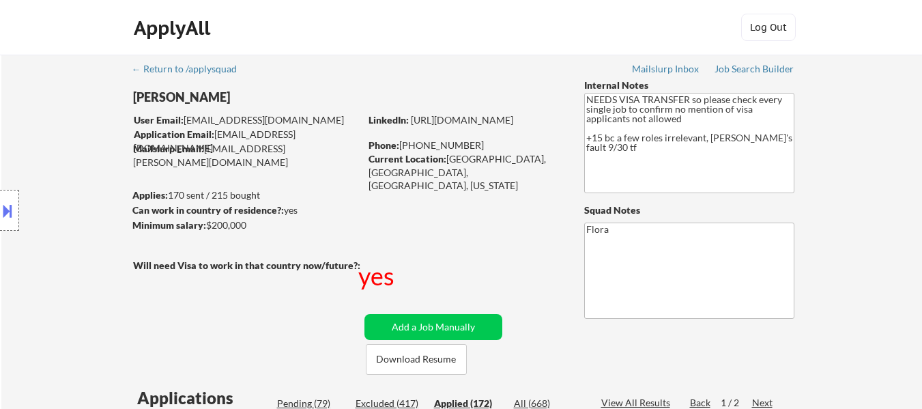
select select ""applied""
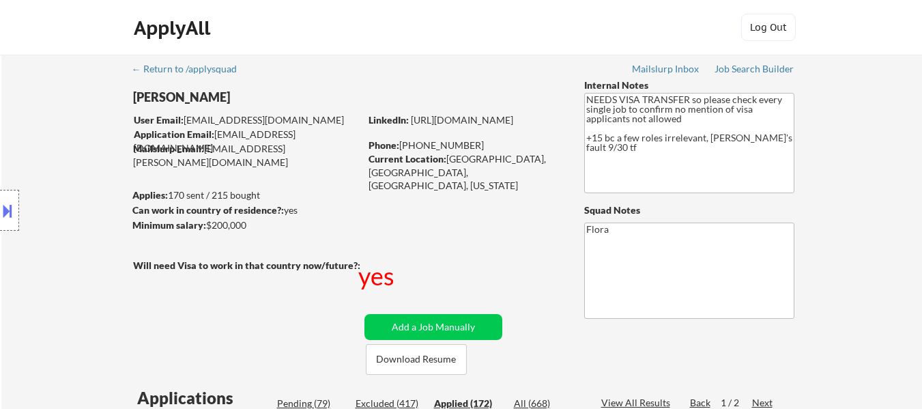
select select ""applied""
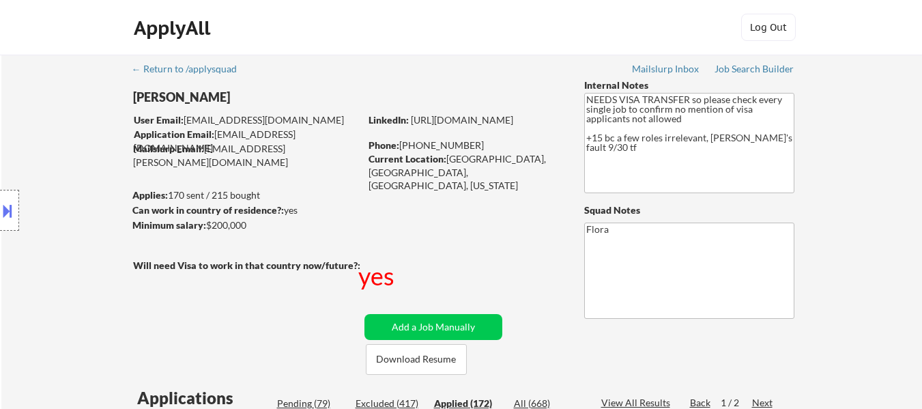
select select ""applied""
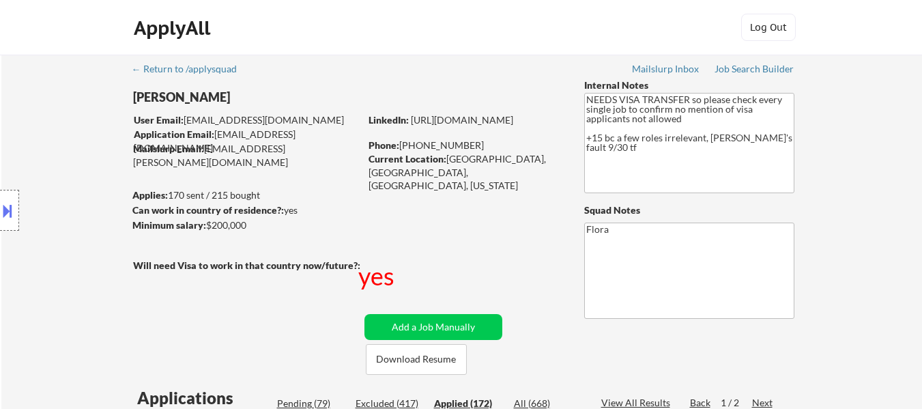
select select ""applied""
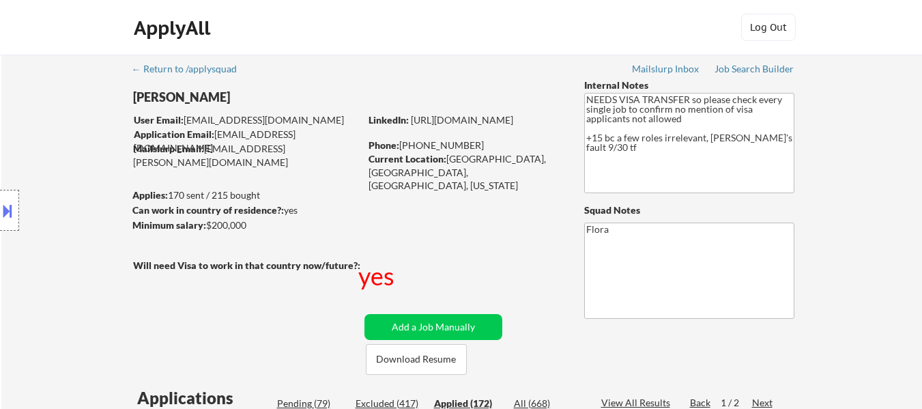
scroll to position [273, 0]
select select ""applied""
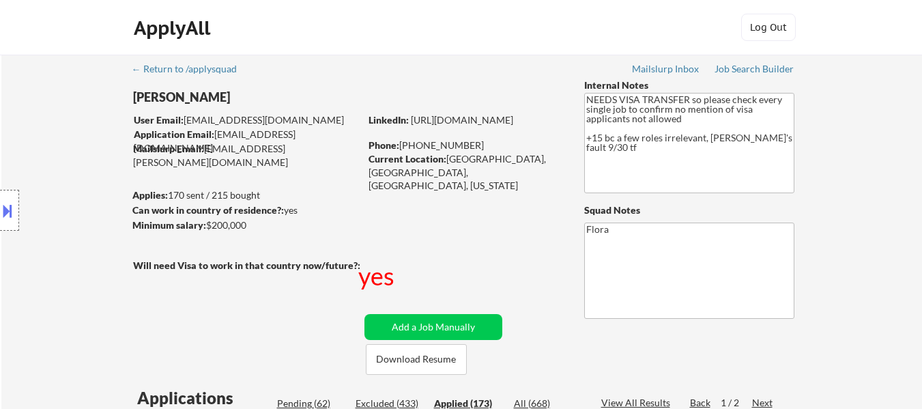
select select ""applied""
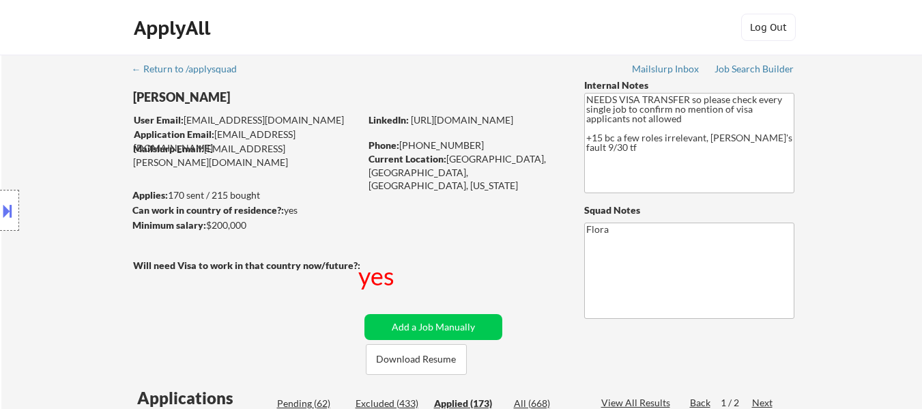
select select ""applied""
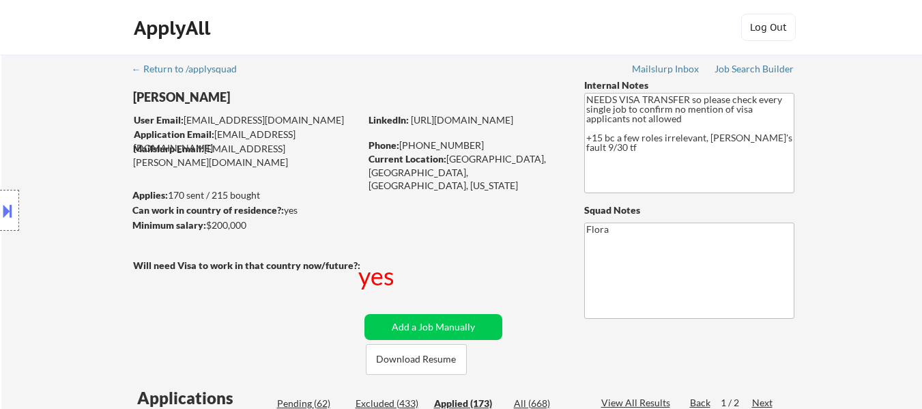
select select ""applied""
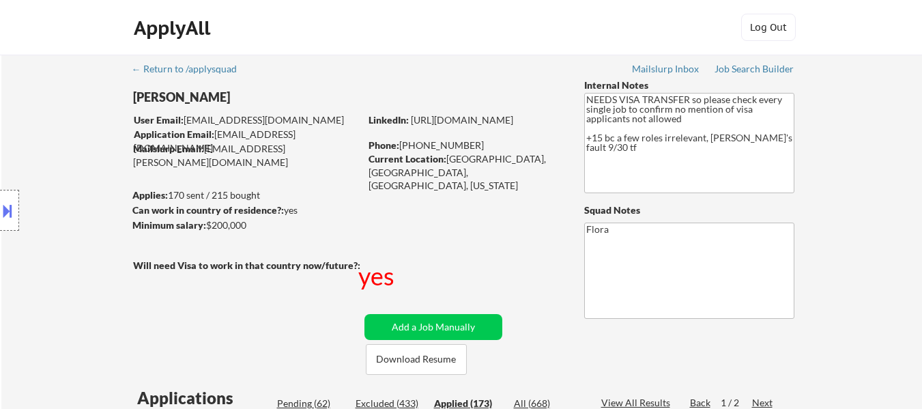
select select ""applied""
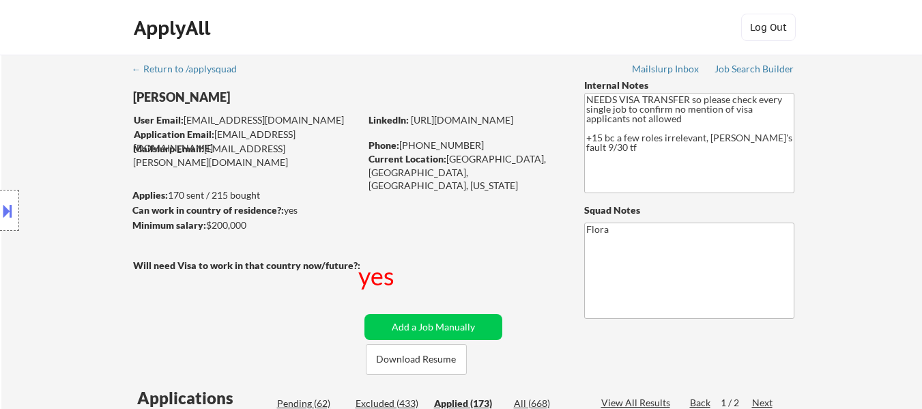
select select ""applied""
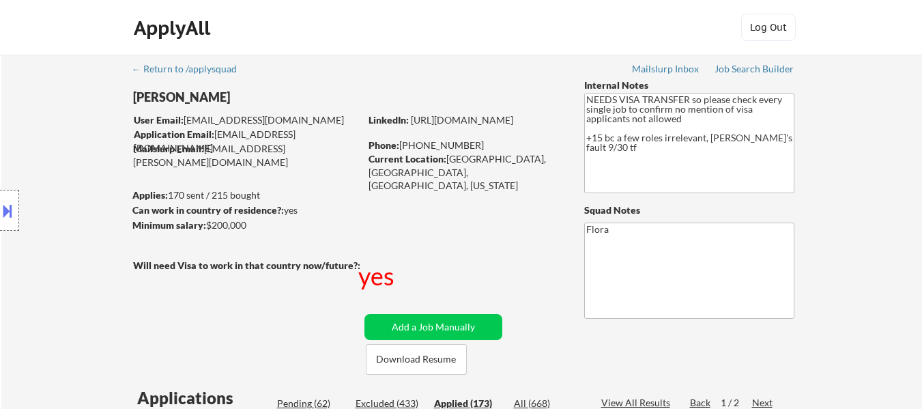
select select ""applied""
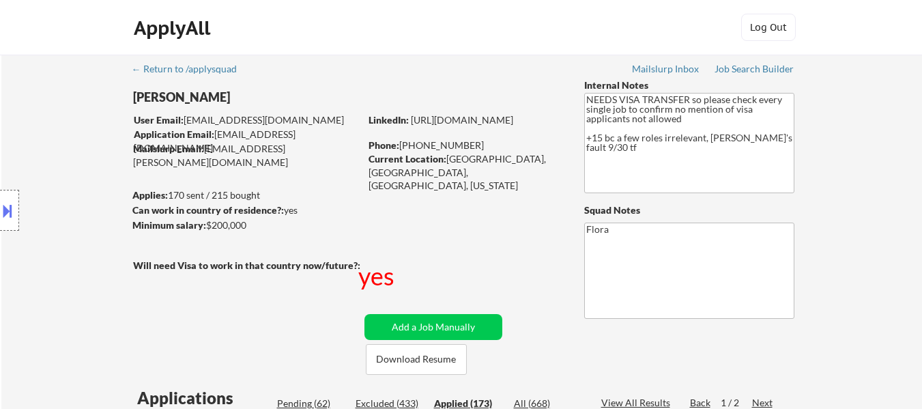
select select ""applied""
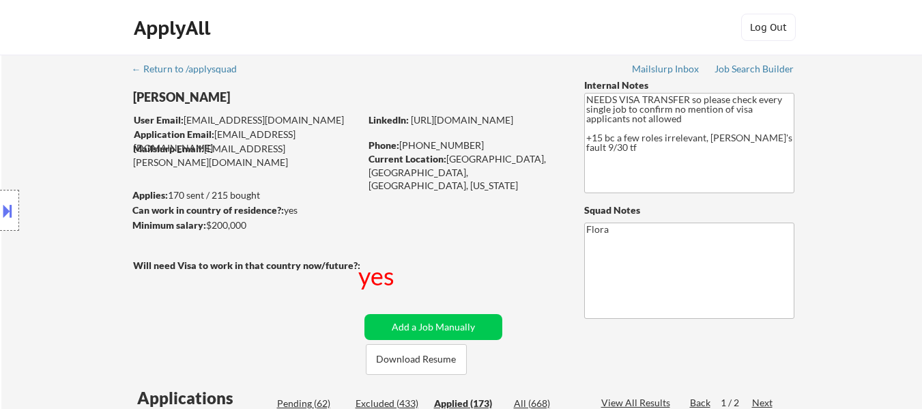
select select ""applied""
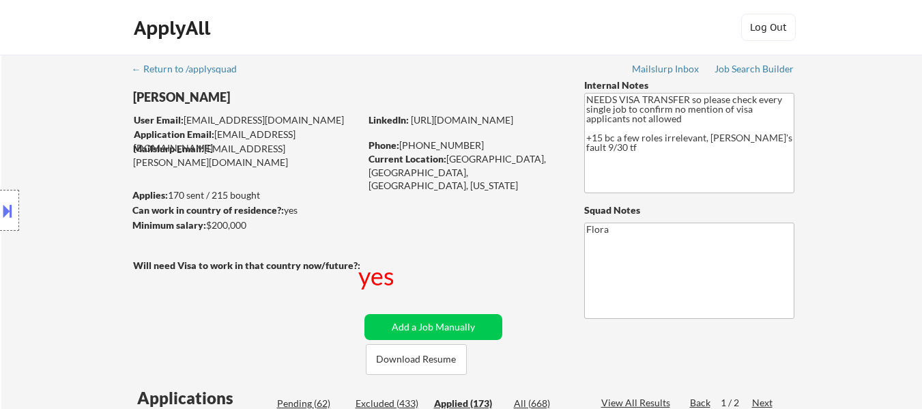
select select ""applied""
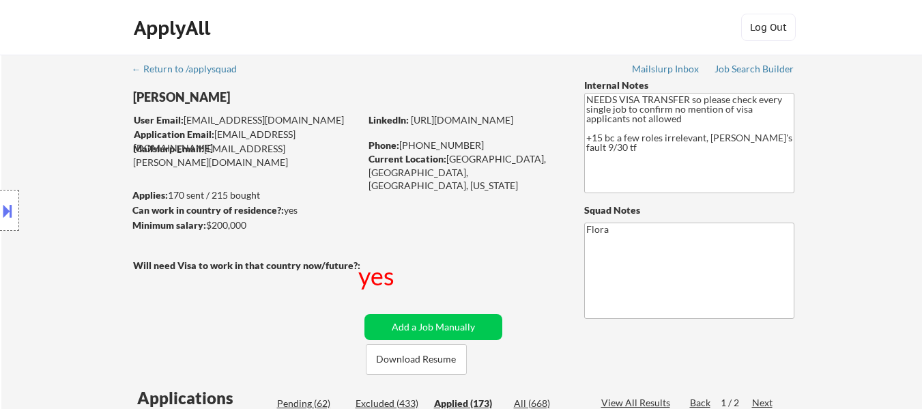
select select ""applied""
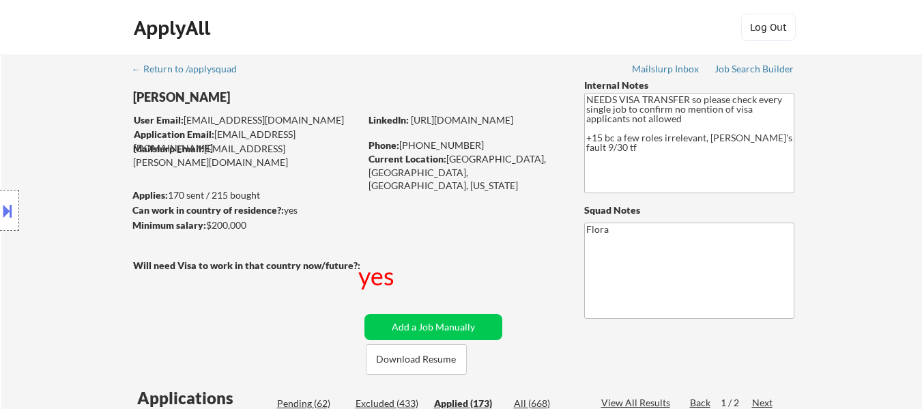
select select ""applied""
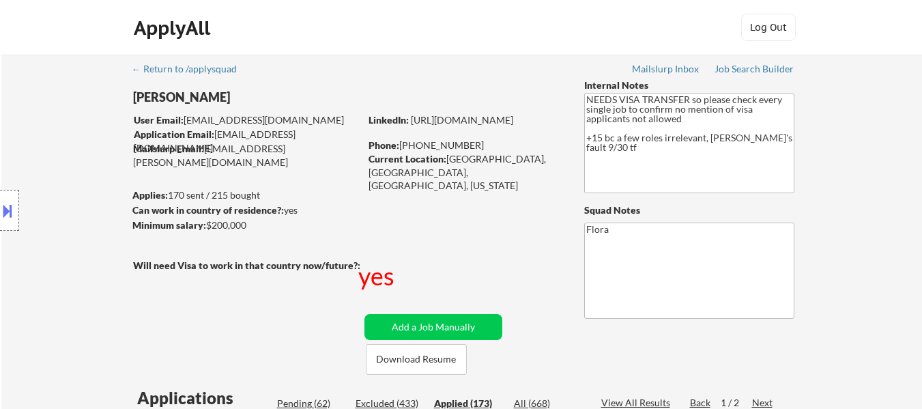
select select ""applied""
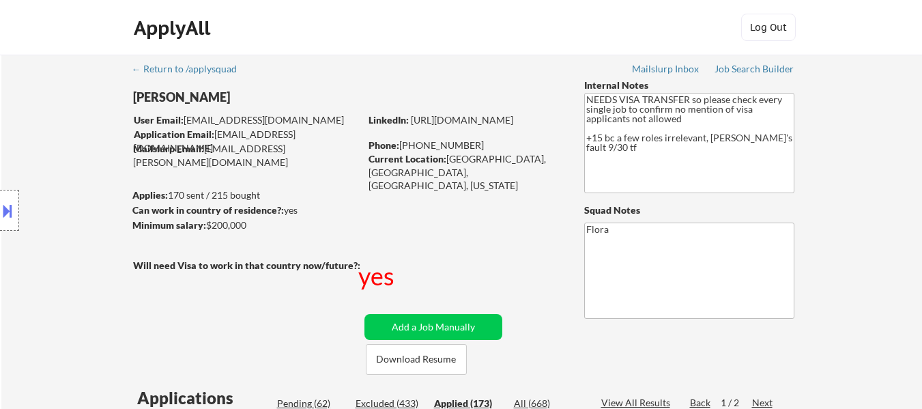
select select ""applied""
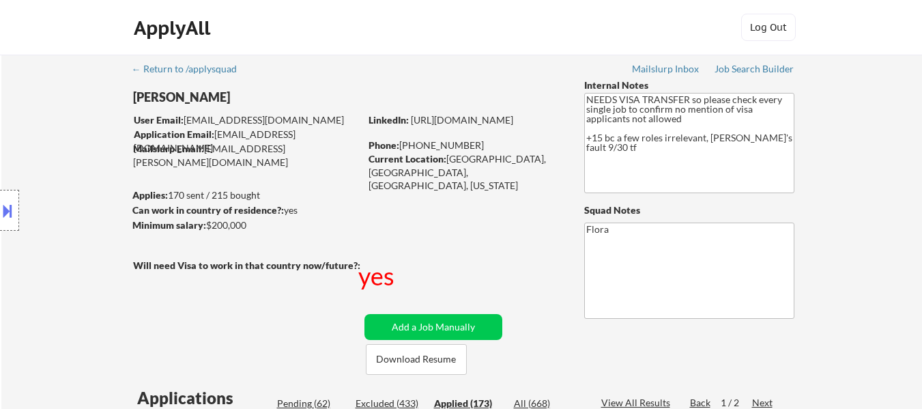
select select ""applied""
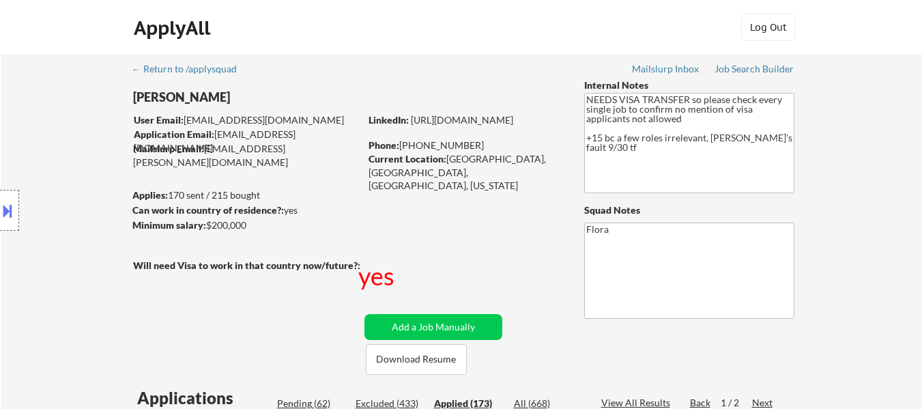
select select ""applied""
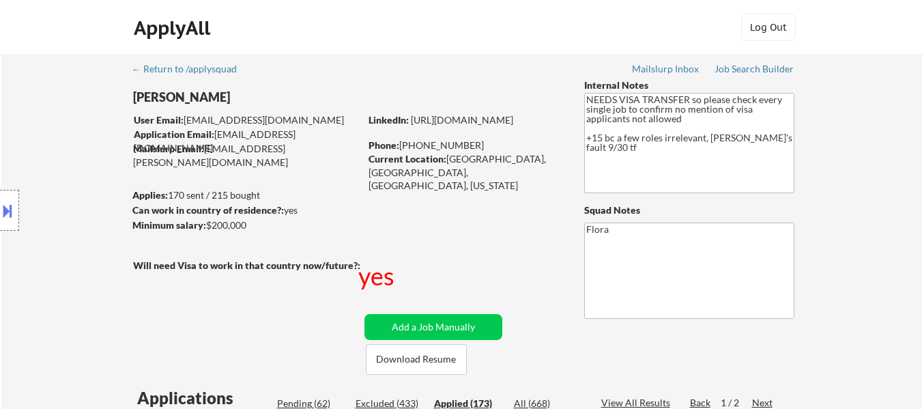
select select ""applied""
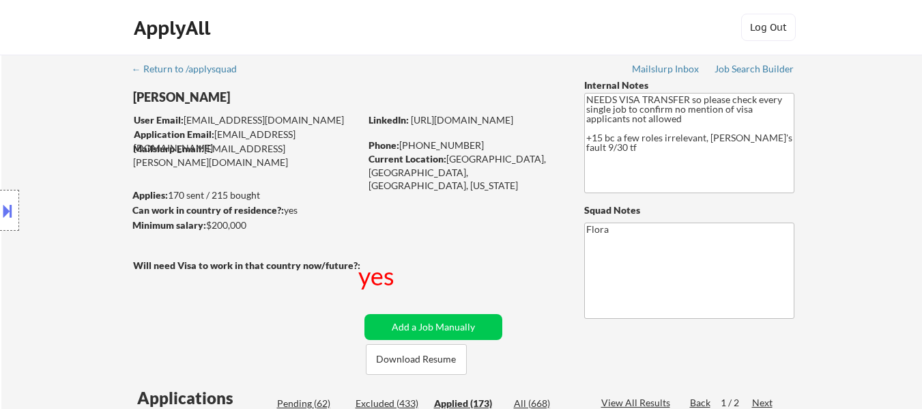
select select ""applied""
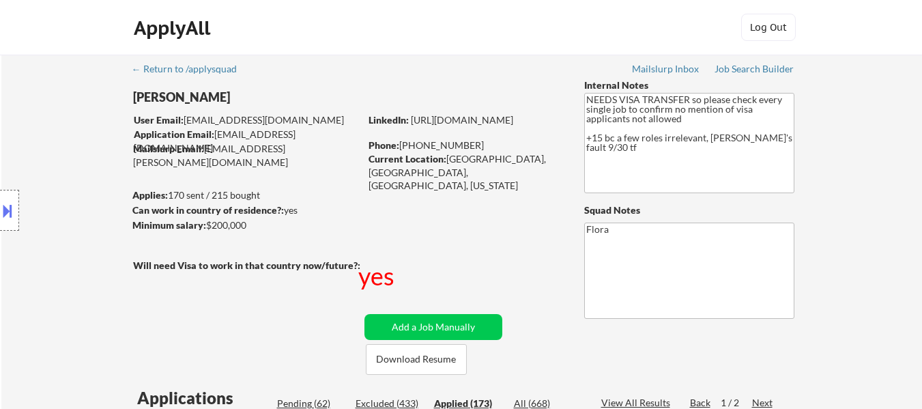
select select ""applied""
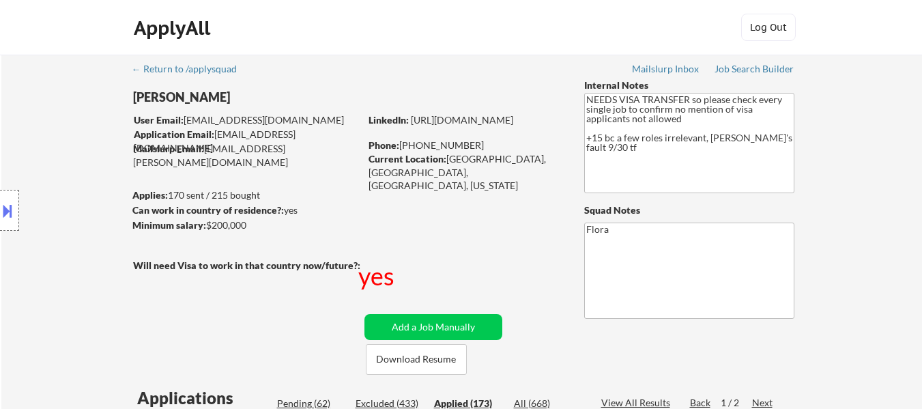
select select ""applied""
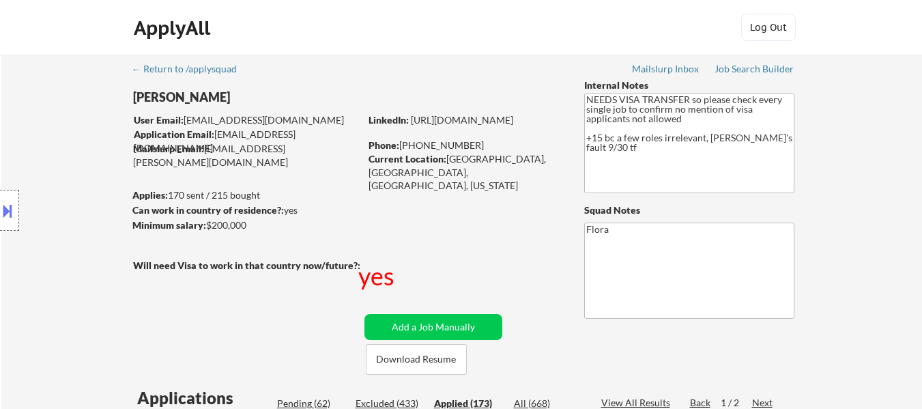
select select ""applied""
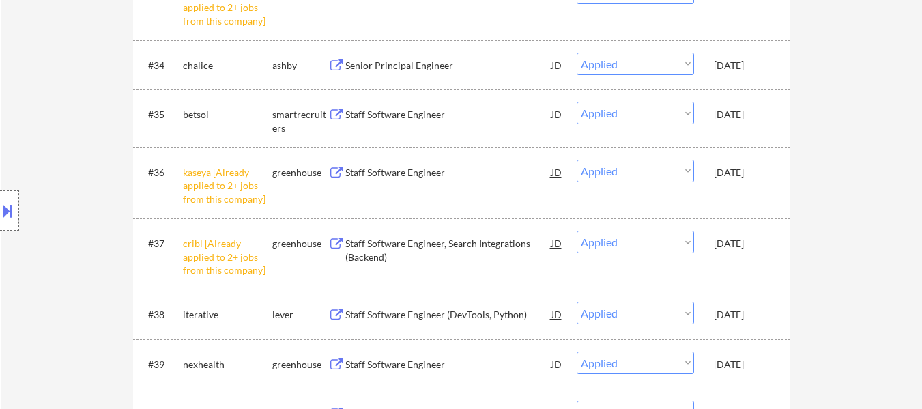
scroll to position [2458, 0]
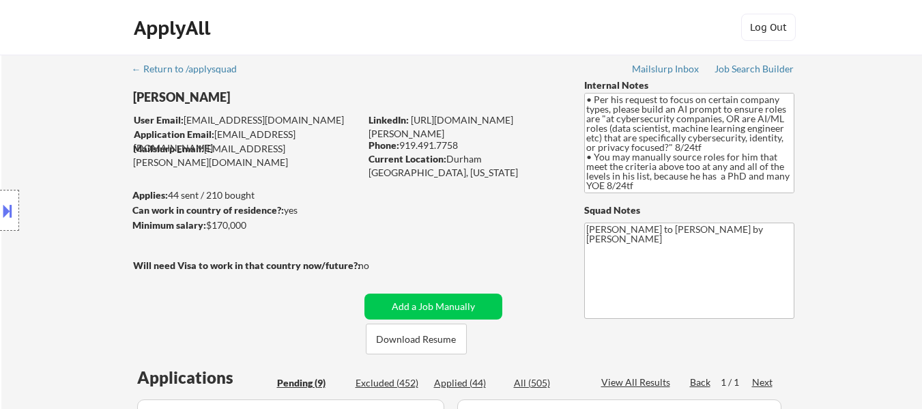
select select ""pending""
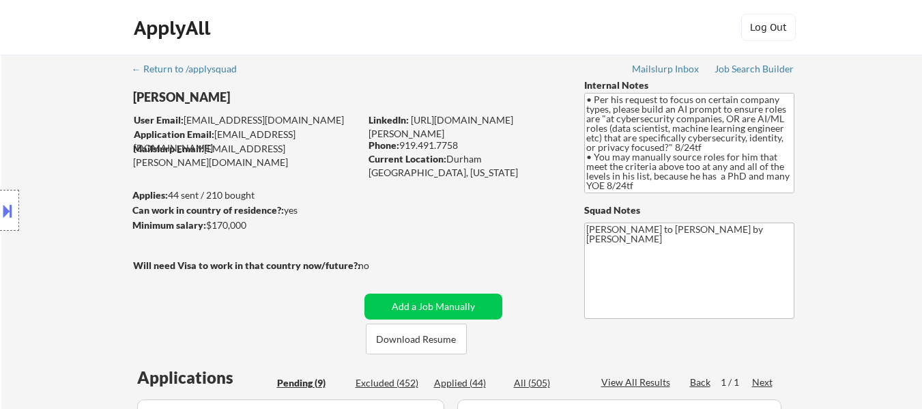
select select ""pending""
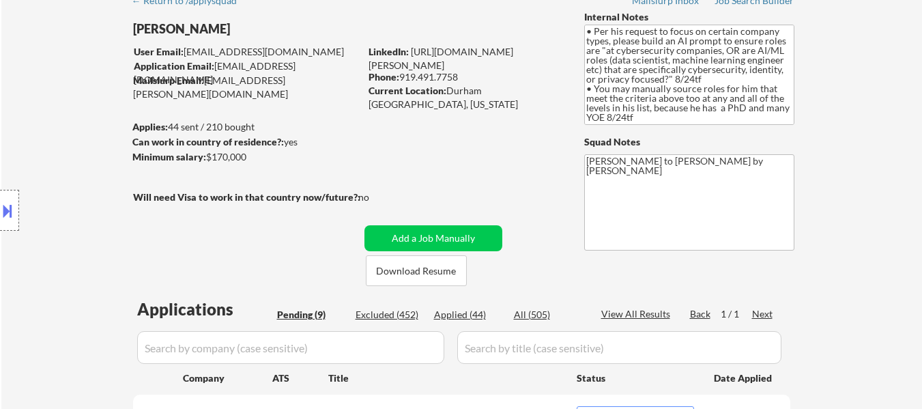
select select ""pending""
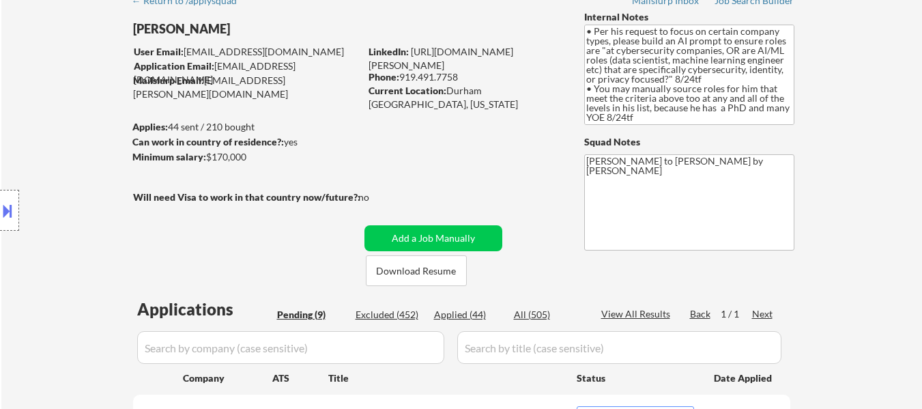
select select ""pending""
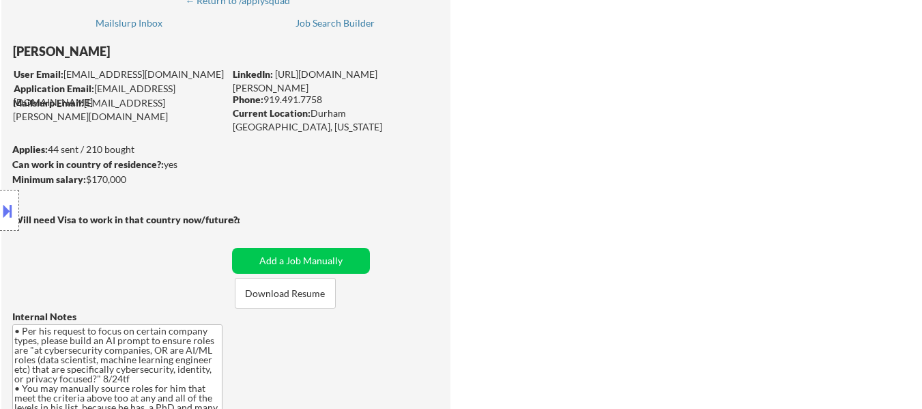
select select ""pending""
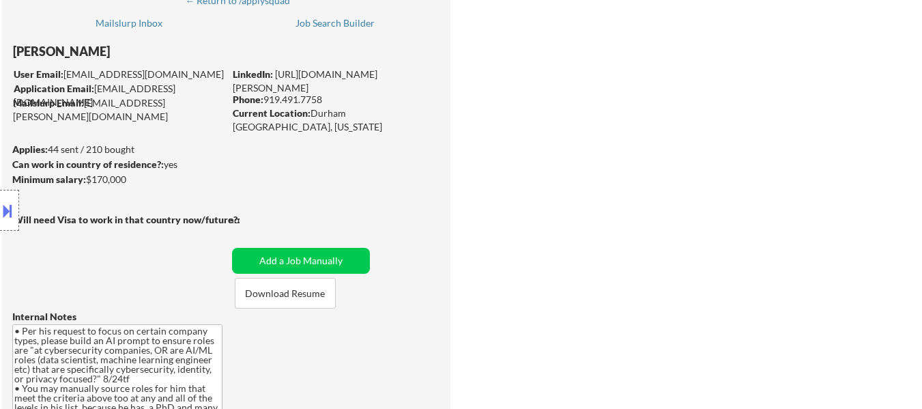
select select ""pending""
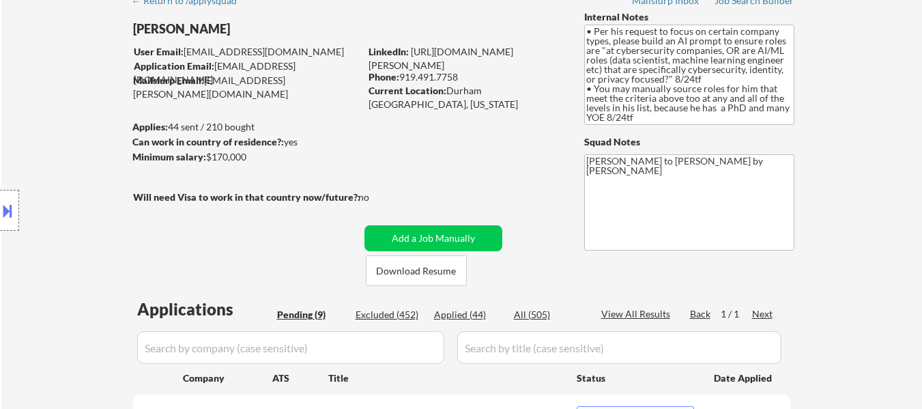
select select ""pending""
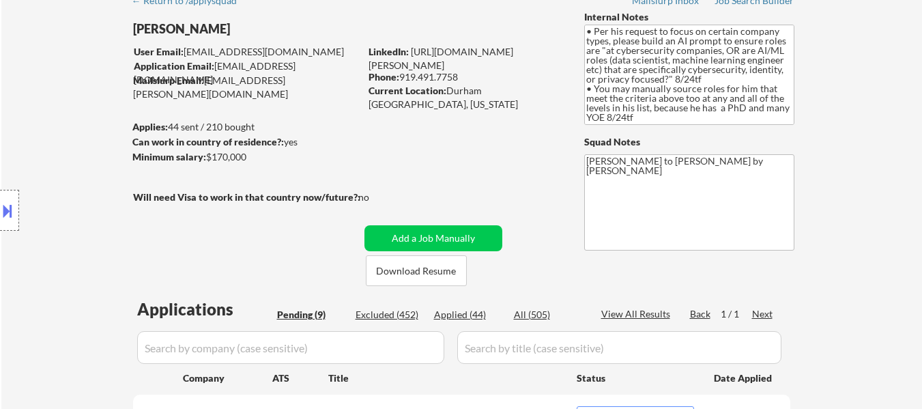
select select ""pending""
click at [5, 216] on button at bounding box center [7, 210] width 15 height 23
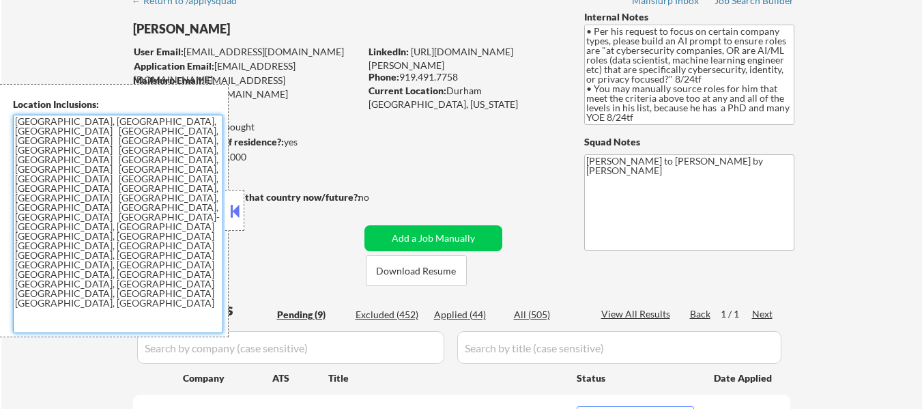
click at [129, 172] on textarea "Durham, NC Chapel Hill, NC Morrisville, NC Cary, NC Raleigh, NC Hillsborough, N…" at bounding box center [118, 224] width 210 height 218
click at [141, 157] on textarea "Durham, NC Chapel Hill, NC Morrisville, NC Cary, NC Raleigh, NC Hillsborough, N…" at bounding box center [118, 224] width 210 height 218
click at [238, 206] on button at bounding box center [234, 211] width 15 height 20
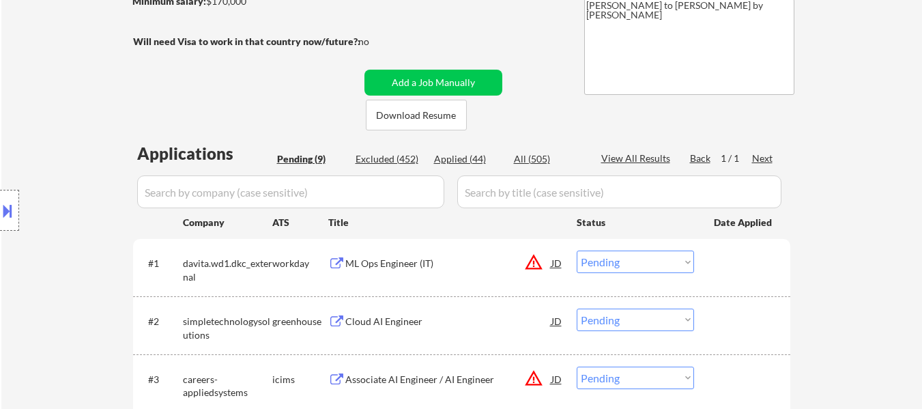
scroll to position [273, 0]
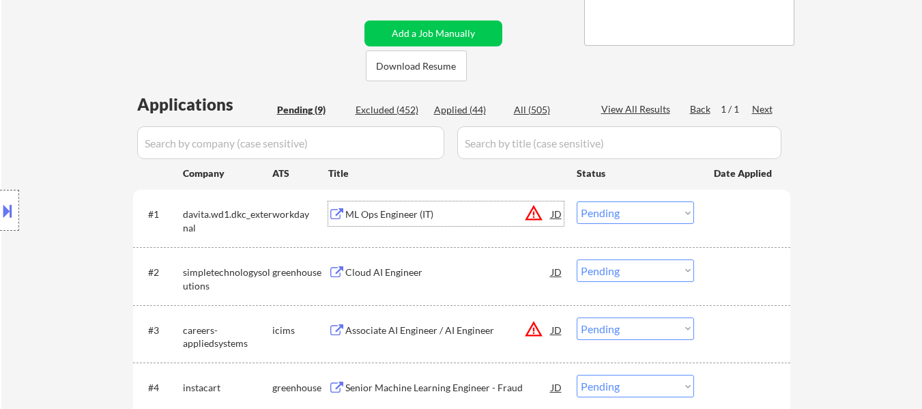
click at [410, 216] on div "ML Ops Engineer (IT)" at bounding box center [448, 215] width 206 height 14
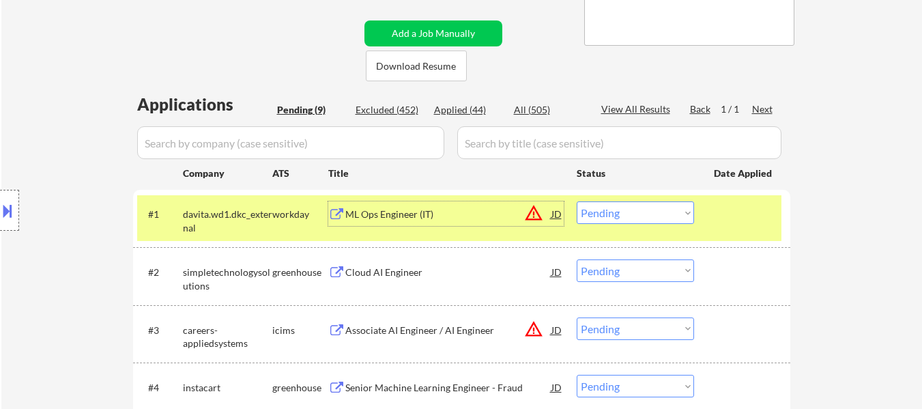
click at [434, 268] on div "Cloud AI Engineer" at bounding box center [448, 273] width 206 height 14
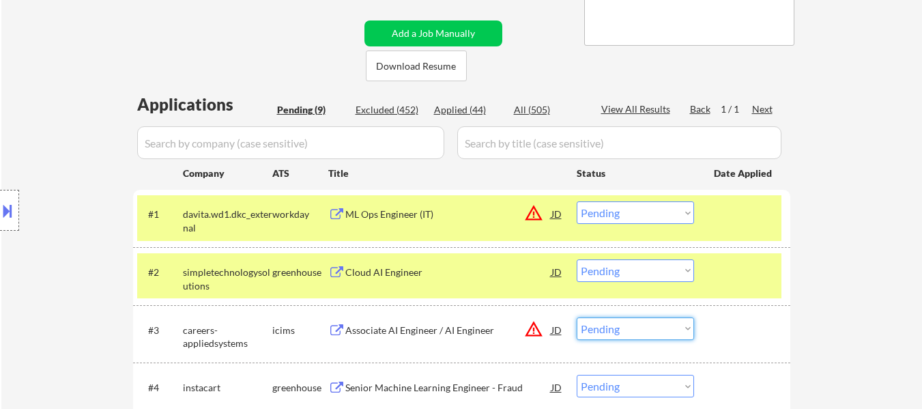
click at [637, 332] on select "Choose an option... Pending Applied Excluded (Questions) Excluded (Expired) Exc…" at bounding box center [635, 328] width 117 height 23
click at [577, 317] on select "Choose an option... Pending Applied Excluded (Questions) Excluded (Expired) Exc…" at bounding box center [635, 328] width 117 height 23
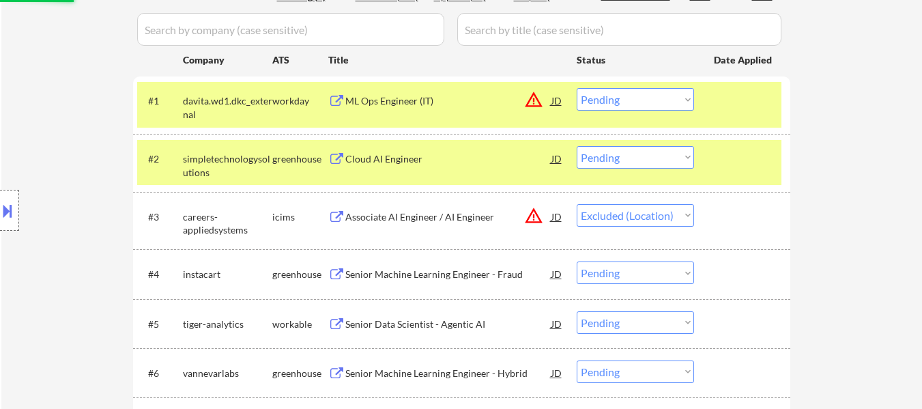
scroll to position [410, 0]
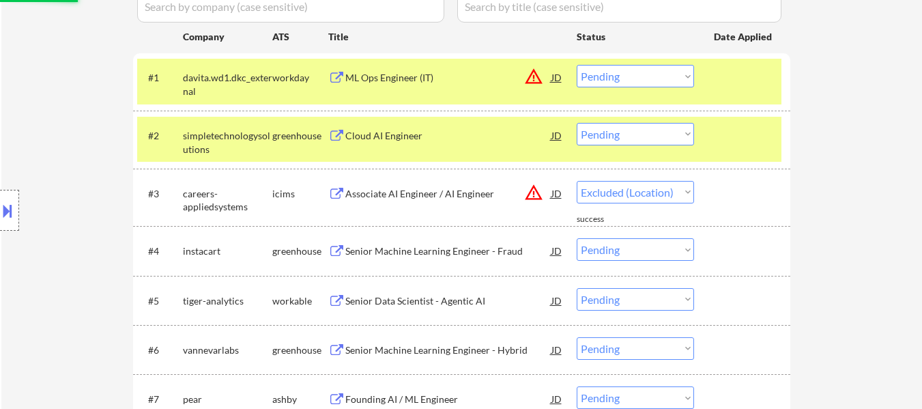
select select ""pending""
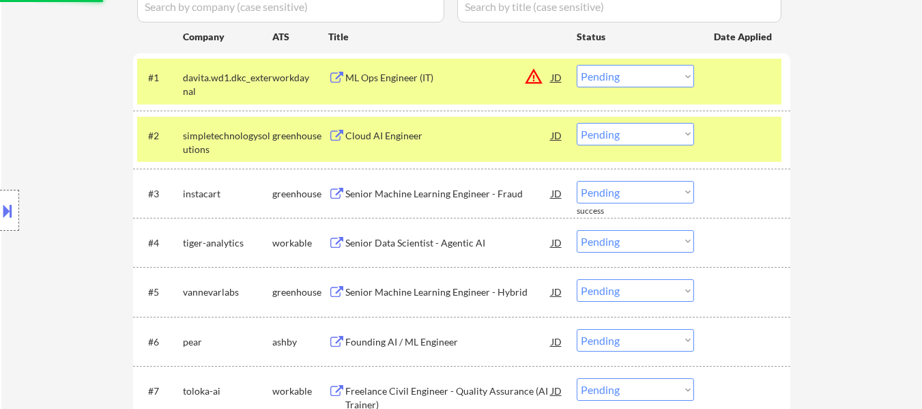
click at [431, 188] on div "Senior Machine Learning Engineer - Fraud" at bounding box center [448, 194] width 206 height 14
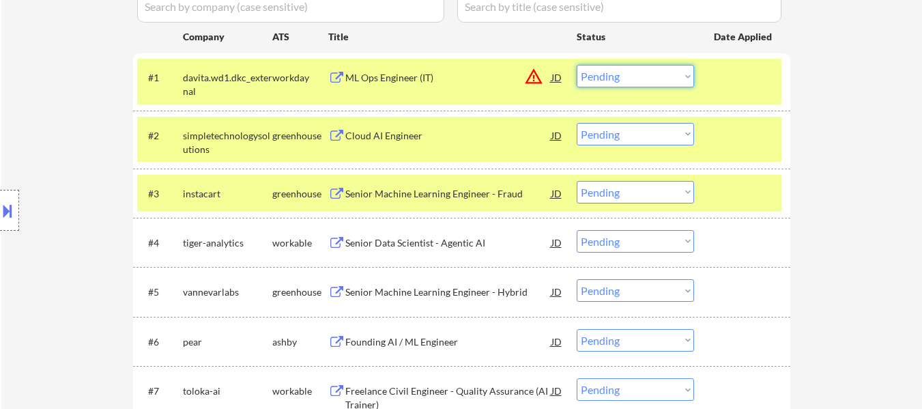
drag, startPoint x: 649, startPoint y: 70, endPoint x: 649, endPoint y: 79, distance: 8.2
click at [649, 70] on select "Choose an option... Pending Applied Excluded (Questions) Excluded (Expired) Exc…" at bounding box center [635, 76] width 117 height 23
click at [577, 65] on select "Choose an option... Pending Applied Excluded (Questions) Excluded (Expired) Exc…" at bounding box center [635, 76] width 117 height 23
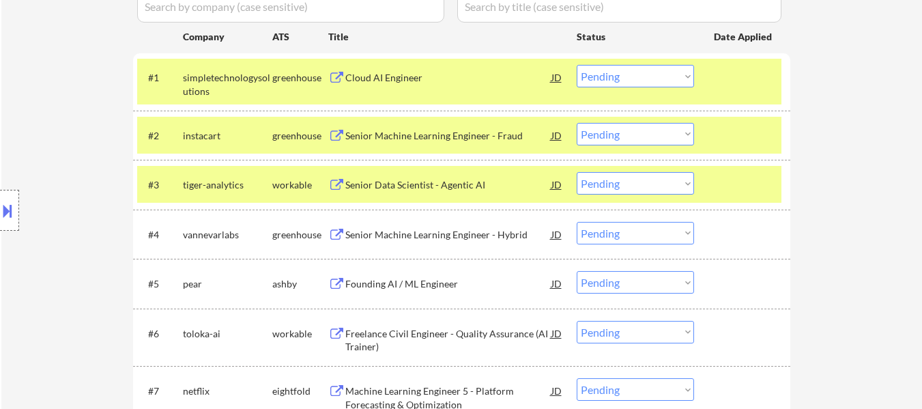
click at [636, 70] on select "Choose an option... Pending Applied Excluded (Questions) Excluded (Expired) Exc…" at bounding box center [635, 76] width 117 height 23
click at [577, 65] on select "Choose an option... Pending Applied Excluded (Questions) Excluded (Expired) Exc…" at bounding box center [635, 76] width 117 height 23
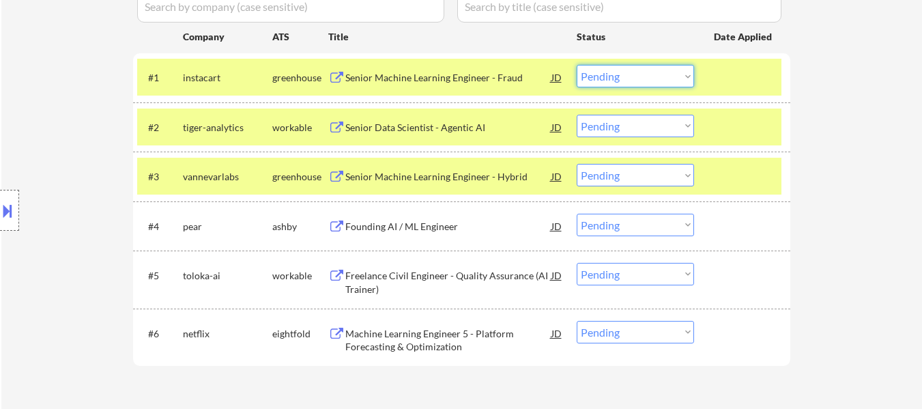
click at [664, 72] on select "Choose an option... Pending Applied Excluded (Questions) Excluded (Expired) Exc…" at bounding box center [635, 76] width 117 height 23
click at [577, 65] on select "Choose an option... Pending Applied Excluded (Questions) Excluded (Expired) Exc…" at bounding box center [635, 76] width 117 height 23
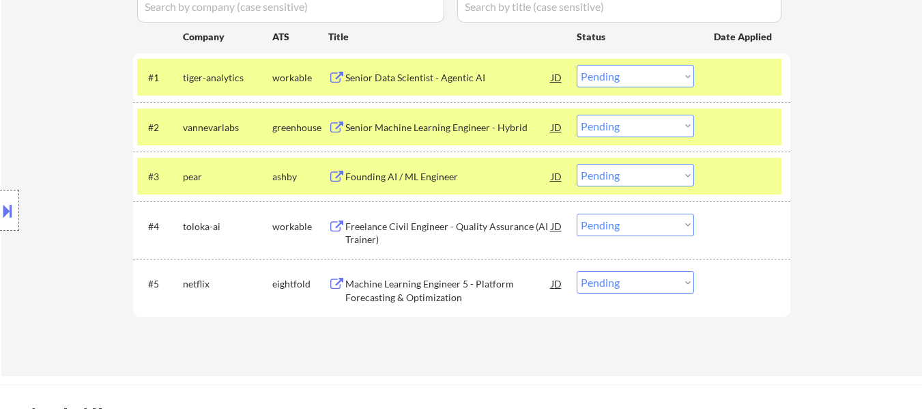
click at [464, 72] on div "Senior Data Scientist - Agentic AI" at bounding box center [448, 78] width 206 height 14
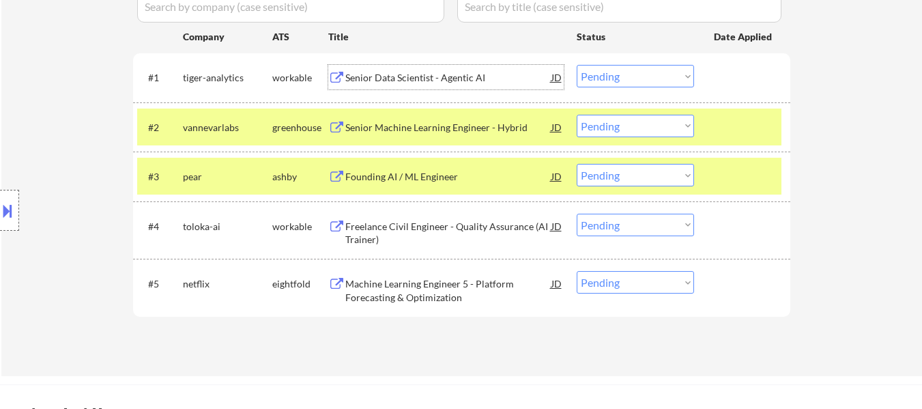
click at [634, 70] on select "Choose an option... Pending Applied Excluded (Questions) Excluded (Expired) Exc…" at bounding box center [635, 76] width 117 height 23
click at [577, 65] on select "Choose an option... Pending Applied Excluded (Questions) Excluded (Expired) Exc…" at bounding box center [635, 76] width 117 height 23
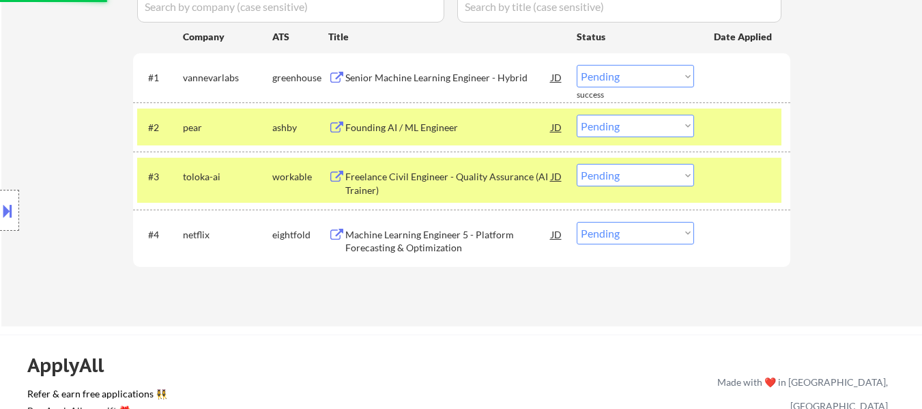
click at [419, 82] on div "Senior Machine Learning Engineer - Hybrid" at bounding box center [448, 78] width 206 height 14
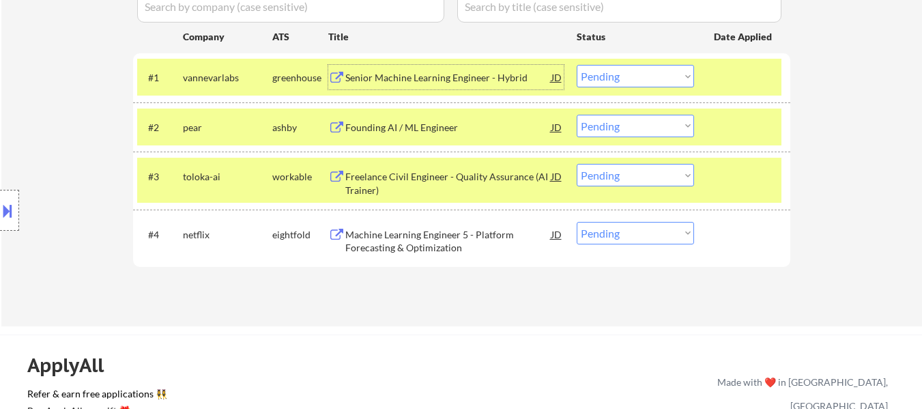
click at [429, 128] on div "Founding AI / ML Engineer" at bounding box center [448, 128] width 206 height 14
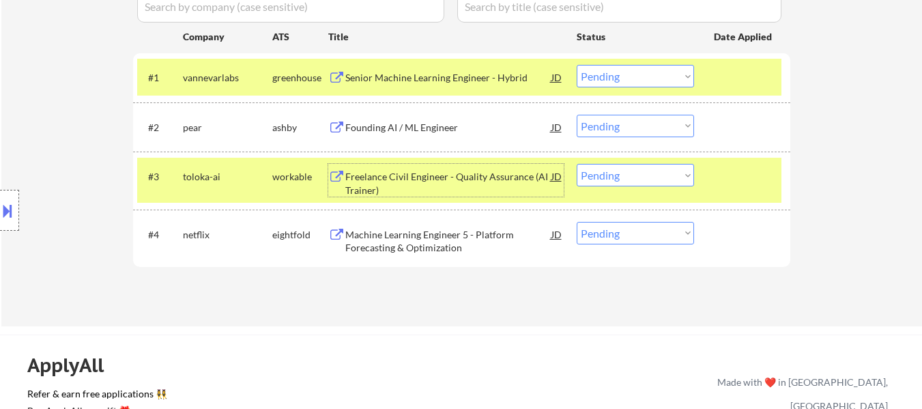
click at [483, 184] on div "Freelance Civil Engineer - Quality Assurance (AI Trainer)" at bounding box center [448, 183] width 206 height 27
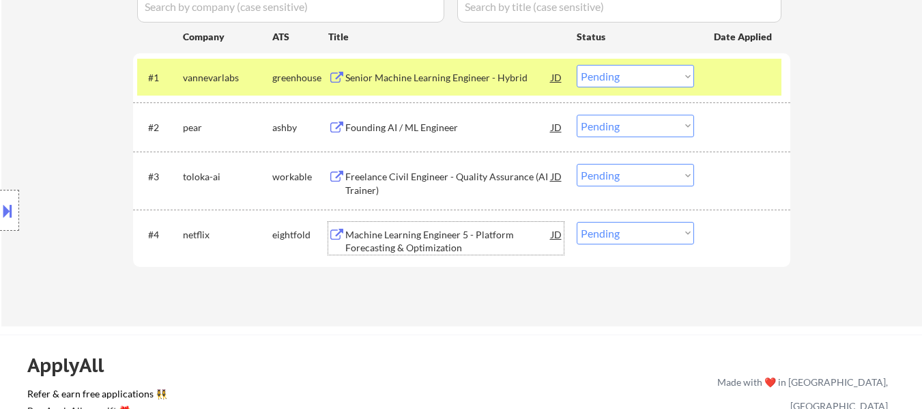
click at [448, 241] on div "Machine Learning Engineer 5 - Platform Forecasting & Optimization" at bounding box center [448, 241] width 206 height 27
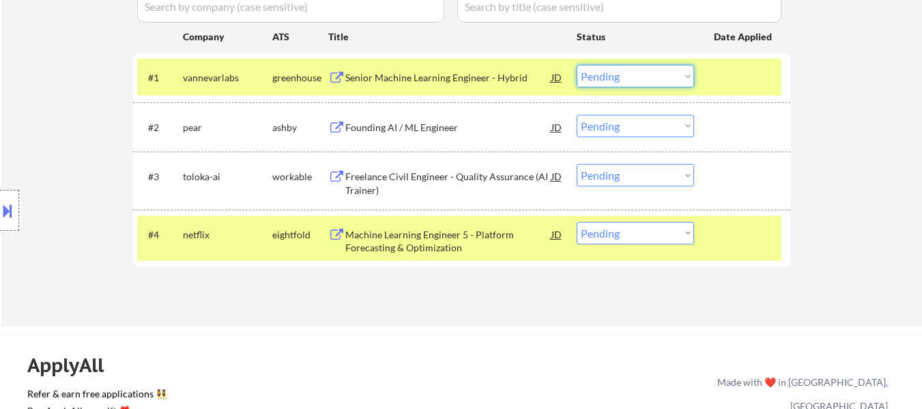
click at [642, 79] on select "Choose an option... Pending Applied Excluded (Questions) Excluded (Expired) Exc…" at bounding box center [635, 76] width 117 height 23
click at [577, 65] on select "Choose an option... Pending Applied Excluded (Questions) Excluded (Expired) Exc…" at bounding box center [635, 76] width 117 height 23
select select ""pending""
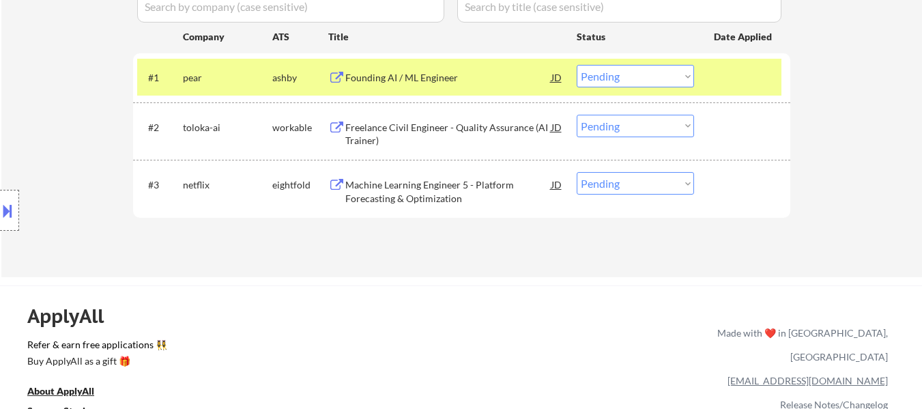
click at [606, 124] on select "Choose an option... Pending Applied Excluded (Questions) Excluded (Expired) Exc…" at bounding box center [635, 126] width 117 height 23
click at [577, 115] on select "Choose an option... Pending Applied Excluded (Questions) Excluded (Expired) Exc…" at bounding box center [635, 126] width 117 height 23
select select ""pending""
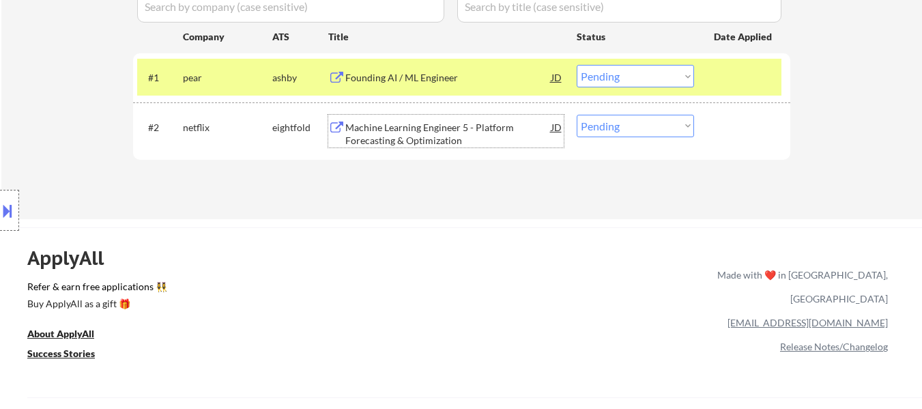
click at [446, 138] on div "Machine Learning Engineer 5 - Platform Forecasting & Optimization" at bounding box center [448, 134] width 206 height 27
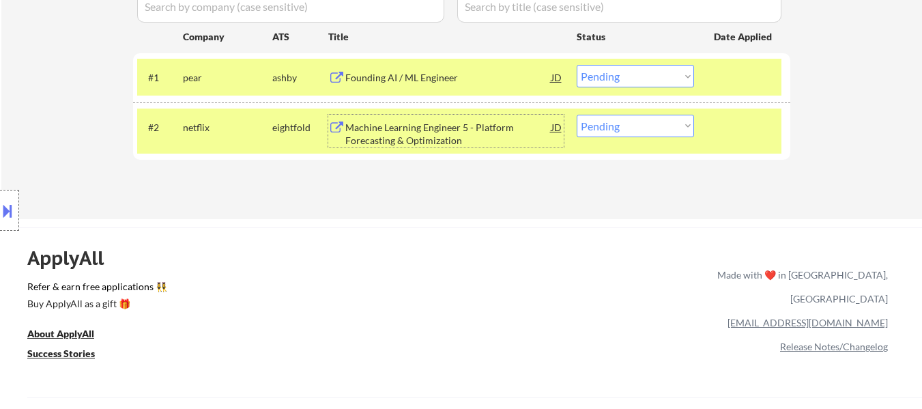
click at [628, 74] on select "Choose an option... Pending Applied Excluded (Questions) Excluded (Expired) Exc…" at bounding box center [635, 76] width 117 height 23
click at [577, 65] on select "Choose an option... Pending Applied Excluded (Questions) Excluded (Expired) Exc…" at bounding box center [635, 76] width 117 height 23
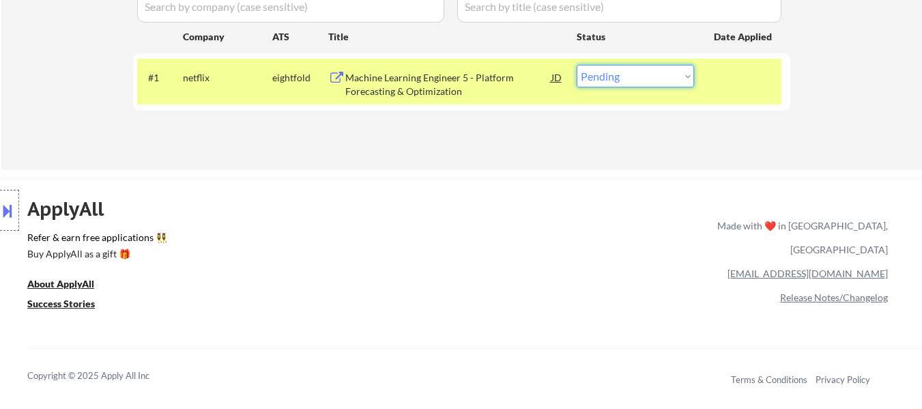
click at [651, 74] on select "Choose an option... Pending Applied Excluded (Questions) Excluded (Expired) Exc…" at bounding box center [635, 76] width 117 height 23
select select ""excluded__bad_match_""
click at [577, 65] on select "Choose an option... Pending Applied Excluded (Questions) Excluded (Expired) Exc…" at bounding box center [635, 76] width 117 height 23
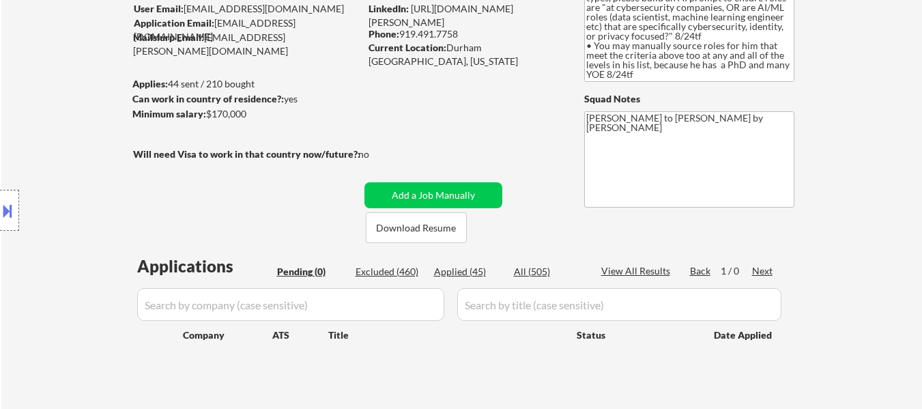
scroll to position [68, 0]
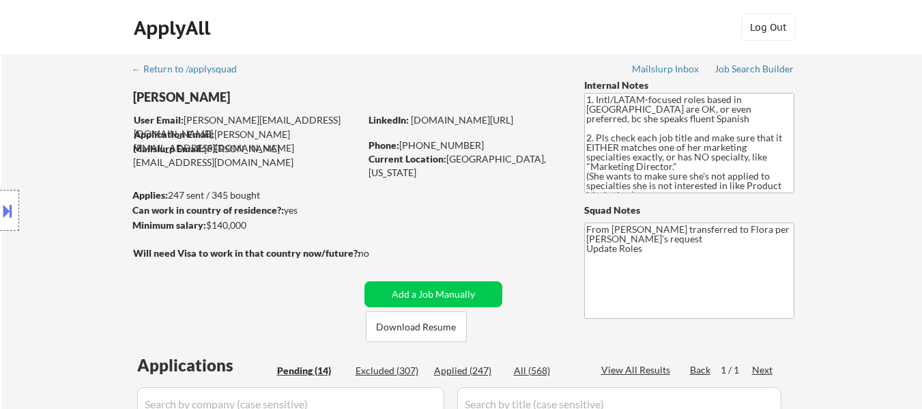
select select ""pending""
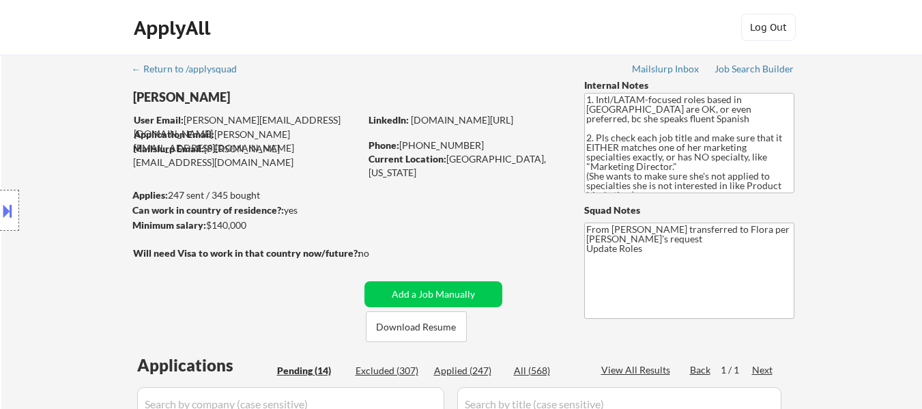
select select ""pending""
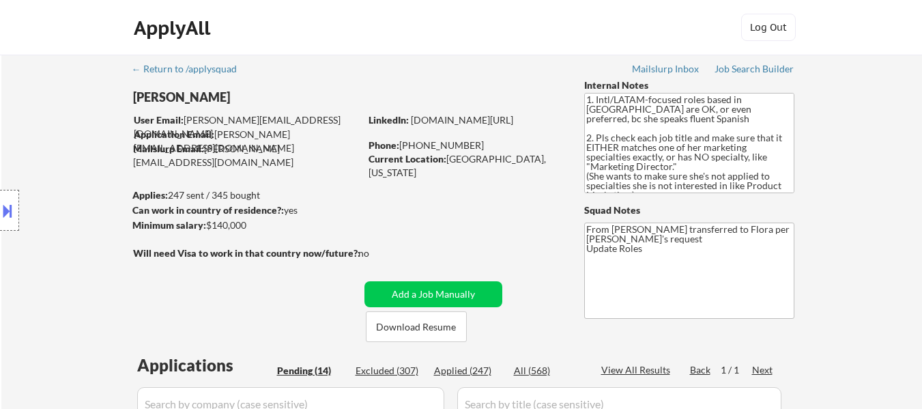
select select ""pending""
click at [8, 211] on button at bounding box center [7, 210] width 15 height 23
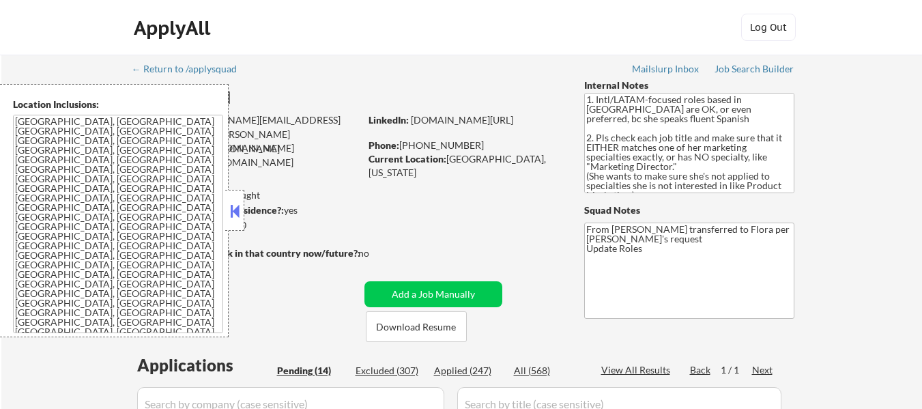
click at [120, 227] on textarea "[GEOGRAPHIC_DATA], [GEOGRAPHIC_DATA] [GEOGRAPHIC_DATA], [GEOGRAPHIC_DATA] [GEOG…" at bounding box center [118, 224] width 210 height 218
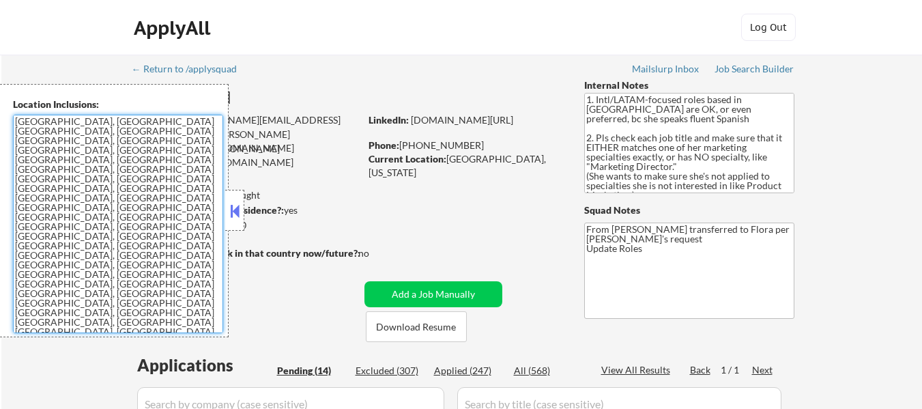
click at [131, 218] on textarea "[GEOGRAPHIC_DATA], [GEOGRAPHIC_DATA] [GEOGRAPHIC_DATA], [GEOGRAPHIC_DATA] [GEOG…" at bounding box center [118, 224] width 210 height 218
click at [238, 212] on button at bounding box center [234, 211] width 15 height 20
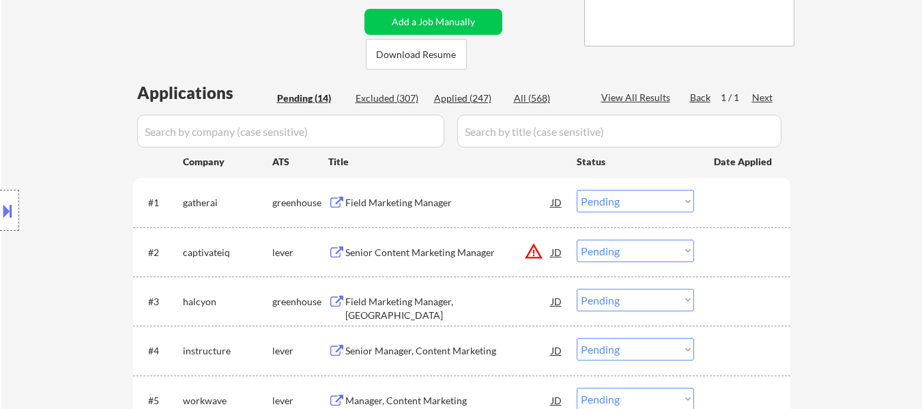
scroll to position [273, 0]
click at [408, 207] on div "Field Marketing Manager" at bounding box center [448, 202] width 206 height 14
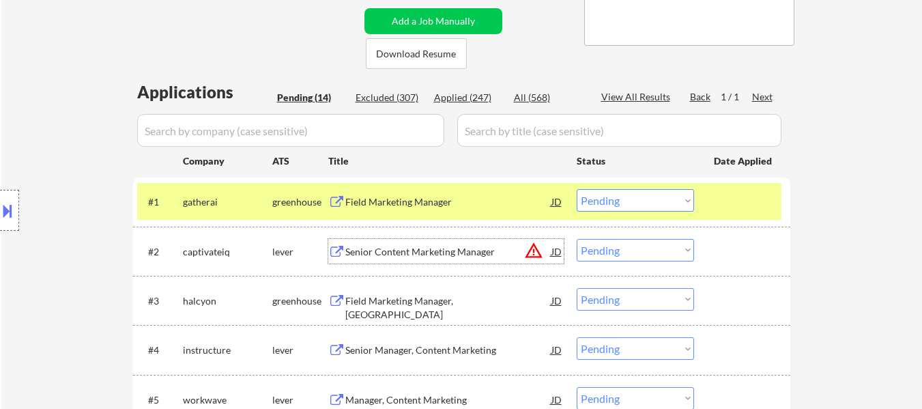
click at [457, 255] on div "Senior Content Marketing Manager" at bounding box center [448, 252] width 206 height 14
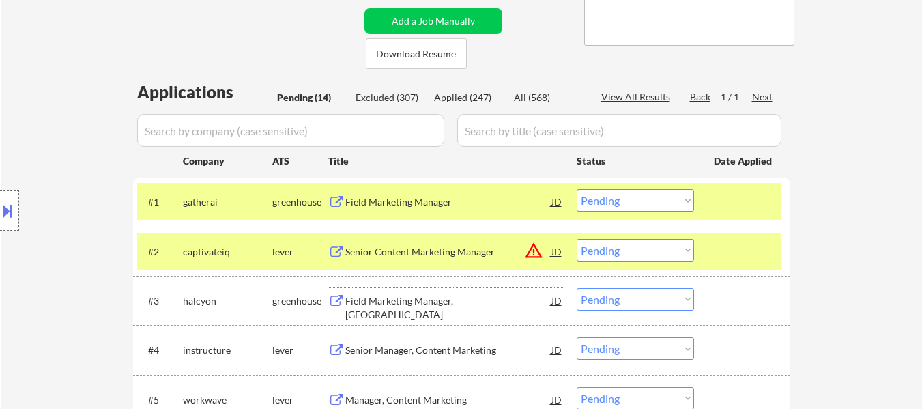
click at [455, 305] on div "Field Marketing Manager, [GEOGRAPHIC_DATA]" at bounding box center [448, 307] width 206 height 27
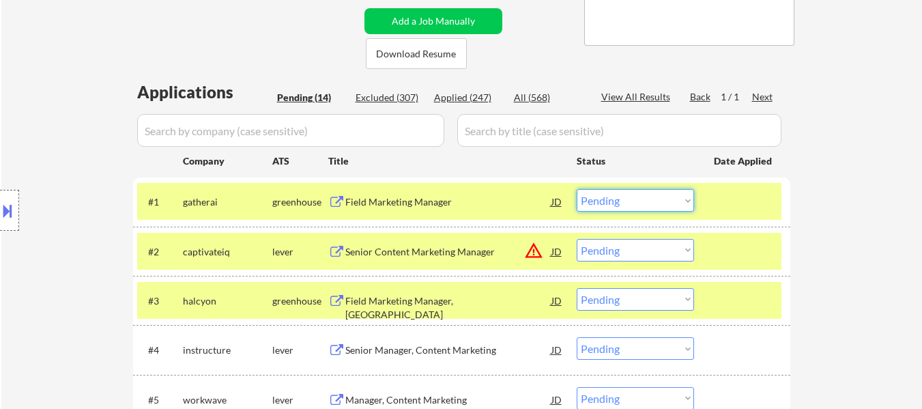
click at [621, 203] on select "Choose an option... Pending Applied Excluded (Questions) Excluded (Expired) Exc…" at bounding box center [635, 200] width 117 height 23
click at [577, 189] on select "Choose an option... Pending Applied Excluded (Questions) Excluded (Expired) Exc…" at bounding box center [635, 200] width 117 height 23
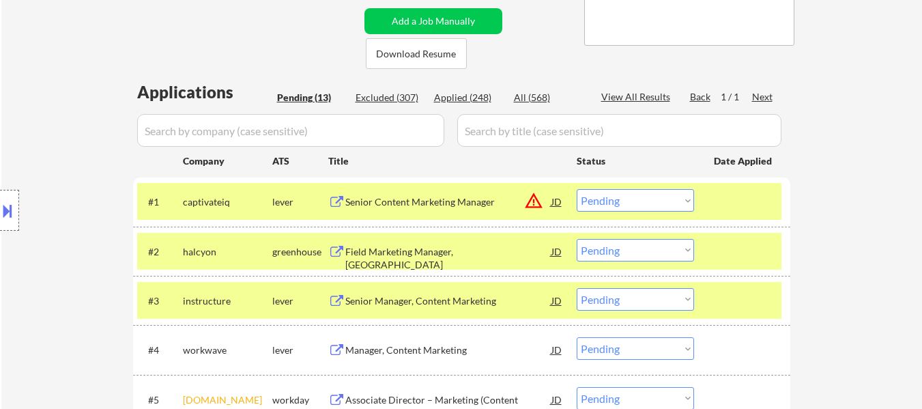
click at [648, 202] on select "Choose an option... Pending Applied Excluded (Questions) Excluded (Expired) Exc…" at bounding box center [635, 200] width 117 height 23
click at [577, 189] on select "Choose an option... Pending Applied Excluded (Questions) Excluded (Expired) Exc…" at bounding box center [635, 200] width 117 height 23
select select ""pending""
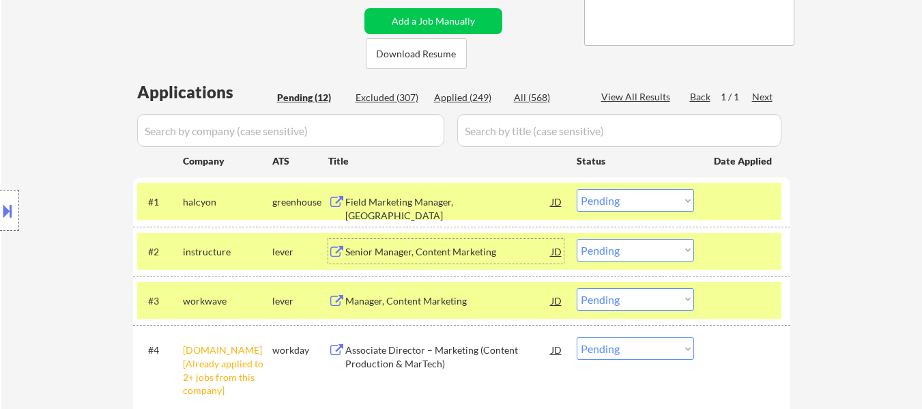
click at [472, 252] on div "Senior Manager, Content Marketing" at bounding box center [448, 252] width 206 height 14
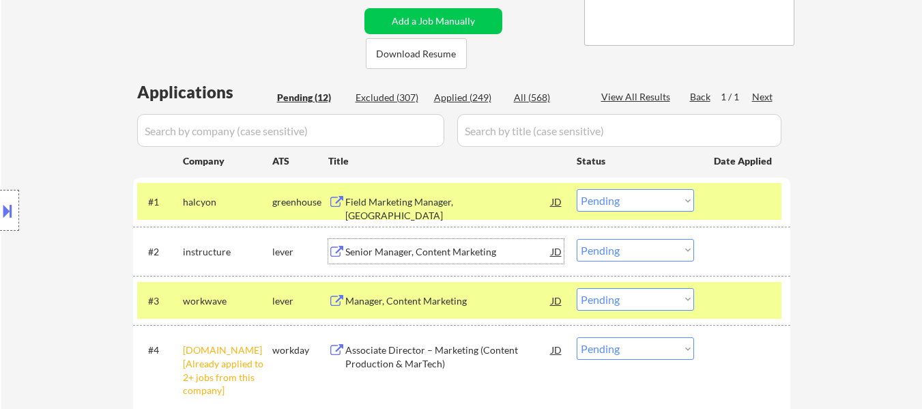
click at [444, 305] on div "Manager, Content Marketing" at bounding box center [448, 301] width 206 height 14
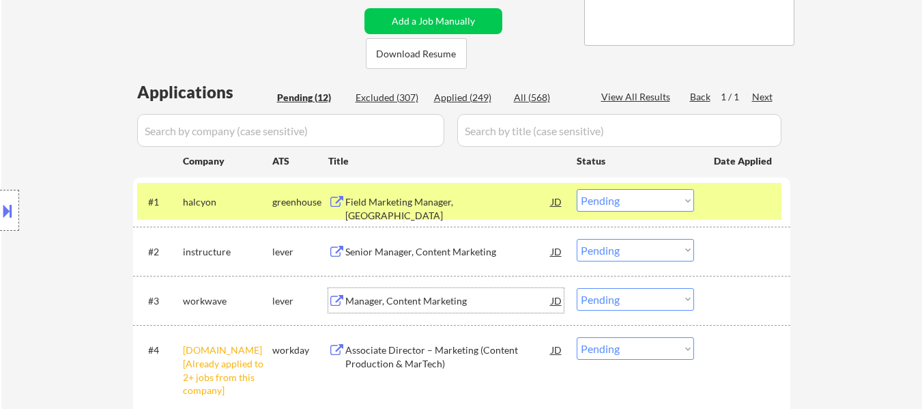
click at [657, 349] on select "Choose an option... Pending Applied Excluded (Questions) Excluded (Expired) Exc…" at bounding box center [635, 348] width 117 height 23
click at [577, 337] on select "Choose an option... Pending Applied Excluded (Questions) Excluded (Expired) Exc…" at bounding box center [635, 348] width 117 height 23
select select ""pending""
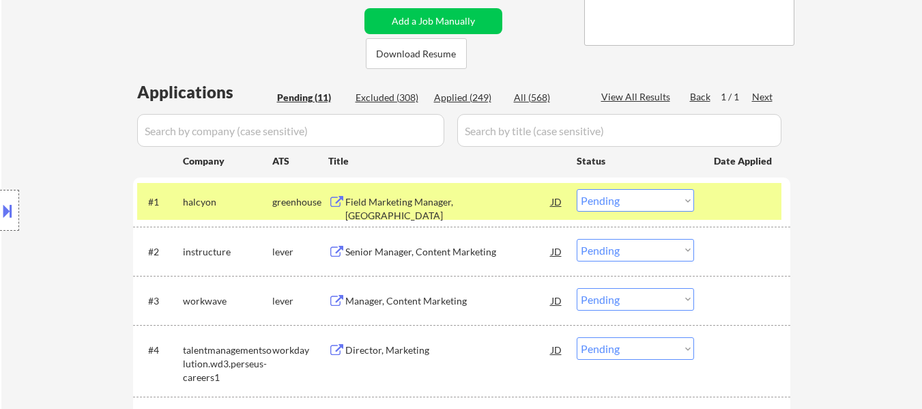
click at [623, 202] on select "Choose an option... Pending Applied Excluded (Questions) Excluded (Expired) Exc…" at bounding box center [635, 200] width 117 height 23
click at [577, 189] on select "Choose an option... Pending Applied Excluded (Questions) Excluded (Expired) Exc…" at bounding box center [635, 200] width 117 height 23
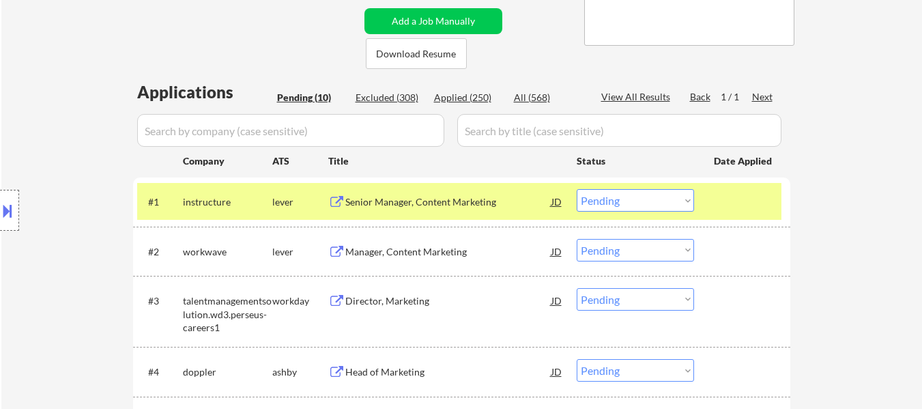
click at [599, 201] on select "Choose an option... Pending Applied Excluded (Questions) Excluded (Expired) Exc…" at bounding box center [635, 200] width 117 height 23
click at [577, 189] on select "Choose an option... Pending Applied Excluded (Questions) Excluded (Expired) Exc…" at bounding box center [635, 200] width 117 height 23
select select ""pending""
